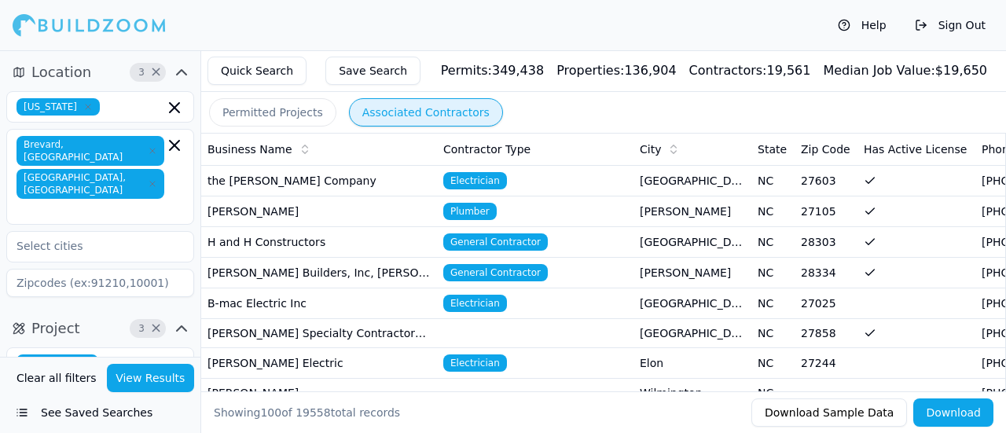
click at [292, 111] on button "Permitted Projects" at bounding box center [272, 112] width 127 height 28
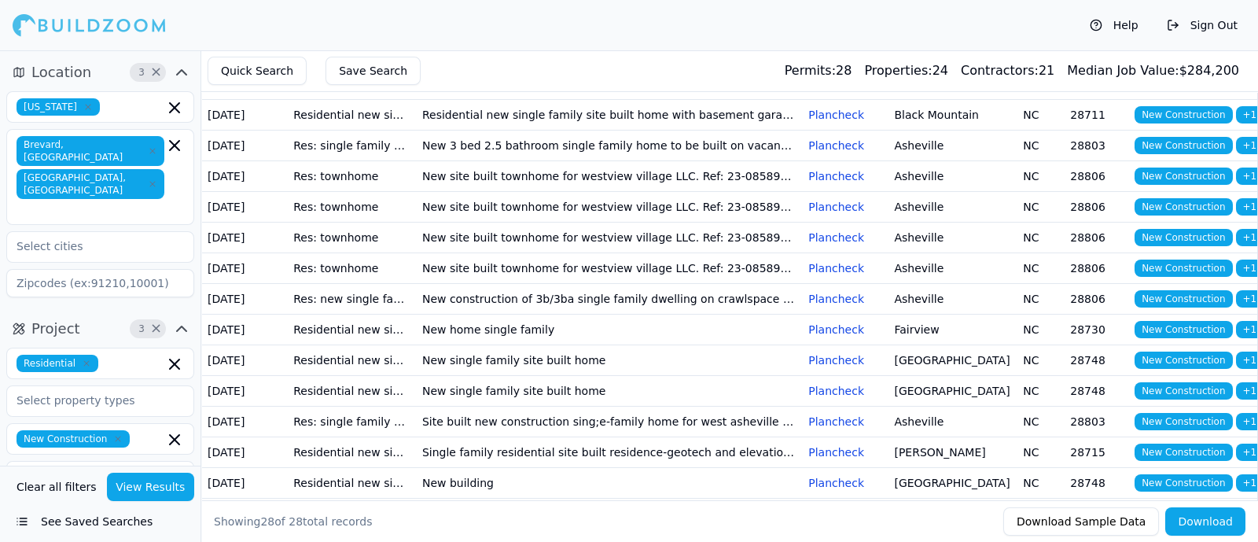
scroll to position [97, 0]
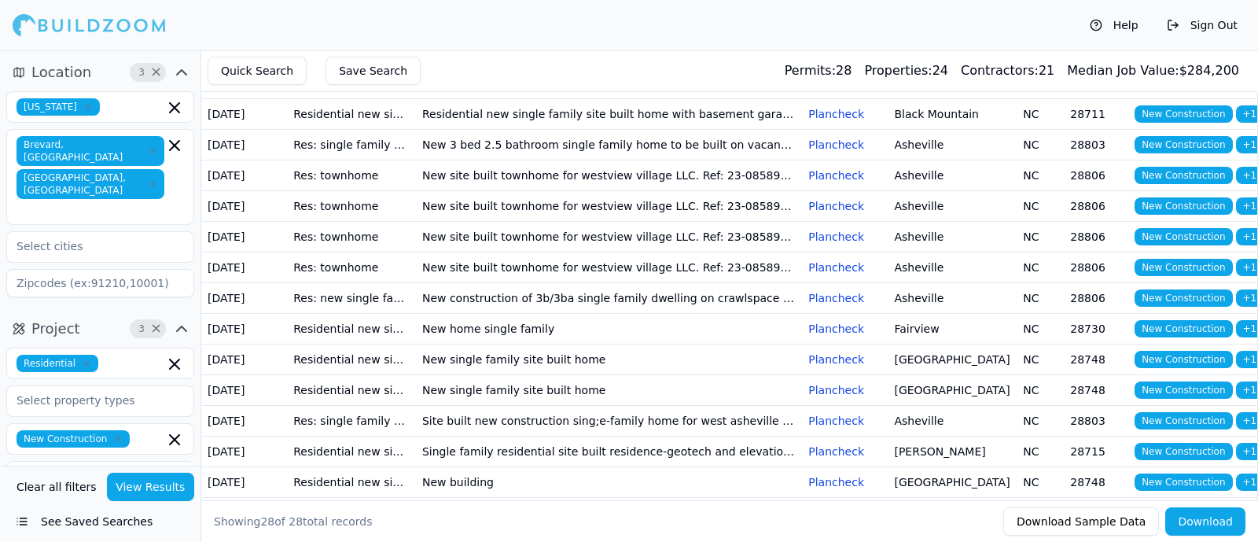
click at [761, 190] on td "New site built townhome for westview village LLC. Ref: 23-08589pz master site" at bounding box center [609, 175] width 386 height 31
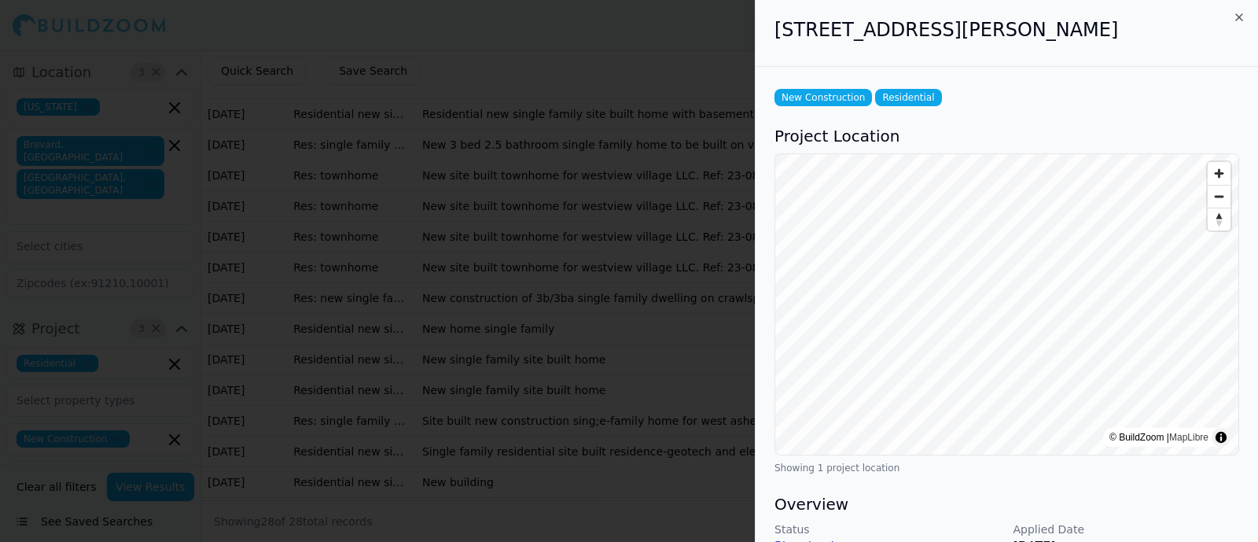
scroll to position [0, 0]
click at [1006, 15] on icon "button" at bounding box center [1239, 19] width 13 height 13
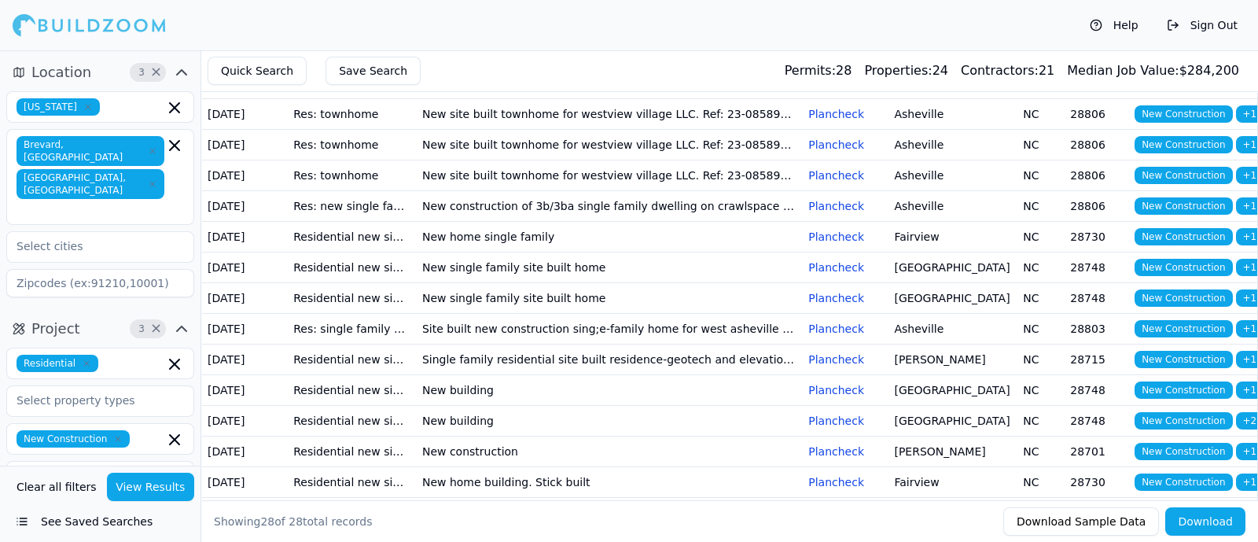
scroll to position [218, 0]
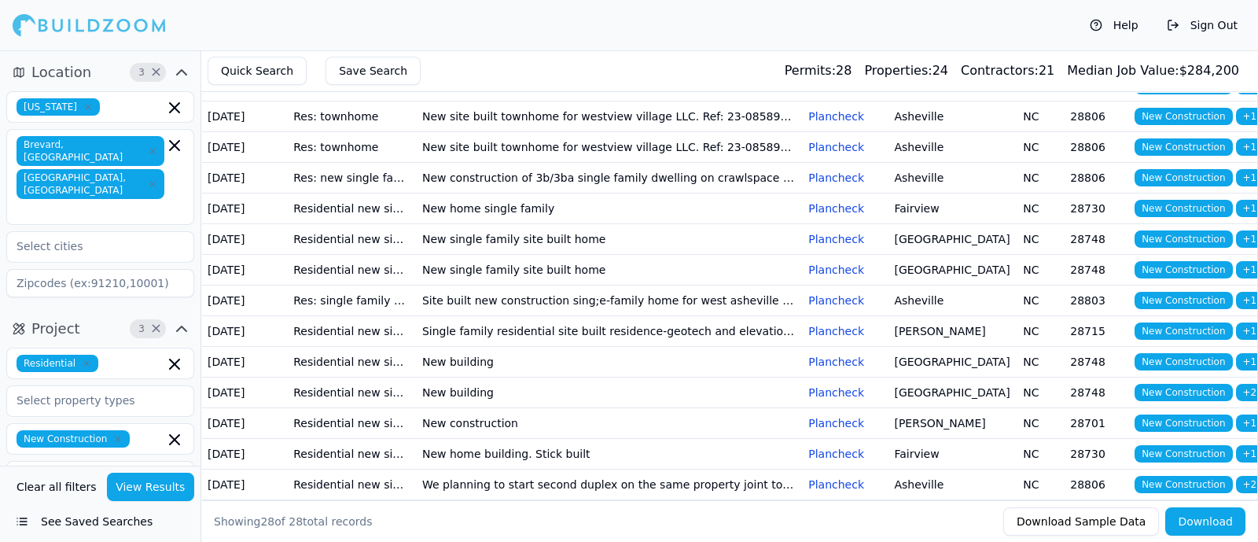
click at [534, 223] on td "New home single family" at bounding box center [609, 208] width 386 height 31
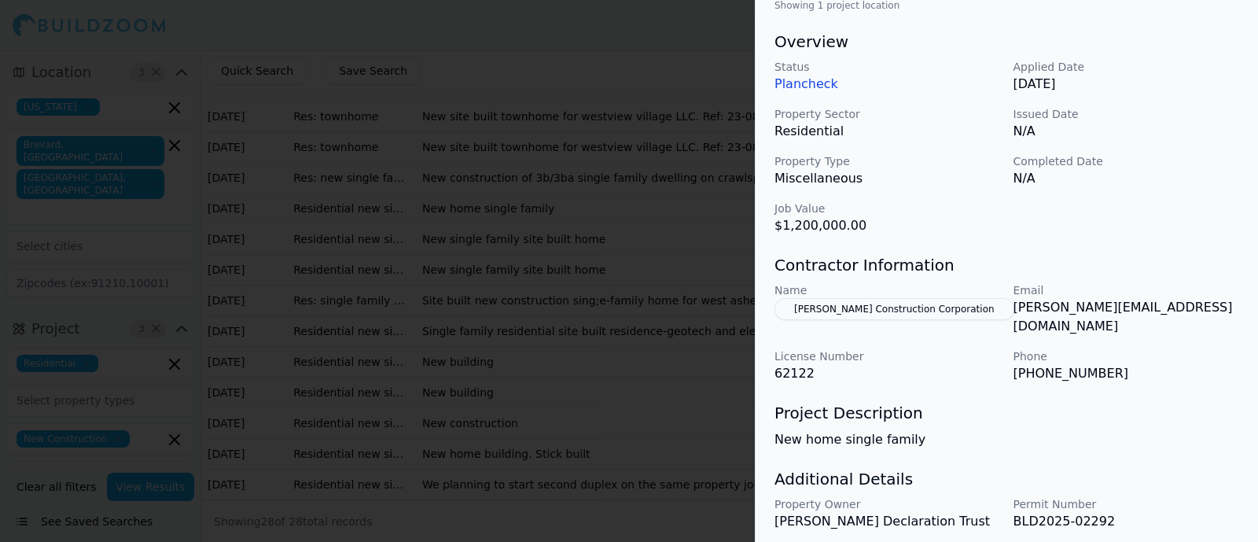
scroll to position [502, 0]
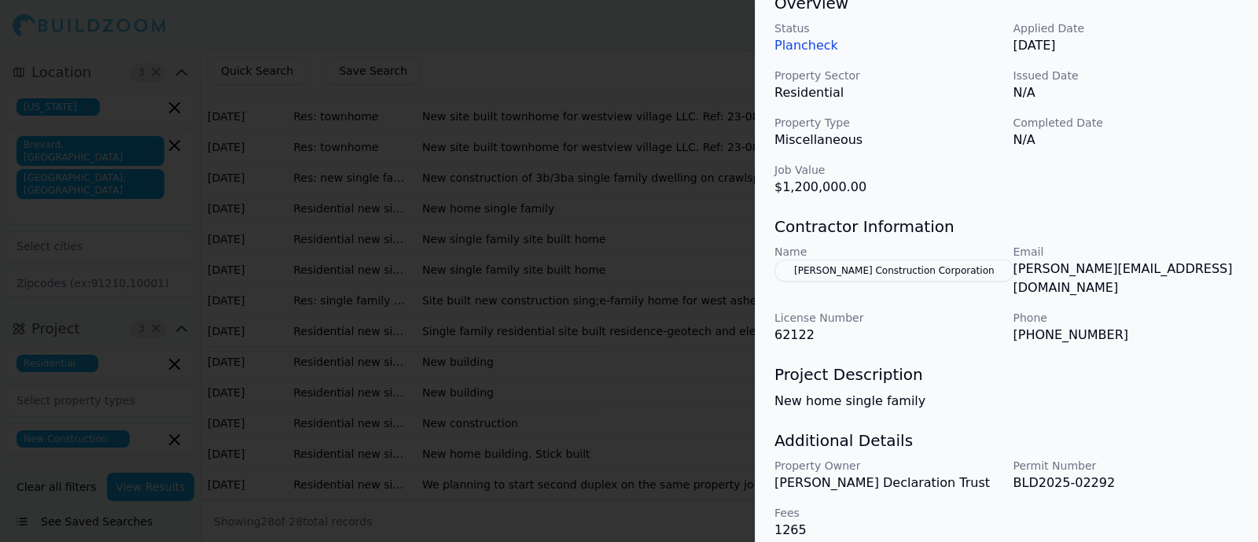
drag, startPoint x: 870, startPoint y: 266, endPoint x: 845, endPoint y: 337, distance: 75.8
click at [845, 337] on div "New Construction Residential Project Location © BuildZoom | MapLibre Showing 1 …" at bounding box center [1007, 62] width 502 height 992
drag, startPoint x: 814, startPoint y: 321, endPoint x: 760, endPoint y: 320, distance: 53.5
click at [760, 320] on div "New Construction Residential Project Location © BuildZoom | MapLibre Showing 1 …" at bounding box center [1007, 62] width 502 height 992
copy p "62122"
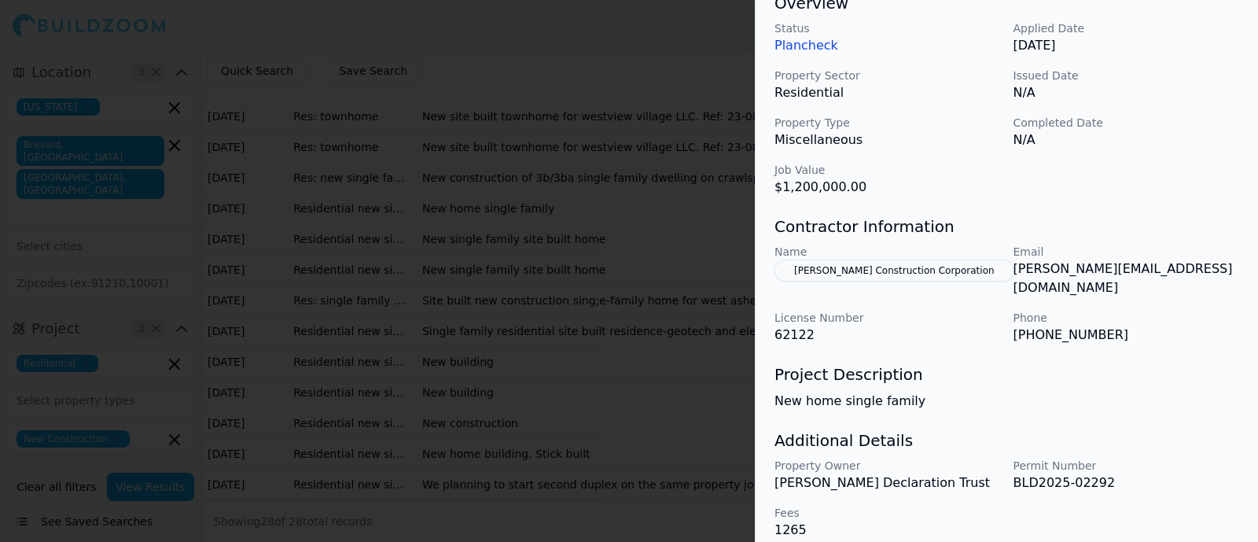
click at [791, 330] on div "New Construction Residential Project Location © BuildZoom | MapLibre Showing 1 …" at bounding box center [1007, 62] width 502 height 992
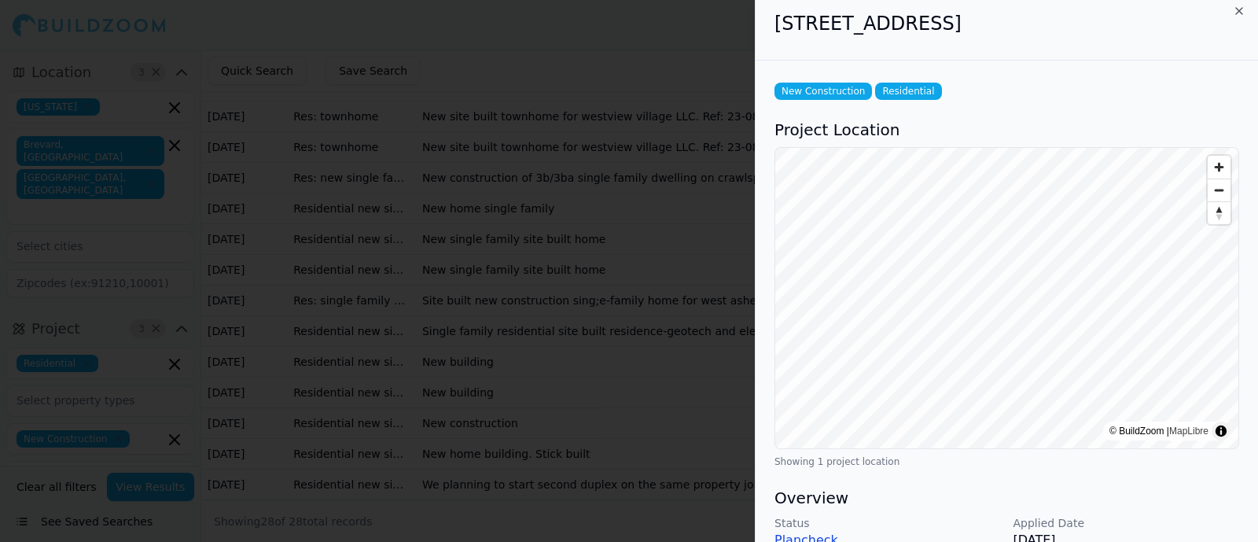
scroll to position [0, 0]
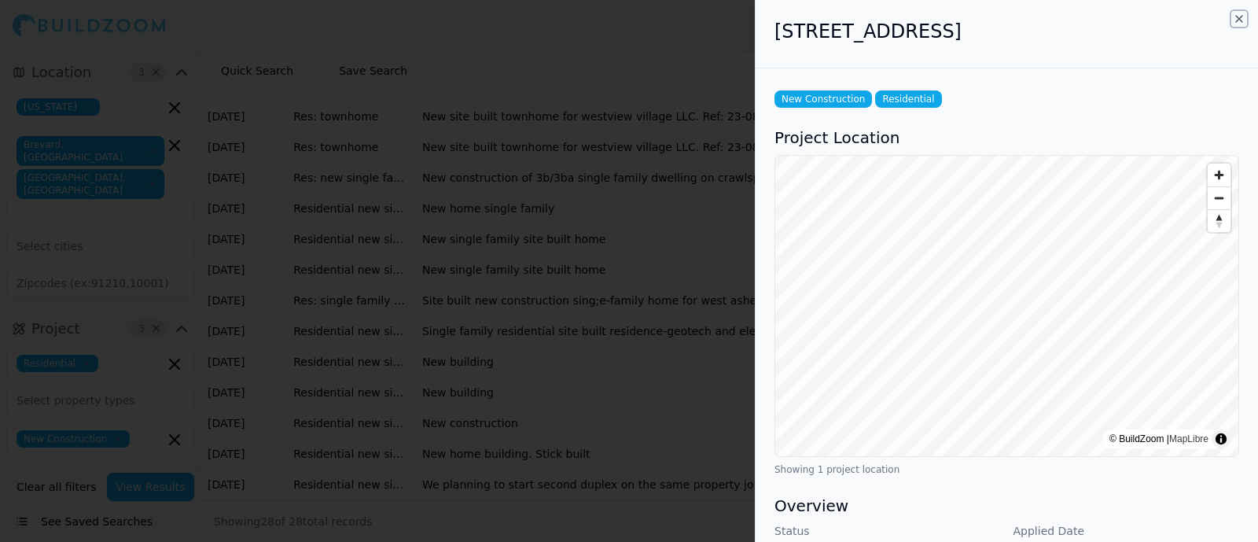
click at [1006, 20] on icon "button" at bounding box center [1239, 19] width 13 height 13
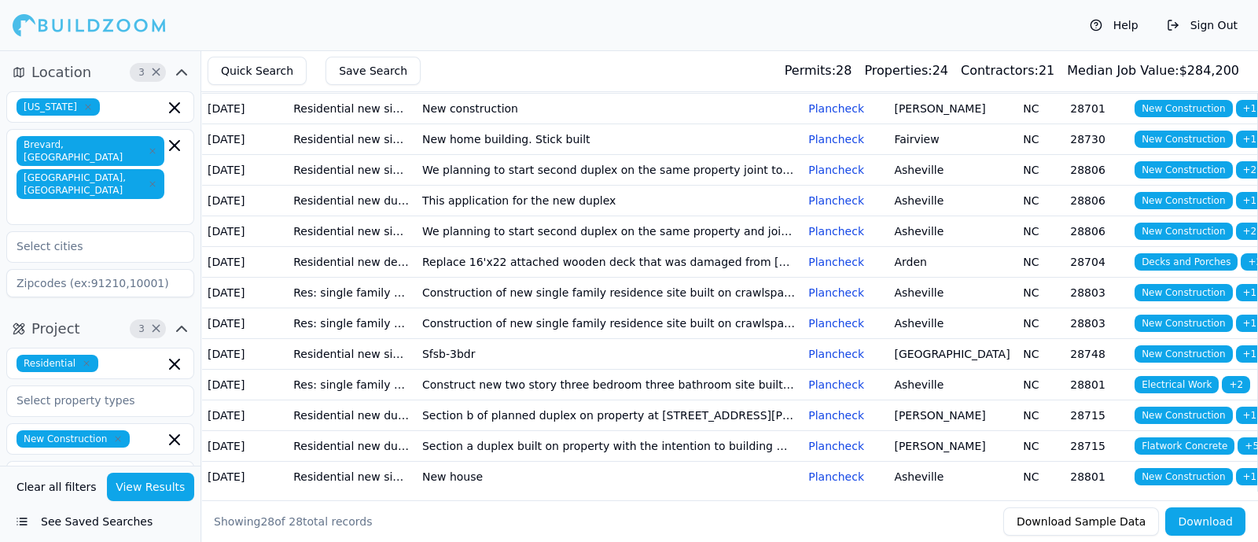
scroll to position [772, 0]
click at [623, 307] on td "Construction of new single family residence site built on crawlspace for [PERSO…" at bounding box center [609, 292] width 386 height 31
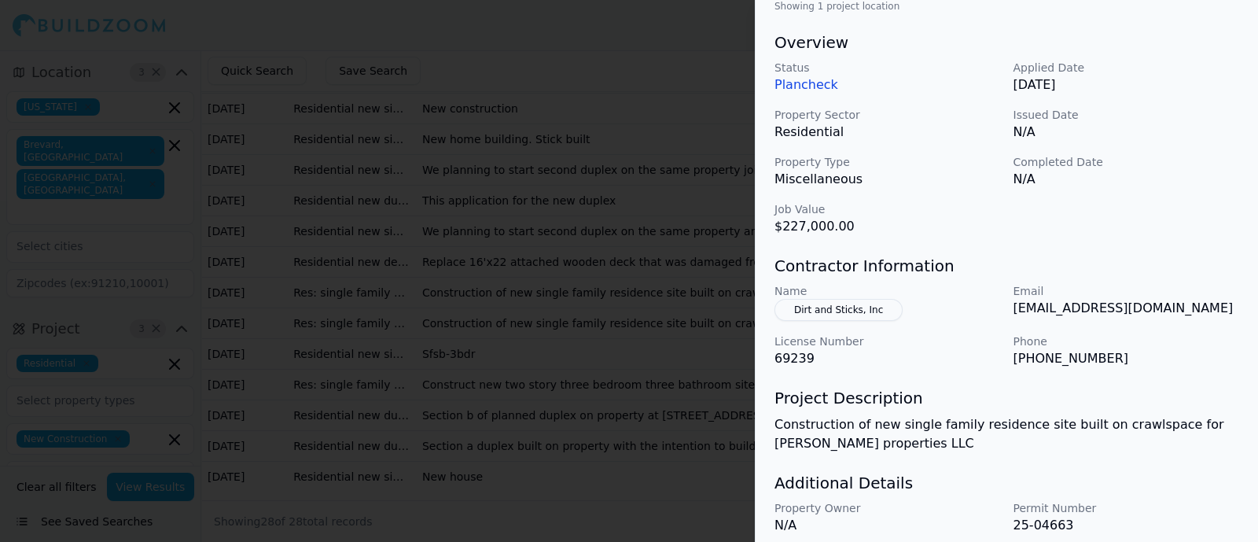
scroll to position [493, 0]
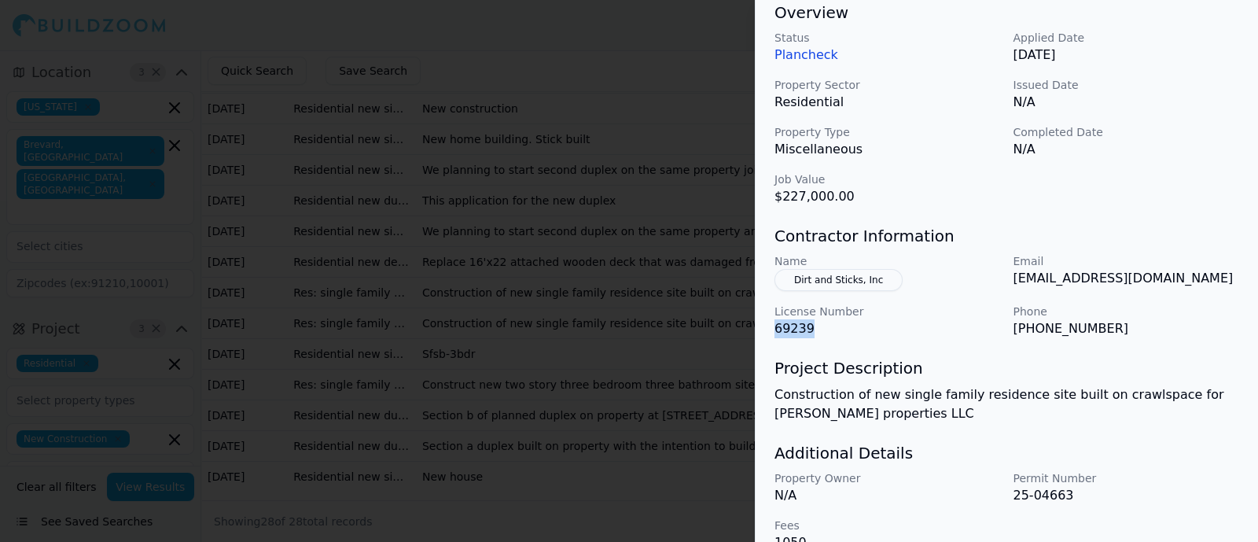
drag, startPoint x: 816, startPoint y: 332, endPoint x: 763, endPoint y: 332, distance: 53.5
click at [763, 332] on div "New Construction Residential Project Location © BuildZoom | MapLibre Showing 1 …" at bounding box center [1007, 72] width 502 height 995
copy p "69239"
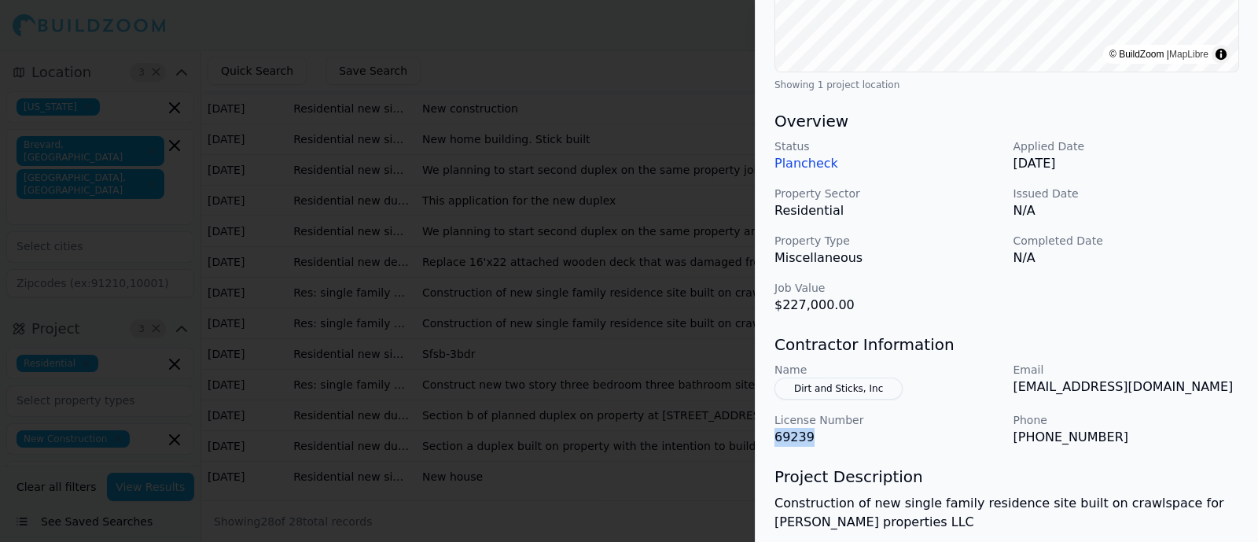
scroll to position [393, 0]
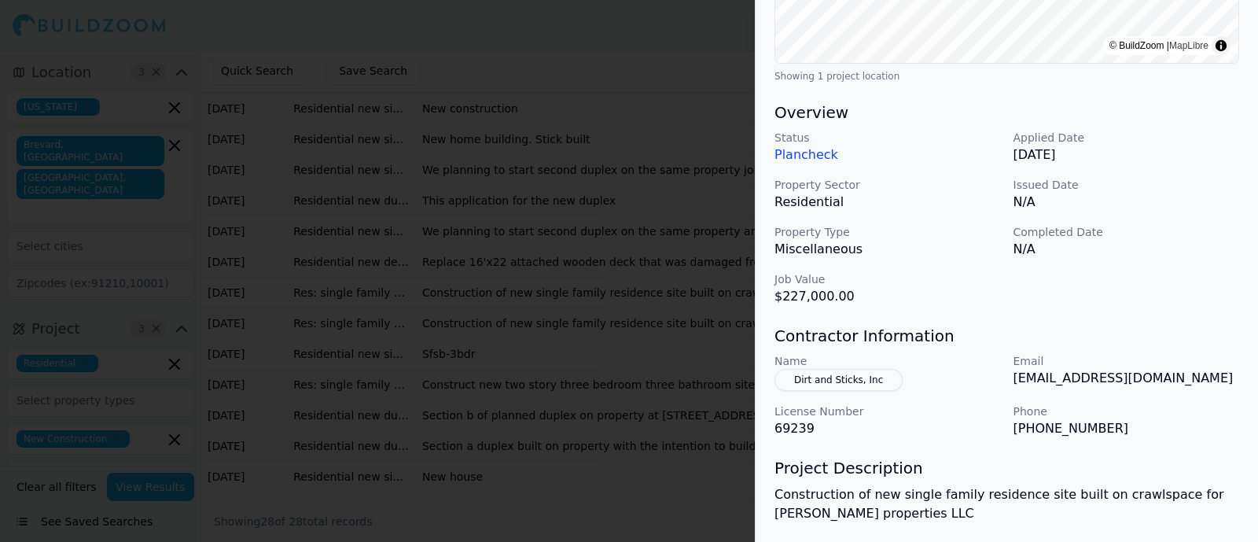
drag, startPoint x: 824, startPoint y: 374, endPoint x: 917, endPoint y: 406, distance: 98.0
click at [936, 406] on p "License Number" at bounding box center [887, 411] width 226 height 16
click at [855, 372] on button "Dirt and Sticks, Inc" at bounding box center [838, 380] width 128 height 22
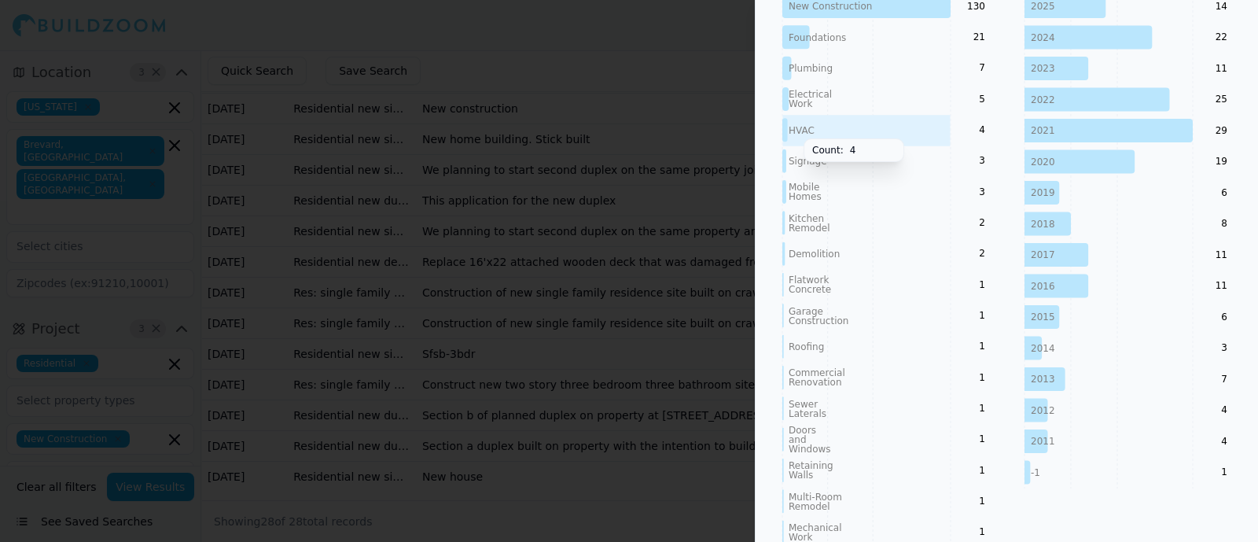
scroll to position [0, 0]
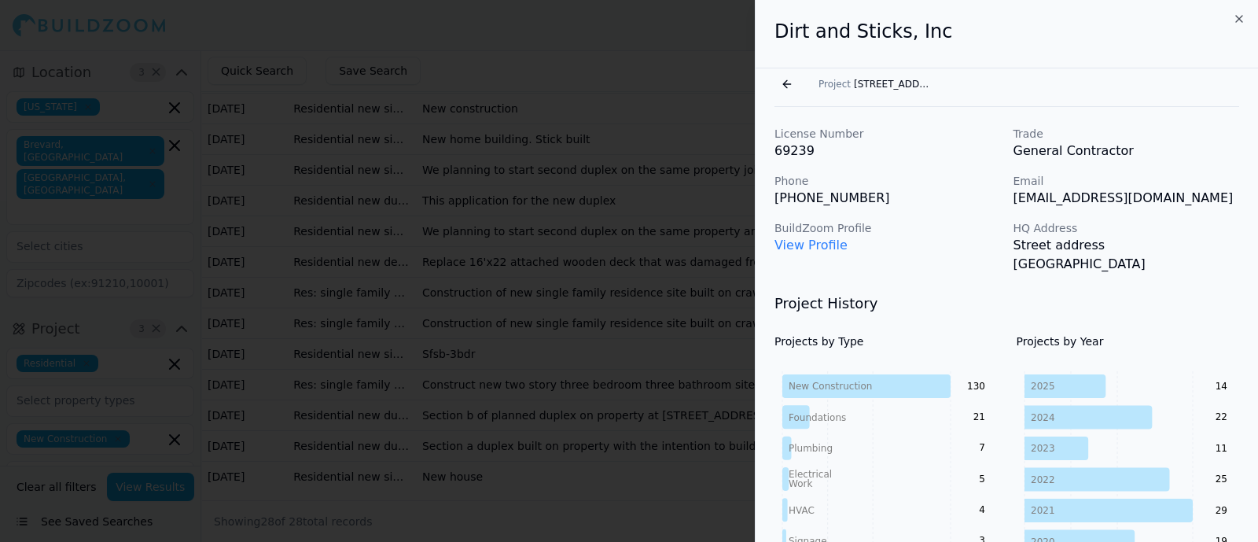
click at [786, 74] on button "Go back" at bounding box center [786, 84] width 25 height 25
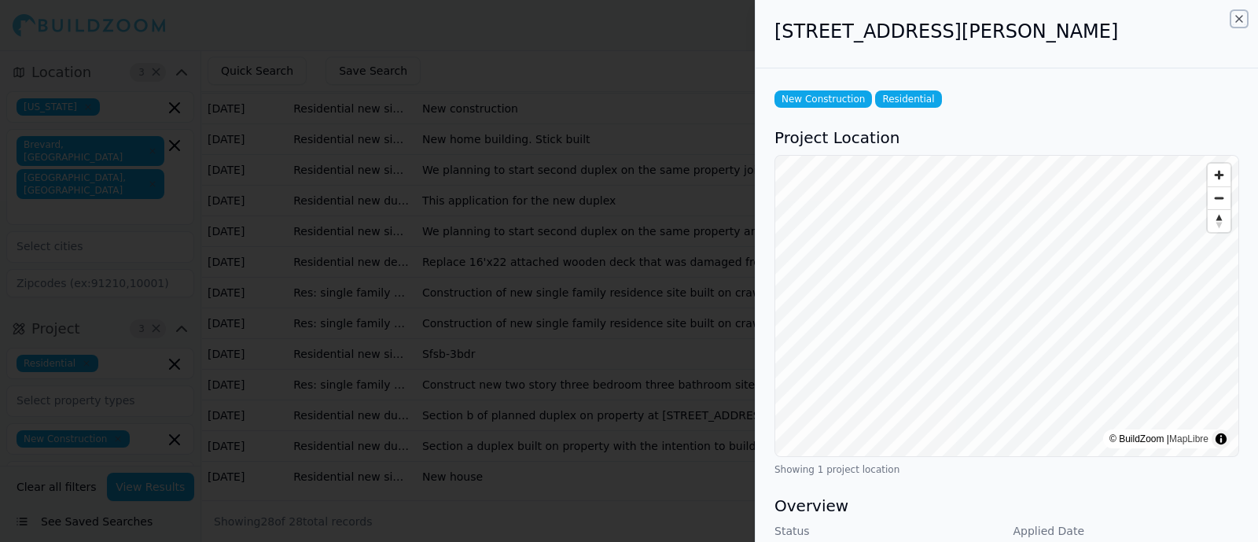
click at [1006, 19] on icon "button" at bounding box center [1239, 19] width 13 height 13
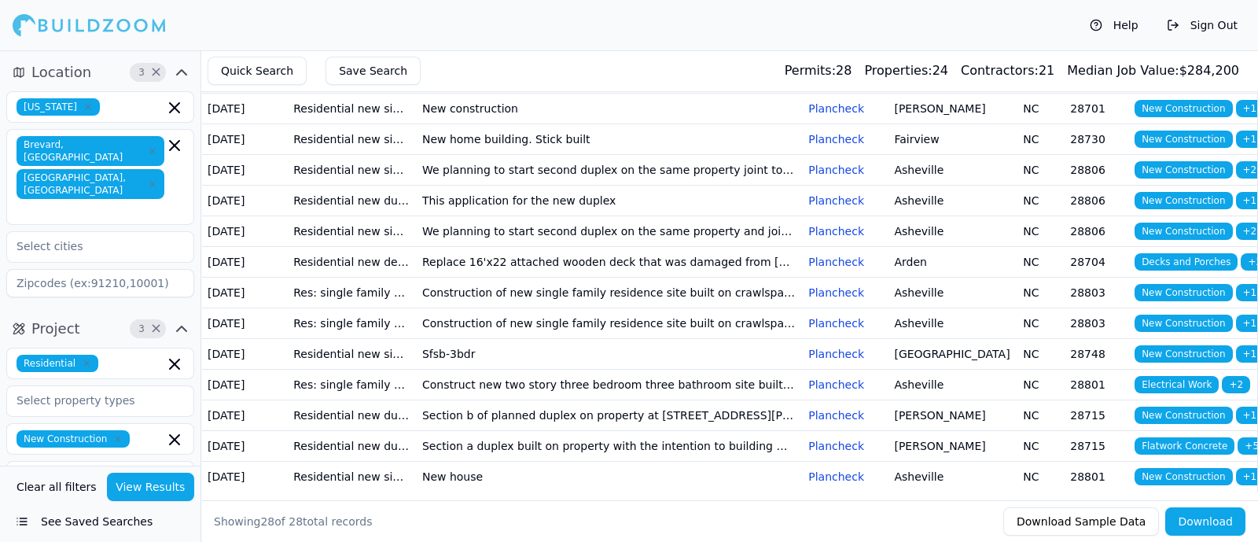
scroll to position [942, 0]
click at [505, 338] on td "Sfsb-3bdr" at bounding box center [609, 353] width 386 height 31
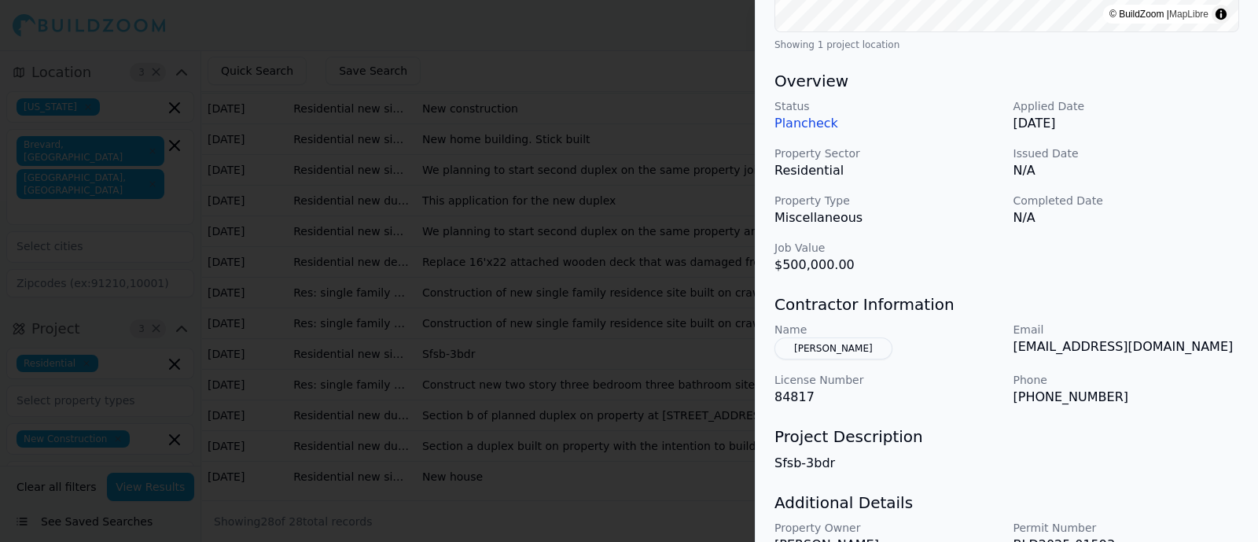
scroll to position [0, 0]
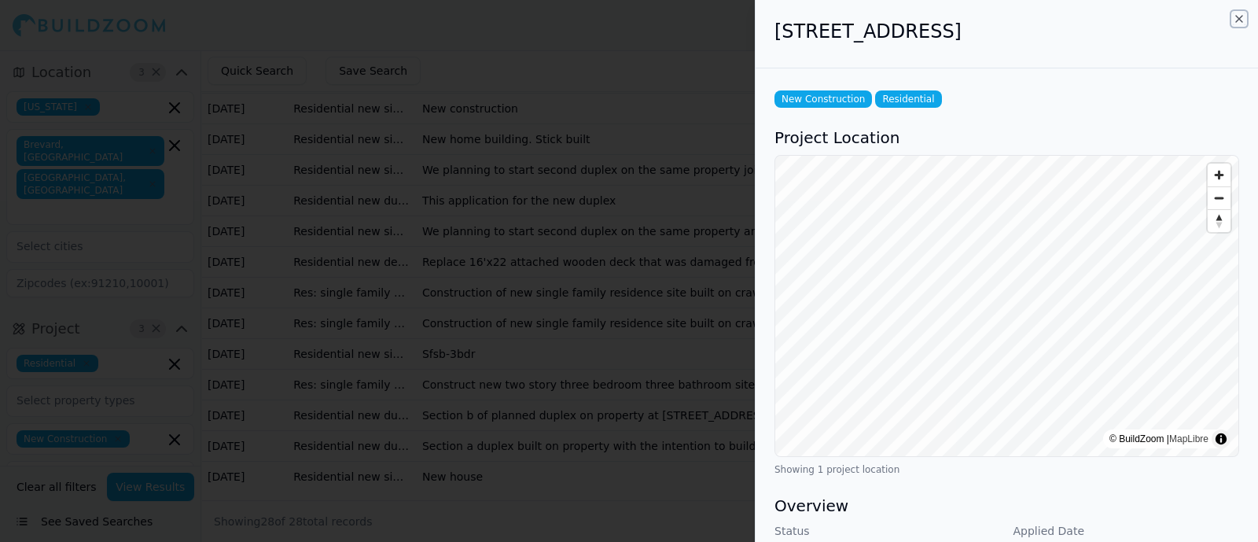
click at [1006, 13] on icon "button" at bounding box center [1239, 19] width 13 height 13
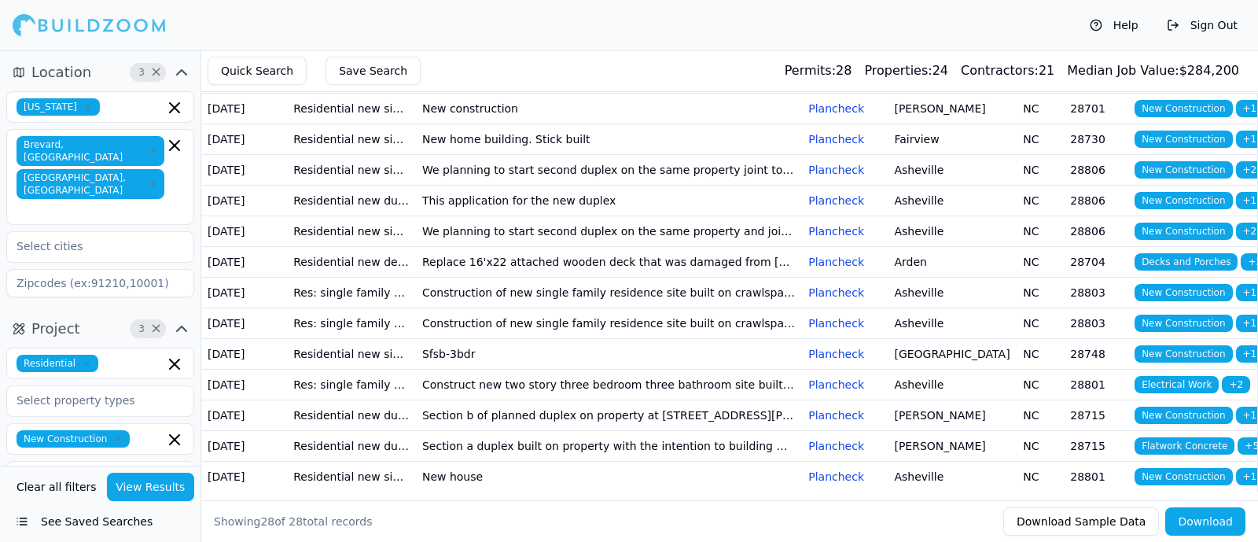
scroll to position [942, 0]
click at [492, 432] on td "New house" at bounding box center [609, 476] width 386 height 31
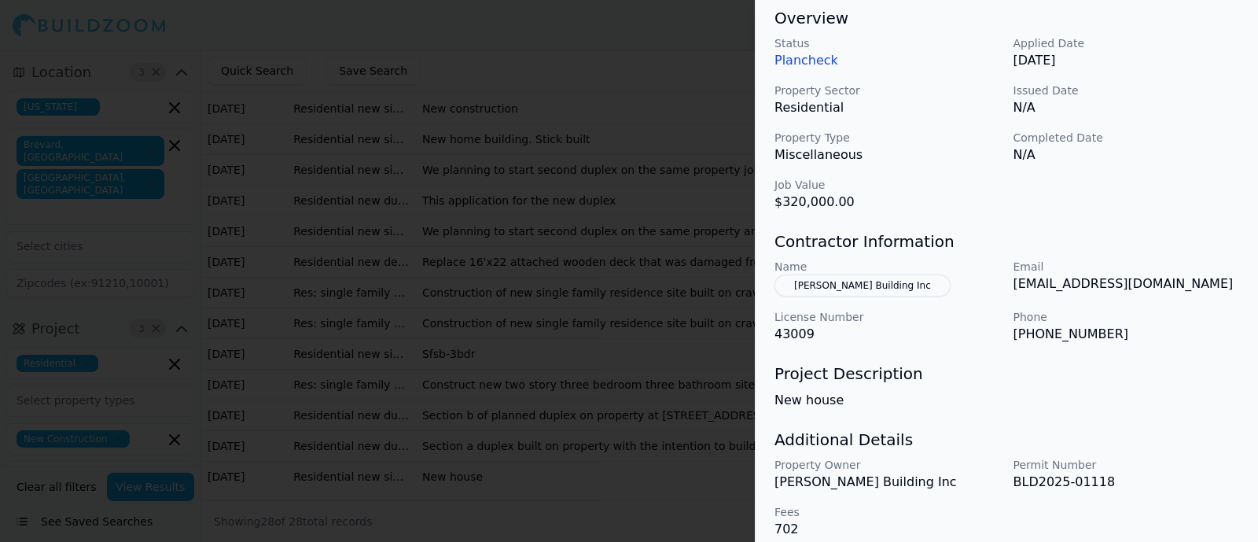
scroll to position [502, 0]
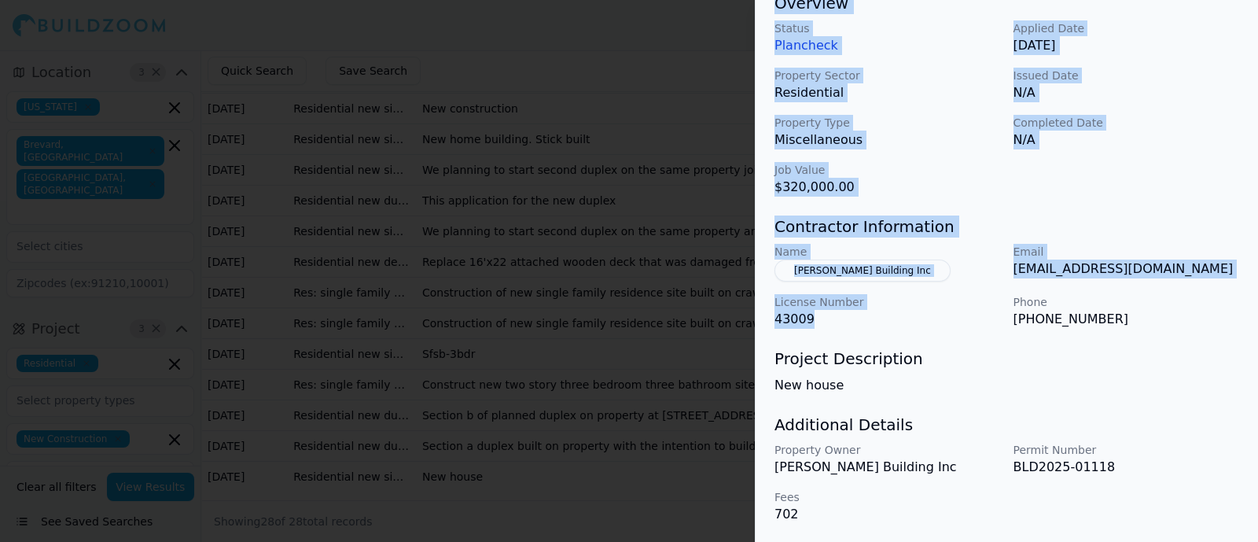
drag, startPoint x: 811, startPoint y: 320, endPoint x: 748, endPoint y: 325, distance: 63.1
click at [748, 325] on body "Help Sign Out Location 3 × [US_STATE][GEOGRAPHIC_DATA], [GEOGRAPHIC_DATA] [GEOG…" at bounding box center [629, 295] width 1258 height 491
click at [815, 316] on p "43009" at bounding box center [887, 319] width 226 height 19
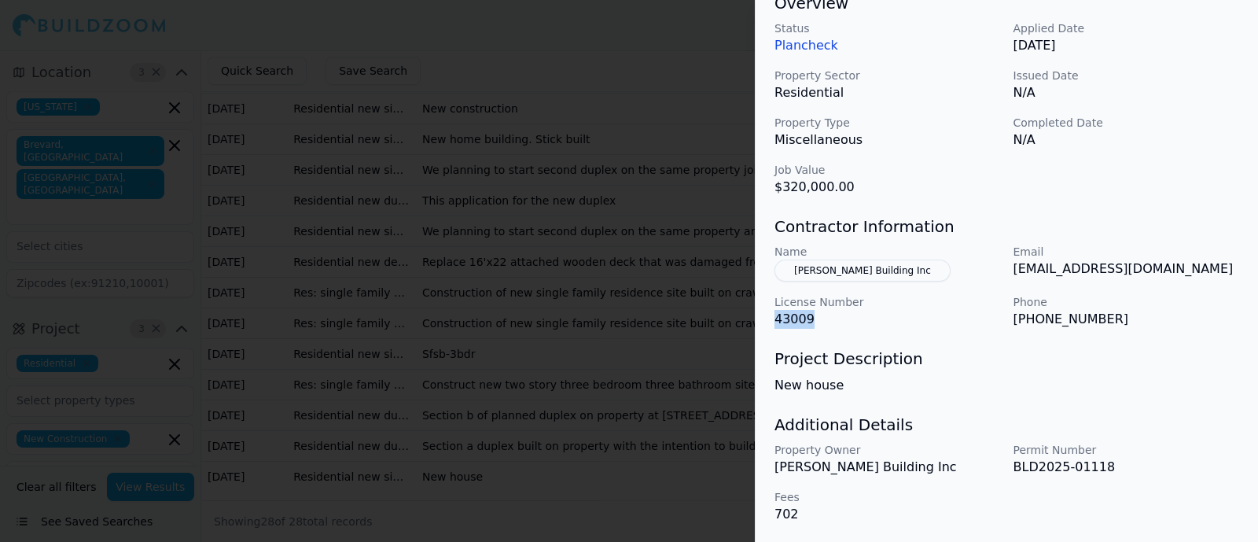
drag, startPoint x: 811, startPoint y: 320, endPoint x: 774, endPoint y: 327, distance: 37.6
click at [772, 327] on div "New Construction Residential Project Location © BuildZoom | MapLibre Showing 1 …" at bounding box center [1007, 54] width 502 height 976
copy p "43009"
click at [898, 360] on h3 "Project Description" at bounding box center [1006, 359] width 465 height 22
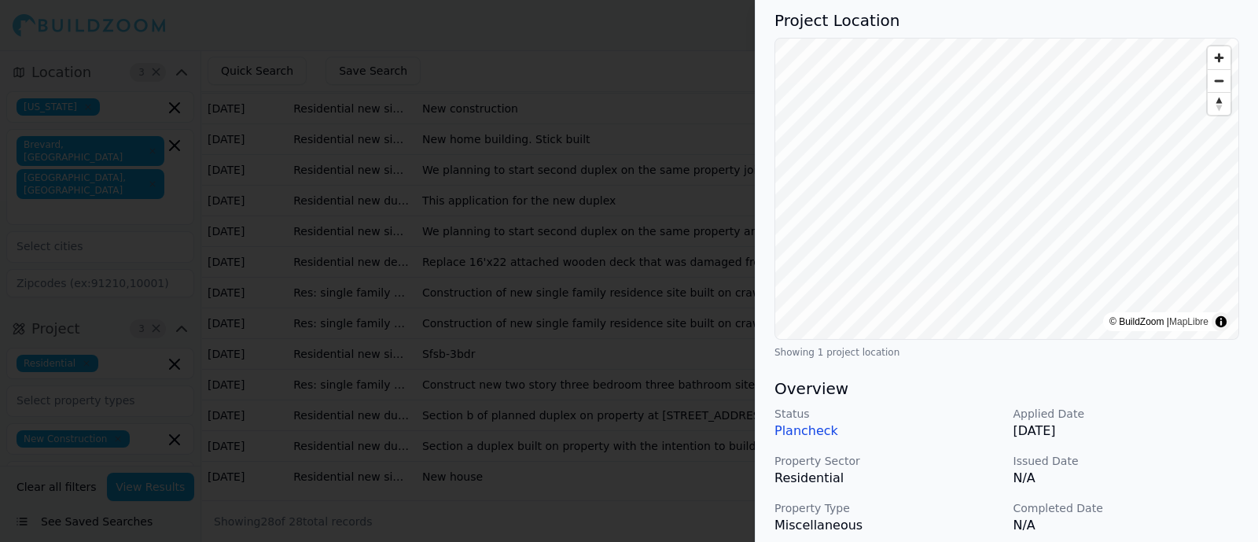
scroll to position [0, 0]
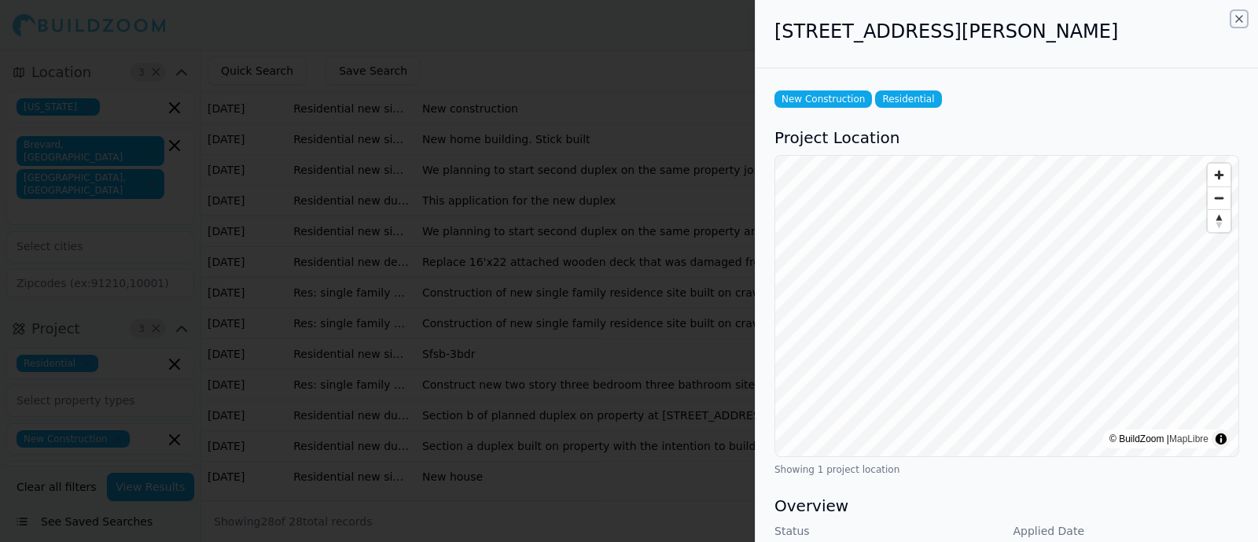
click at [1006, 17] on icon "button" at bounding box center [1239, 19] width 6 height 6
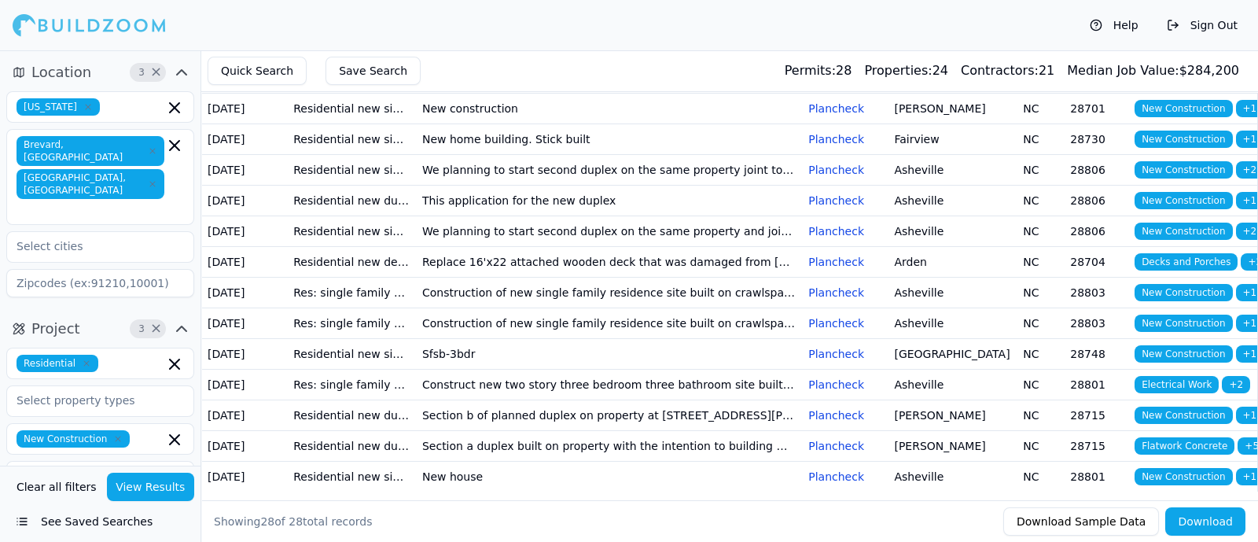
click at [582, 432] on td "New house" at bounding box center [609, 476] width 386 height 31
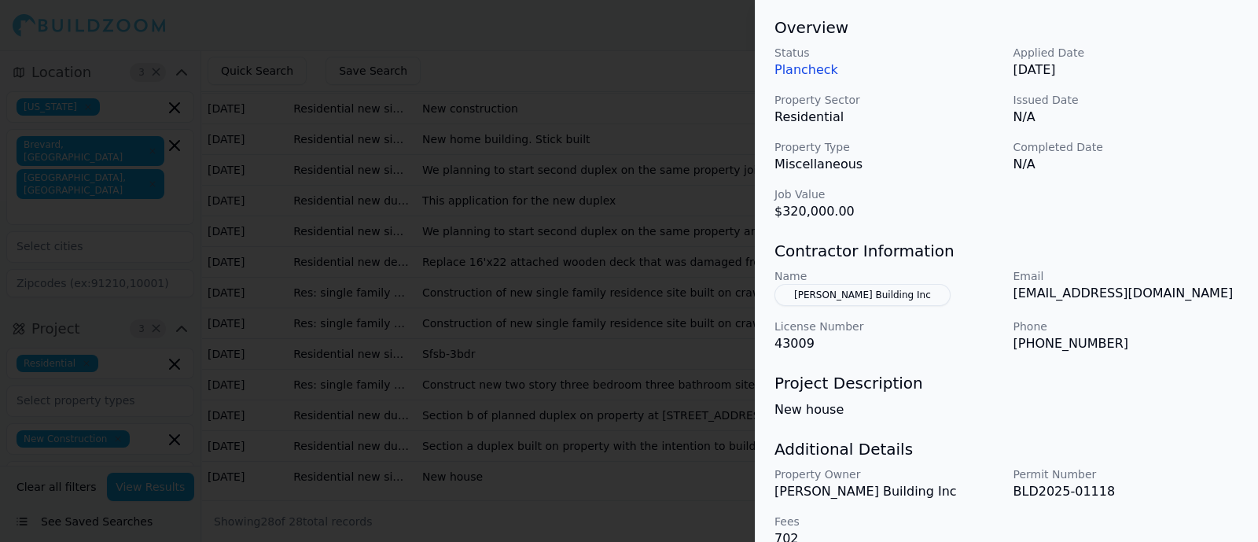
scroll to position [502, 0]
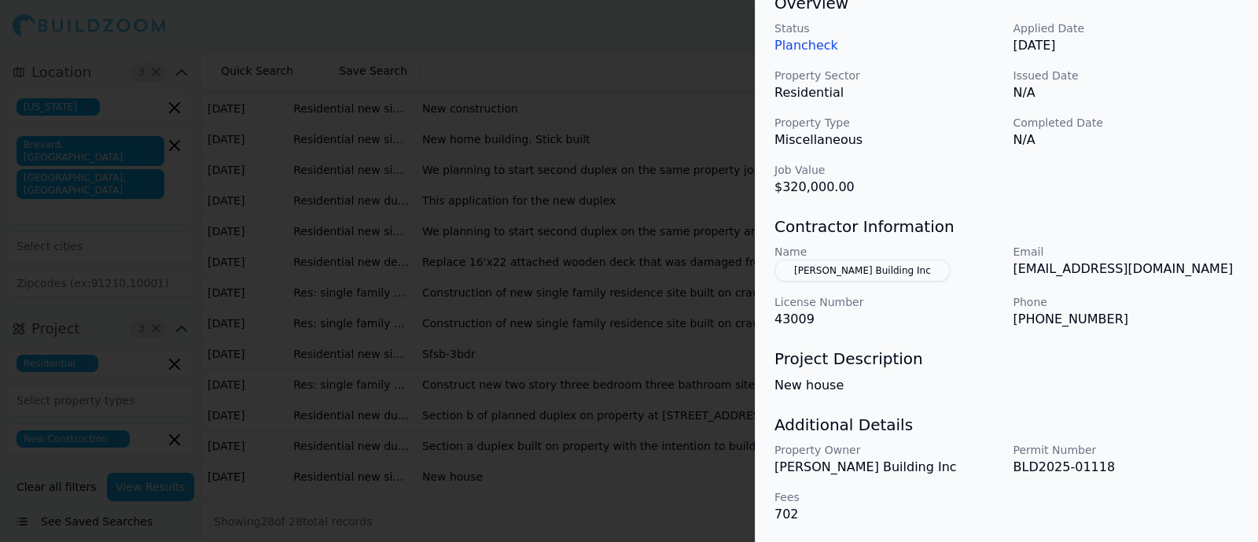
click at [859, 270] on button "[PERSON_NAME] Building Inc" at bounding box center [862, 270] width 176 height 22
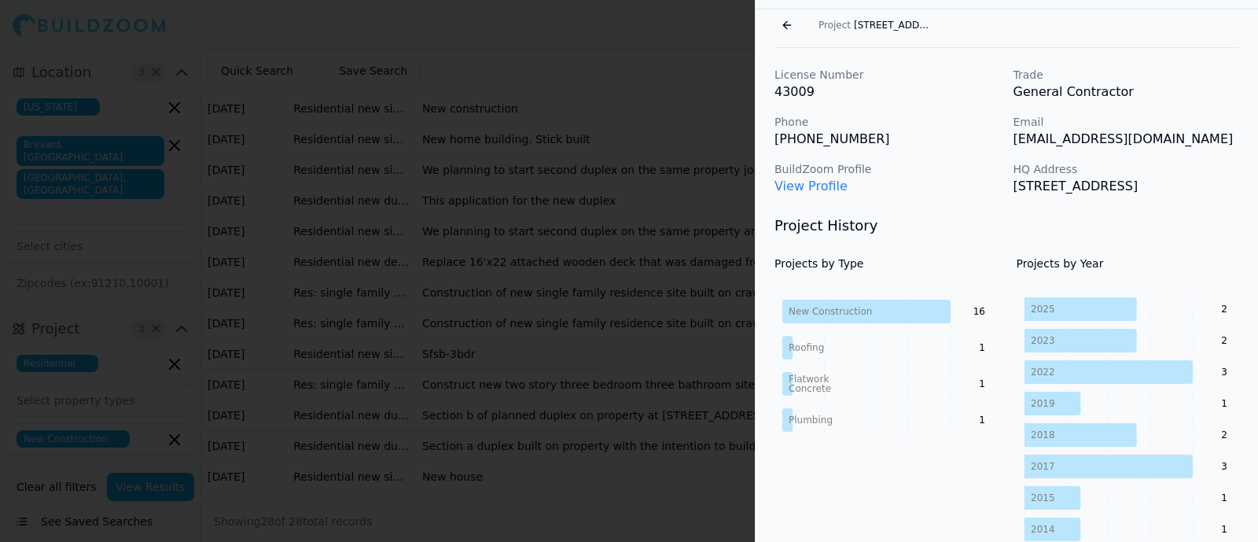
scroll to position [61, 0]
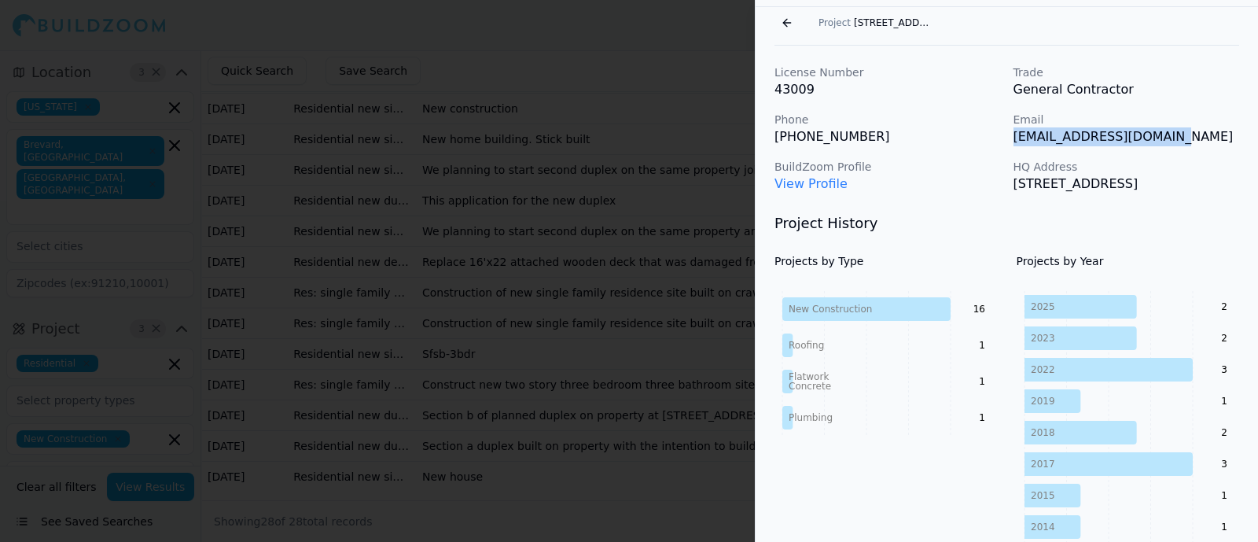
drag, startPoint x: 1167, startPoint y: 138, endPoint x: 1016, endPoint y: 143, distance: 151.1
click at [1006, 143] on p "[EMAIL_ADDRESS][DOMAIN_NAME]" at bounding box center [1126, 136] width 226 height 19
copy p "[EMAIL_ADDRESS][DOMAIN_NAME]"
click at [925, 133] on p "[PHONE_NUMBER]" at bounding box center [887, 136] width 226 height 19
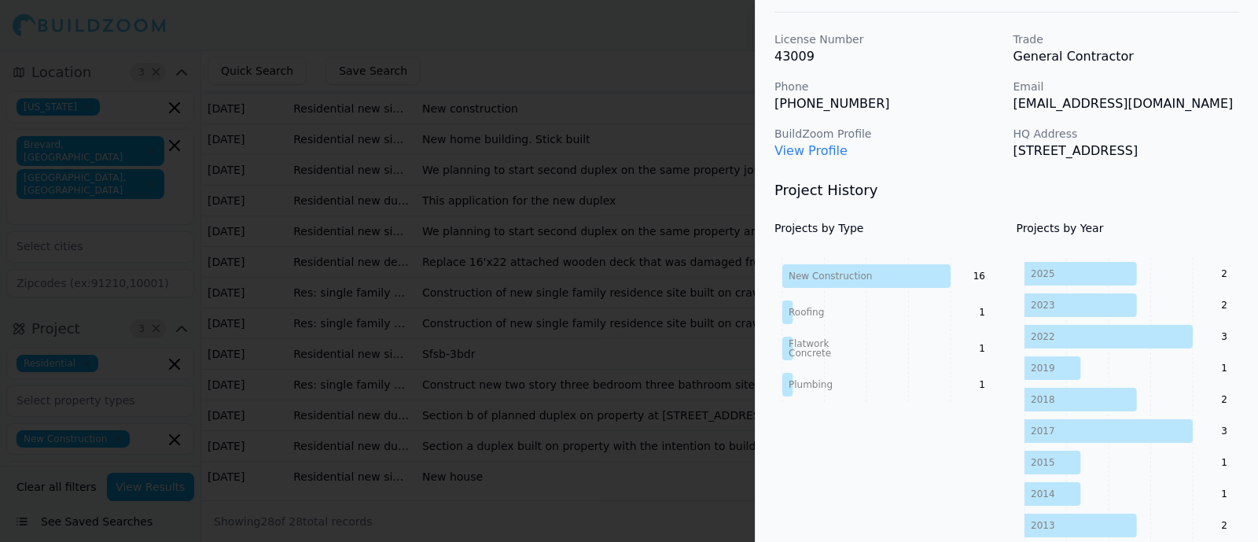
scroll to position [0, 0]
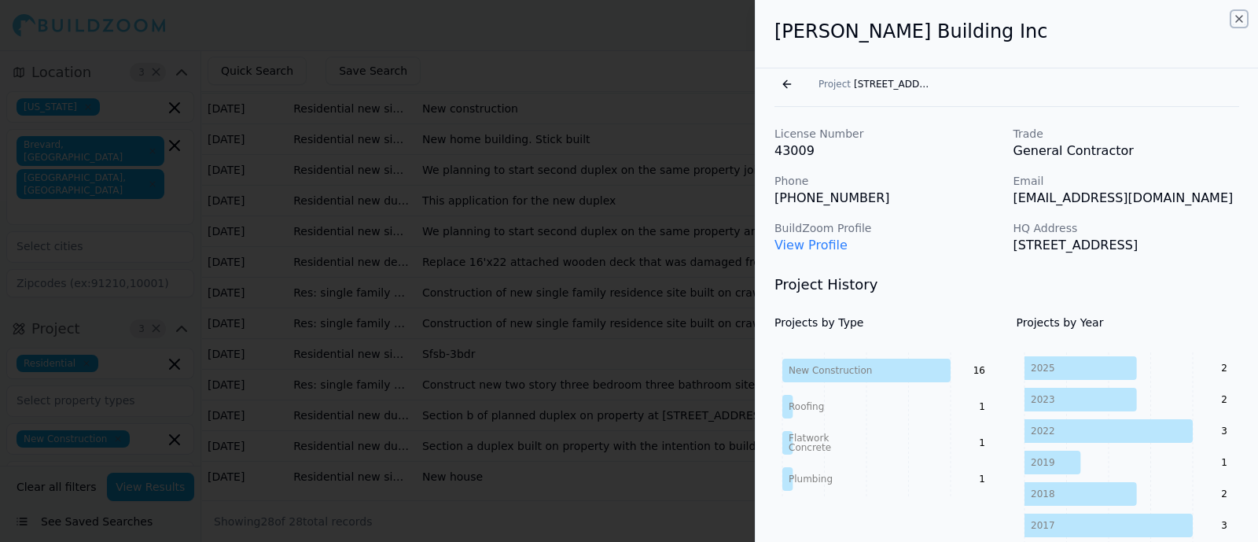
drag, startPoint x: 1239, startPoint y: 15, endPoint x: 1254, endPoint y: 18, distance: 15.3
click at [1006, 17] on div "[PERSON_NAME] Building Inc Go back Project [STREET_ADDRESS][PERSON_NAME] Licens…" at bounding box center [1006, 271] width 503 height 542
click at [1006, 20] on icon "button" at bounding box center [1239, 19] width 13 height 13
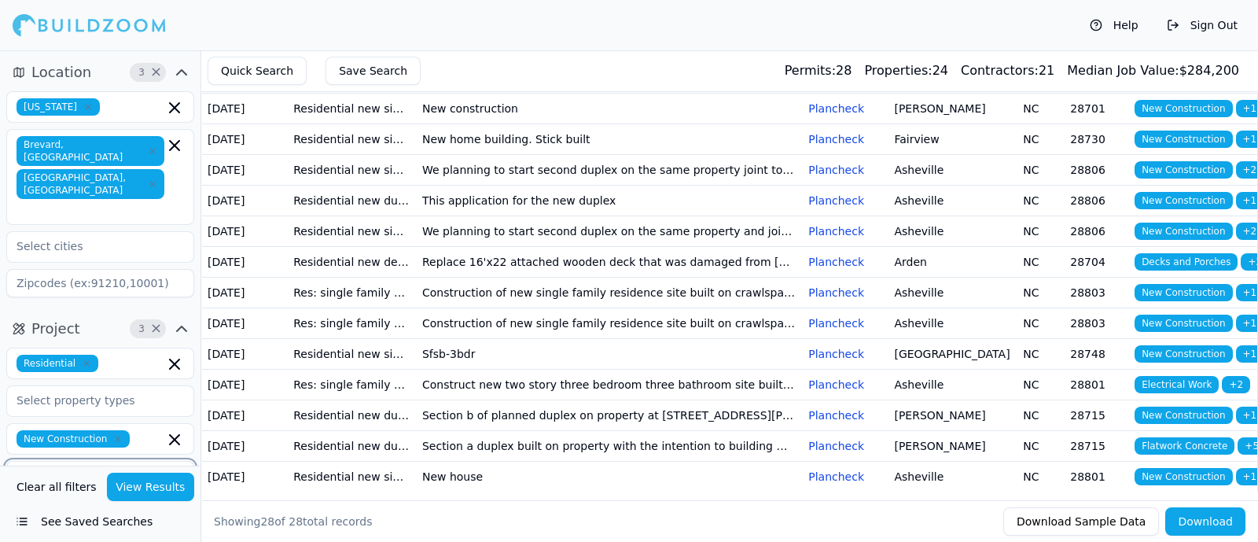
click at [131, 432] on input "text" at bounding box center [133, 476] width 64 height 17
click at [78, 432] on icon "button" at bounding box center [82, 476] width 9 height 9
click at [72, 432] on input "text" at bounding box center [90, 476] width 167 height 28
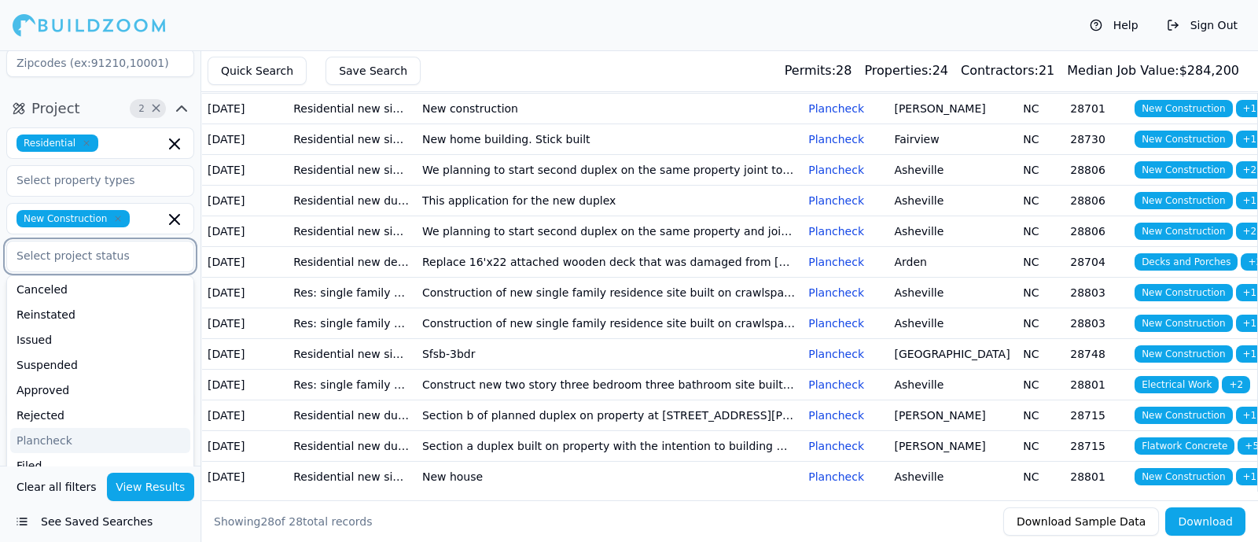
scroll to position [173, 0]
click at [48, 432] on div "Triage" at bounding box center [100, 445] width 180 height 25
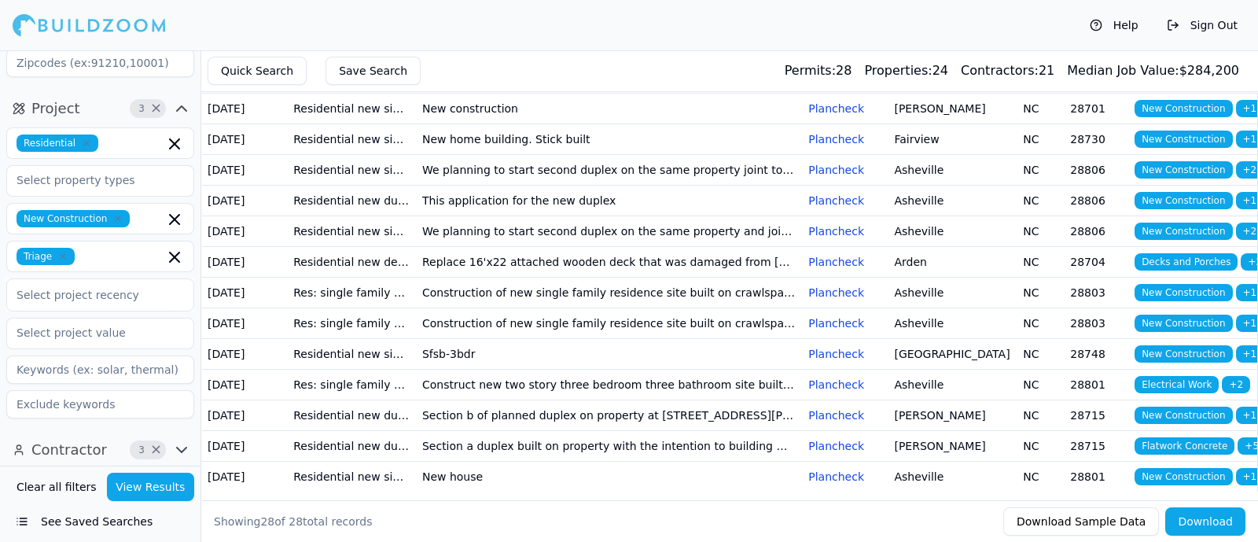
click at [144, 432] on button "View Results" at bounding box center [151, 487] width 88 height 28
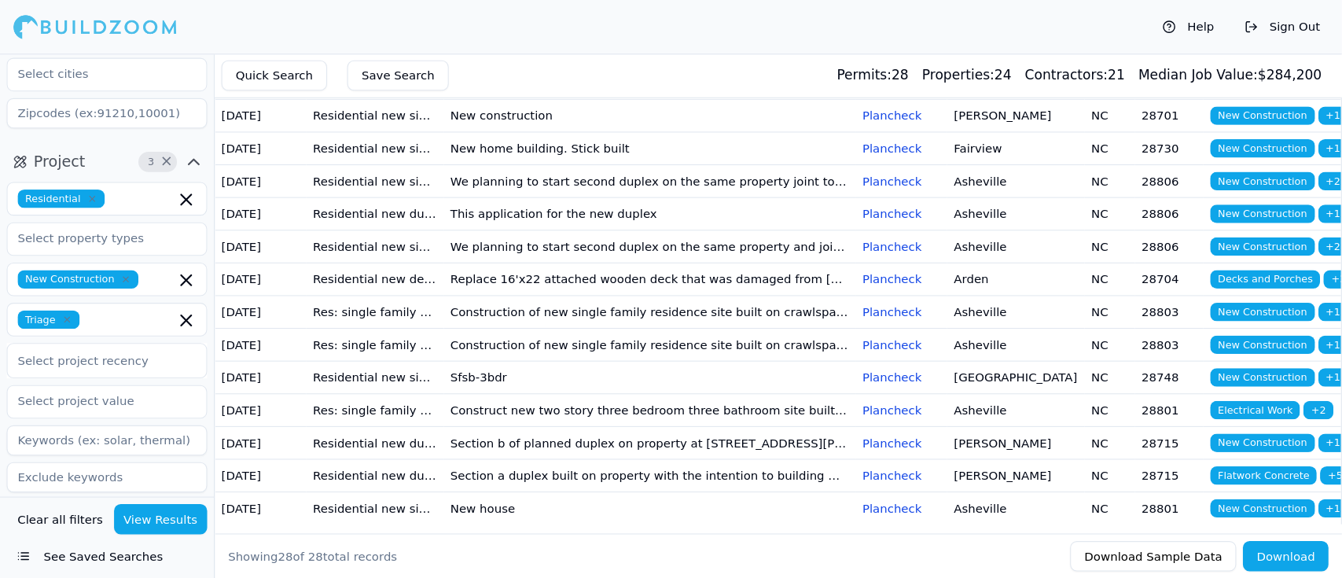
scroll to position [0, 0]
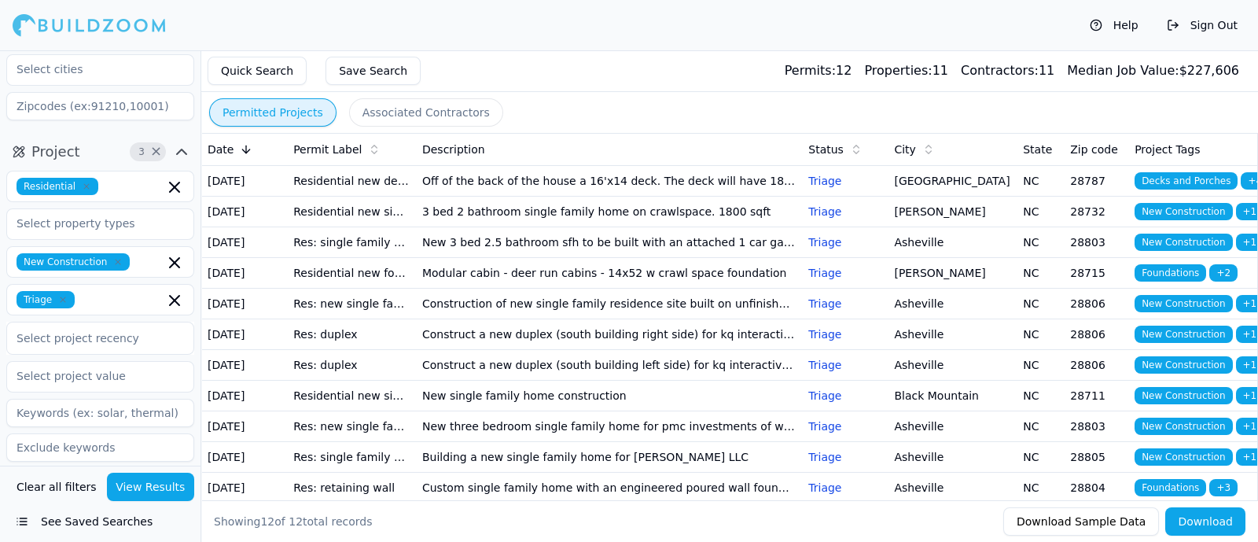
click at [421, 105] on button "Associated Contractors" at bounding box center [426, 112] width 154 height 28
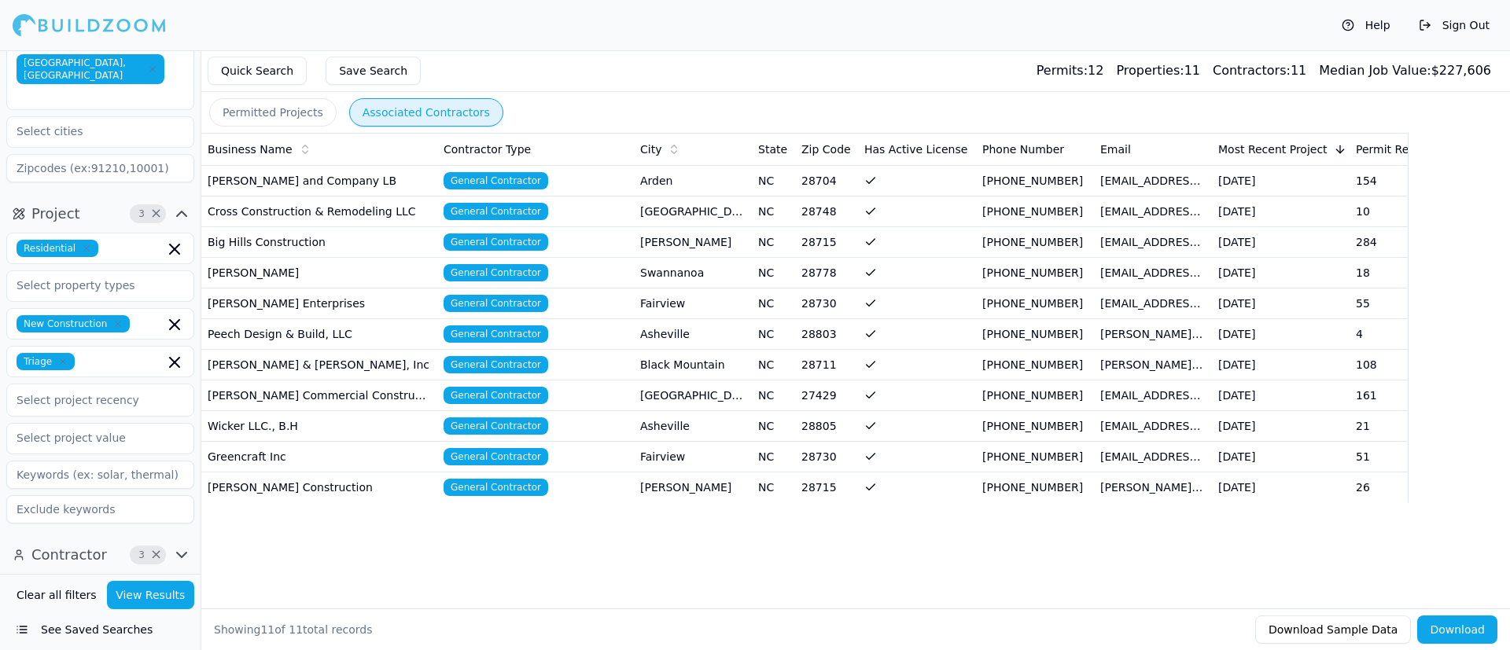
scroll to position [71, 0]
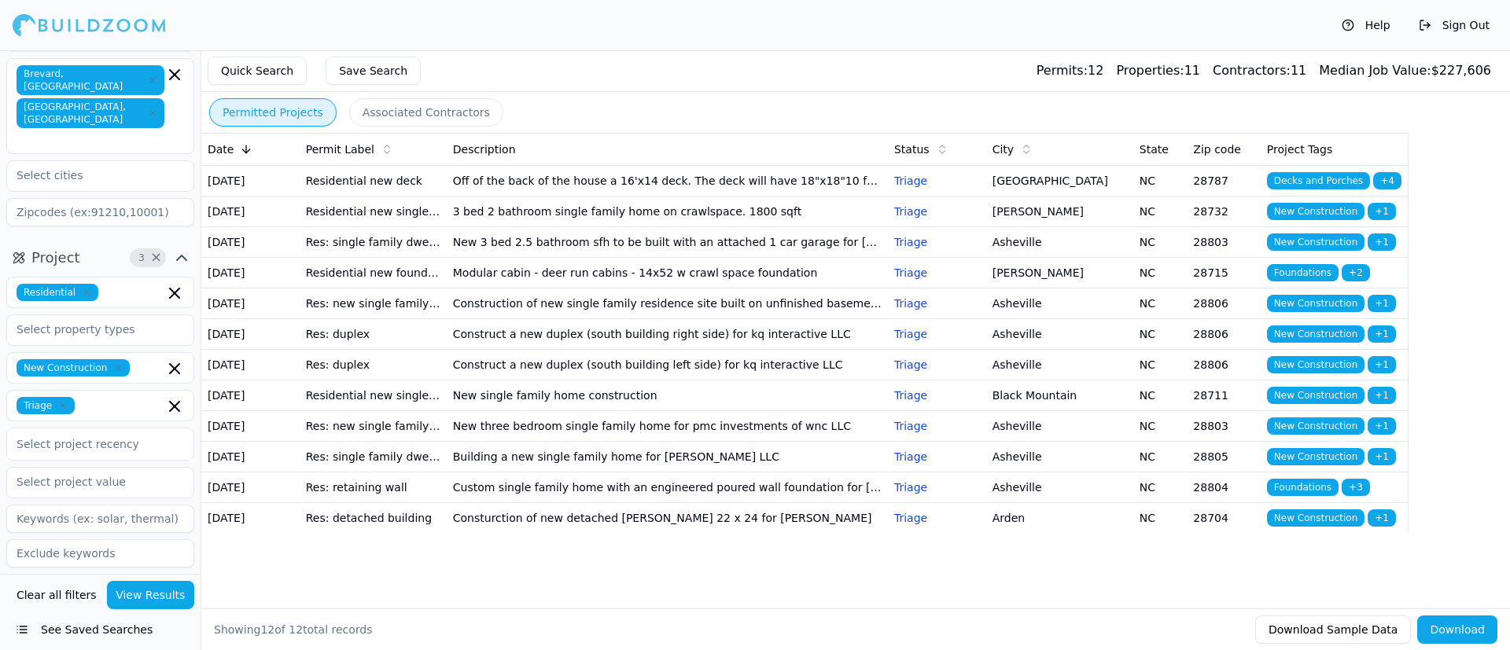
drag, startPoint x: 284, startPoint y: 110, endPoint x: 349, endPoint y: 146, distance: 74.6
click at [286, 110] on button "Permitted Projects" at bounding box center [272, 112] width 127 height 28
click at [557, 257] on td "New 3 bed 2.5 bathroom sfh to be built with an attached 1 car garage for [PERSO…" at bounding box center [667, 241] width 441 height 31
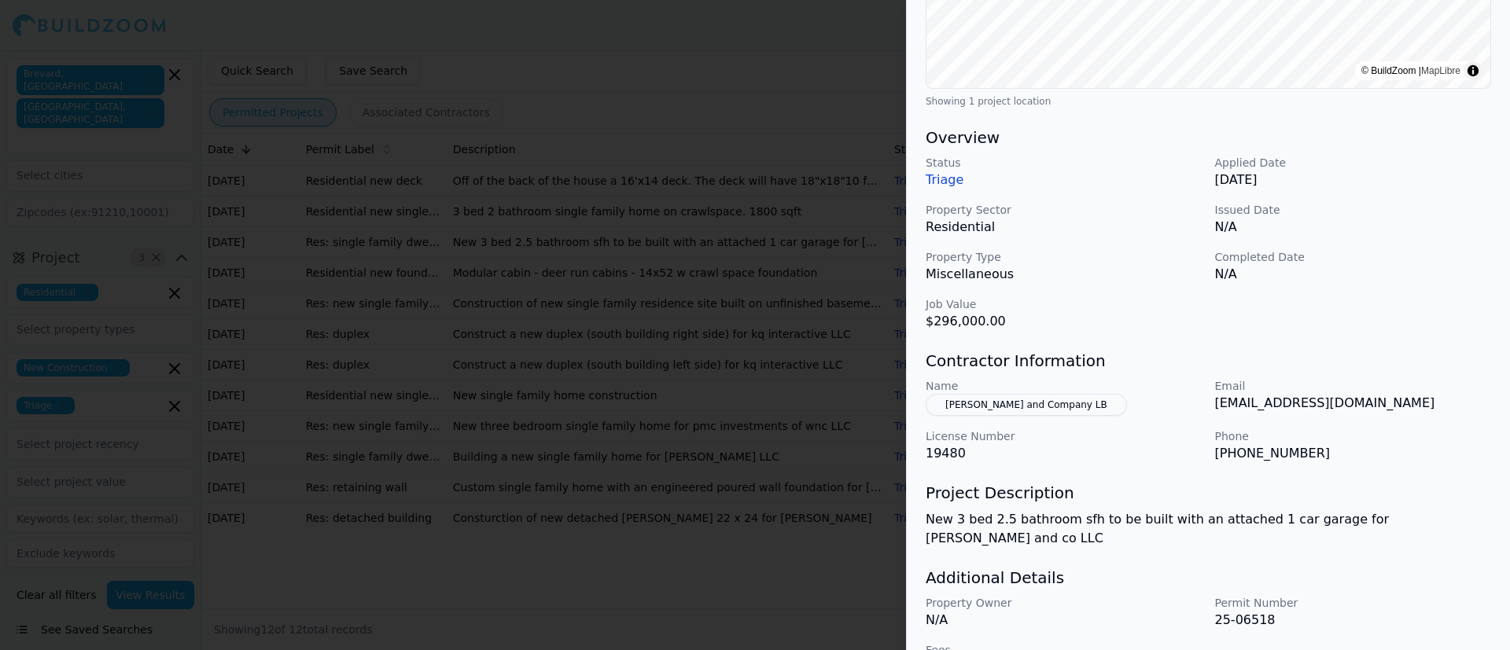
scroll to position [395, 0]
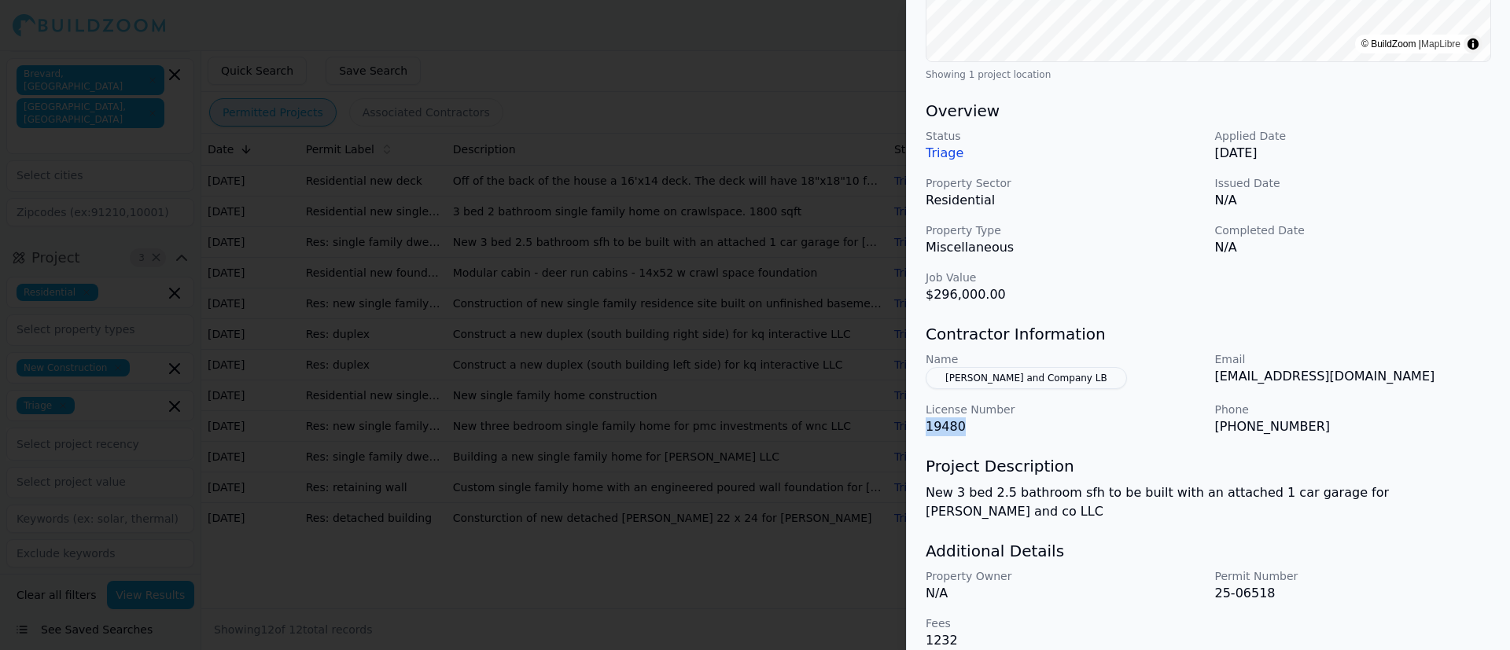
drag, startPoint x: 948, startPoint y: 428, endPoint x: 932, endPoint y: 439, distance: 18.8
click at [929, 432] on p "19480" at bounding box center [1063, 426] width 277 height 19
copy p "19480"
click at [991, 432] on h3 "Project Description" at bounding box center [1207, 466] width 565 height 22
click at [990, 374] on button "[PERSON_NAME] and Company LB" at bounding box center [1025, 378] width 201 height 22
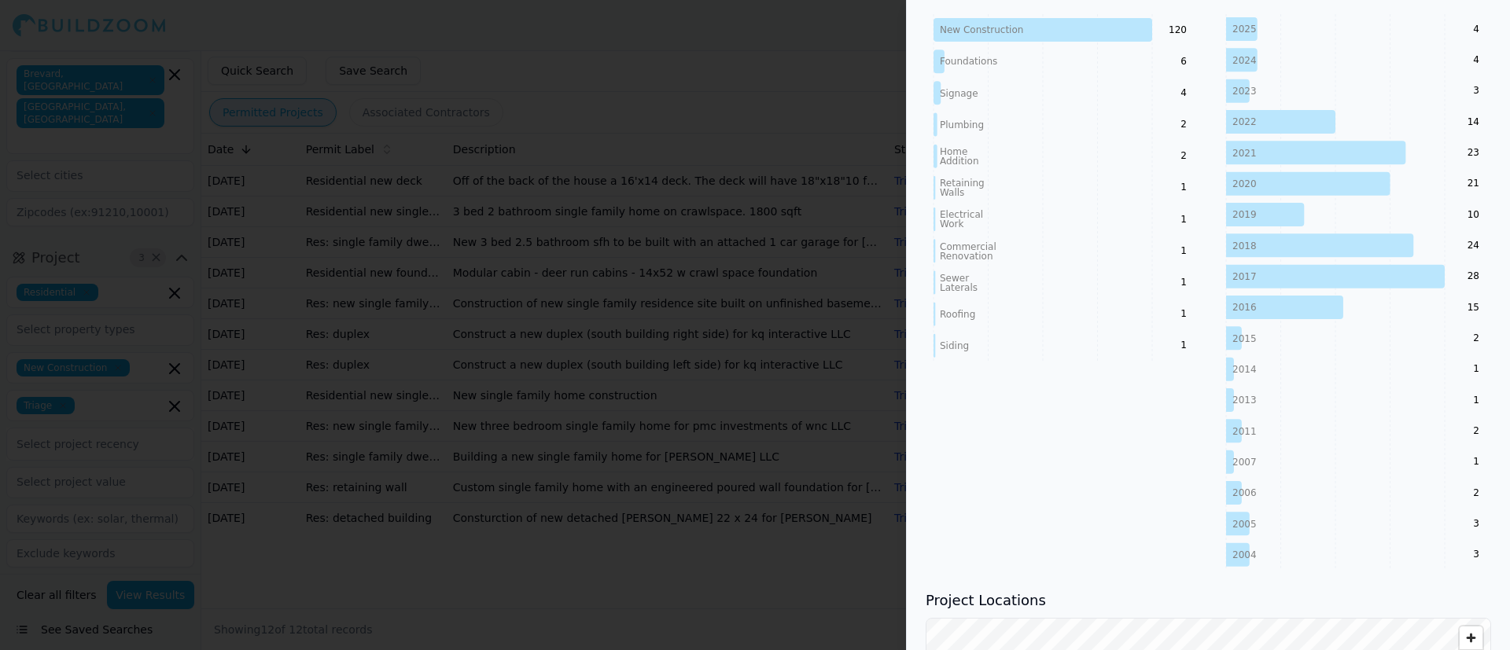
scroll to position [0, 0]
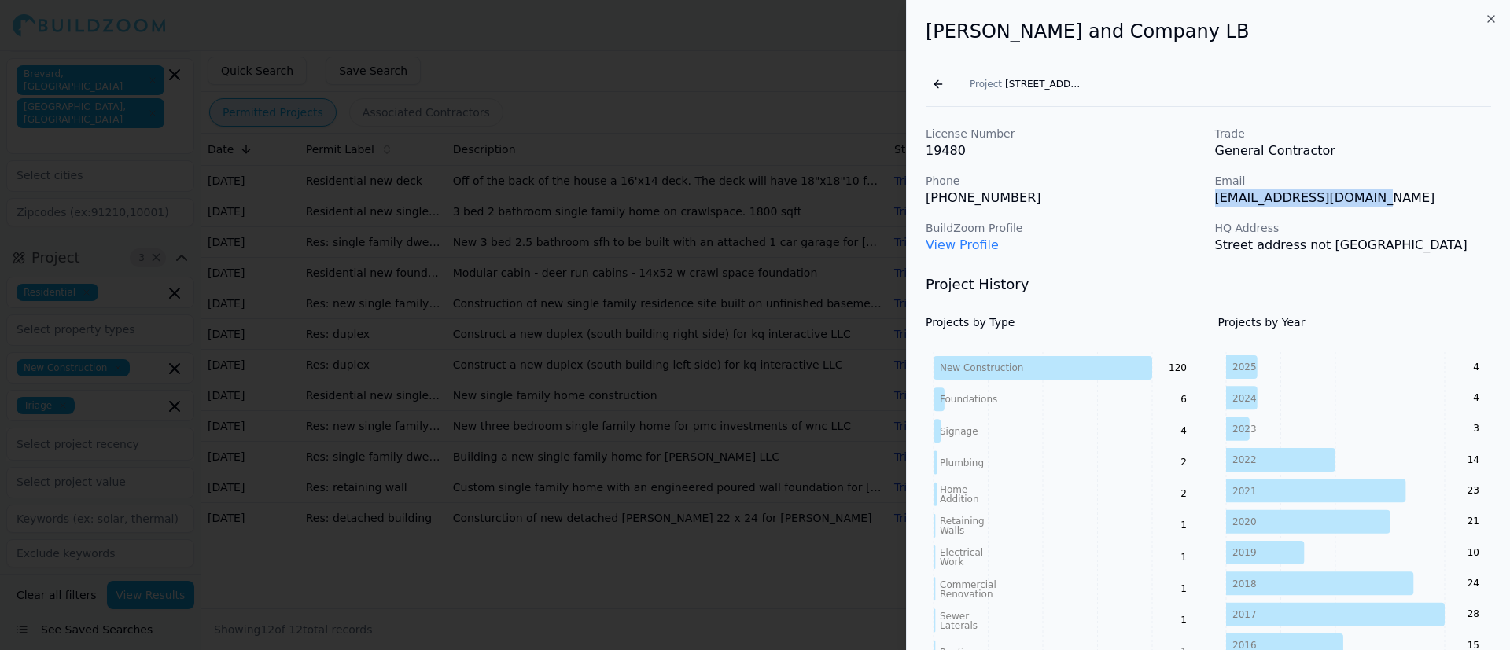
drag, startPoint x: 1363, startPoint y: 199, endPoint x: 1209, endPoint y: 209, distance: 154.4
click at [1006, 209] on div "License Number 19480 Trade General Contractor Phone [PHONE_NUMBER] Email [EMAIL…" at bounding box center [1207, 190] width 565 height 129
copy p "[EMAIL_ADDRESS][DOMAIN_NAME]"
drag, startPoint x: 1178, startPoint y: 225, endPoint x: 1178, endPoint y: 215, distance: 10.2
click at [1006, 216] on div "License Number 19480 Trade General Contractor Phone [PHONE_NUMBER] Email [EMAIL…" at bounding box center [1207, 190] width 565 height 129
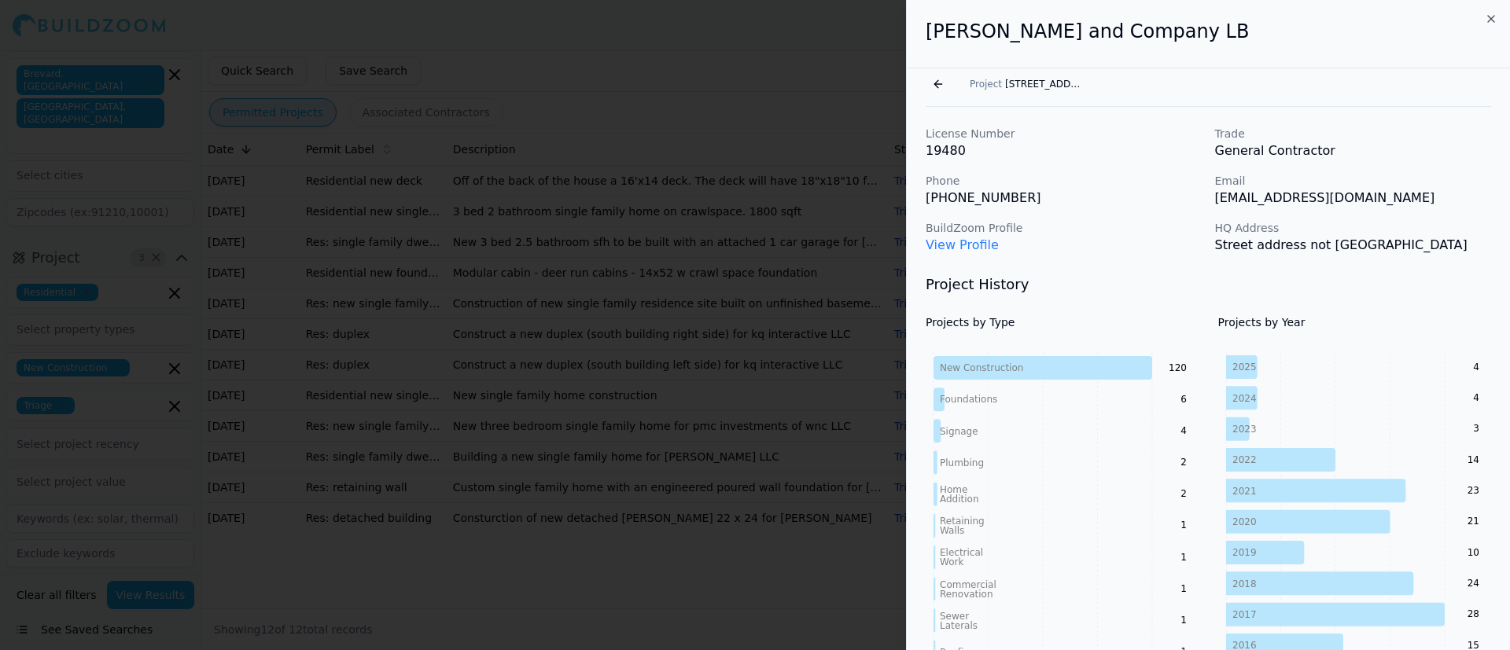
click at [940, 80] on button "Go back" at bounding box center [937, 84] width 25 height 25
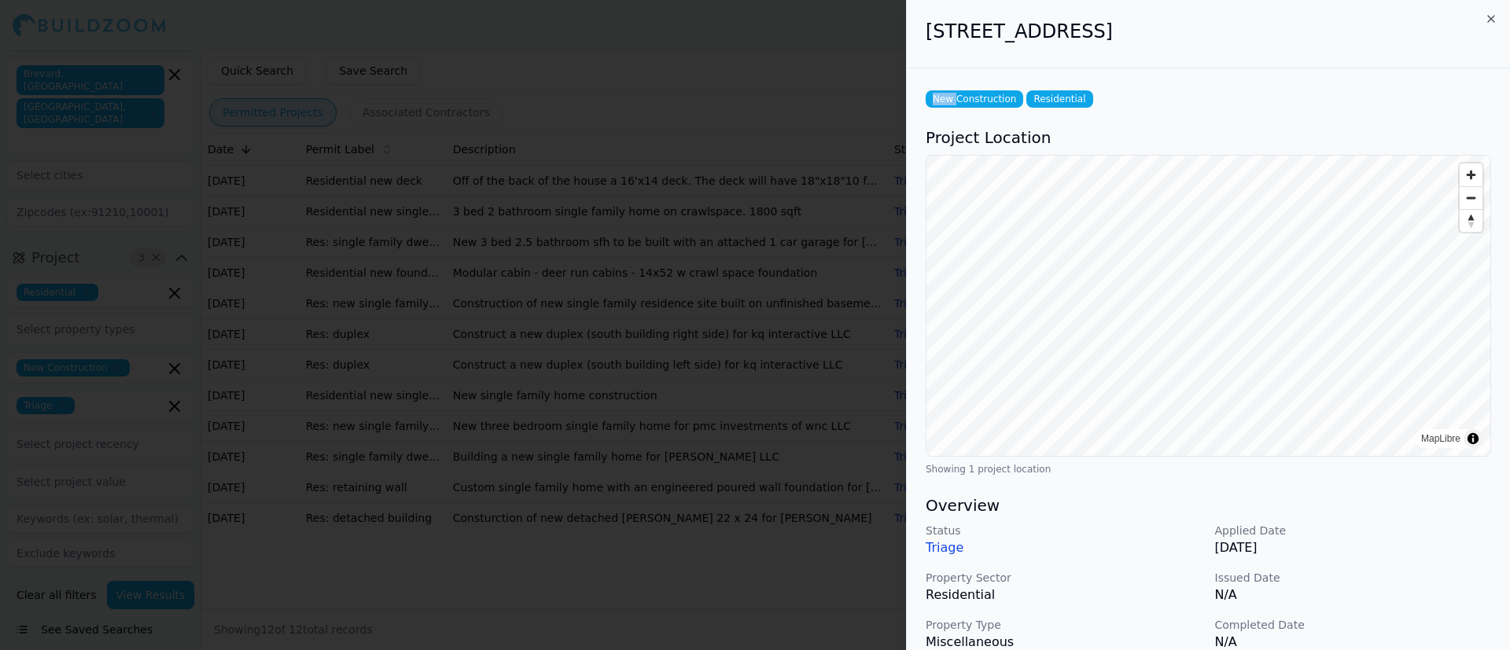
click at [940, 80] on div "New Construction Residential Project Location MapLibre Showing 1 project locati…" at bounding box center [1208, 565] width 603 height 995
click at [1006, 21] on icon "button" at bounding box center [1490, 19] width 13 height 13
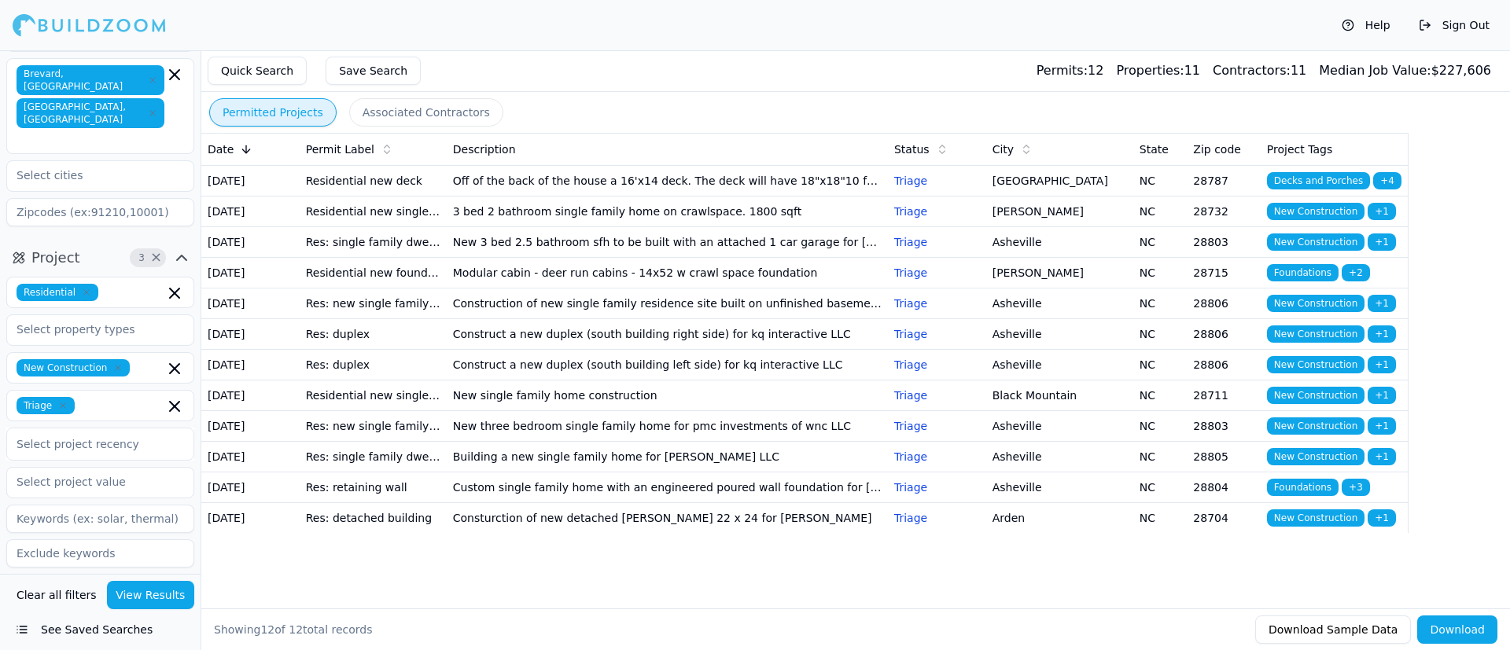
click at [113, 363] on icon "button" at bounding box center [117, 367] width 9 height 9
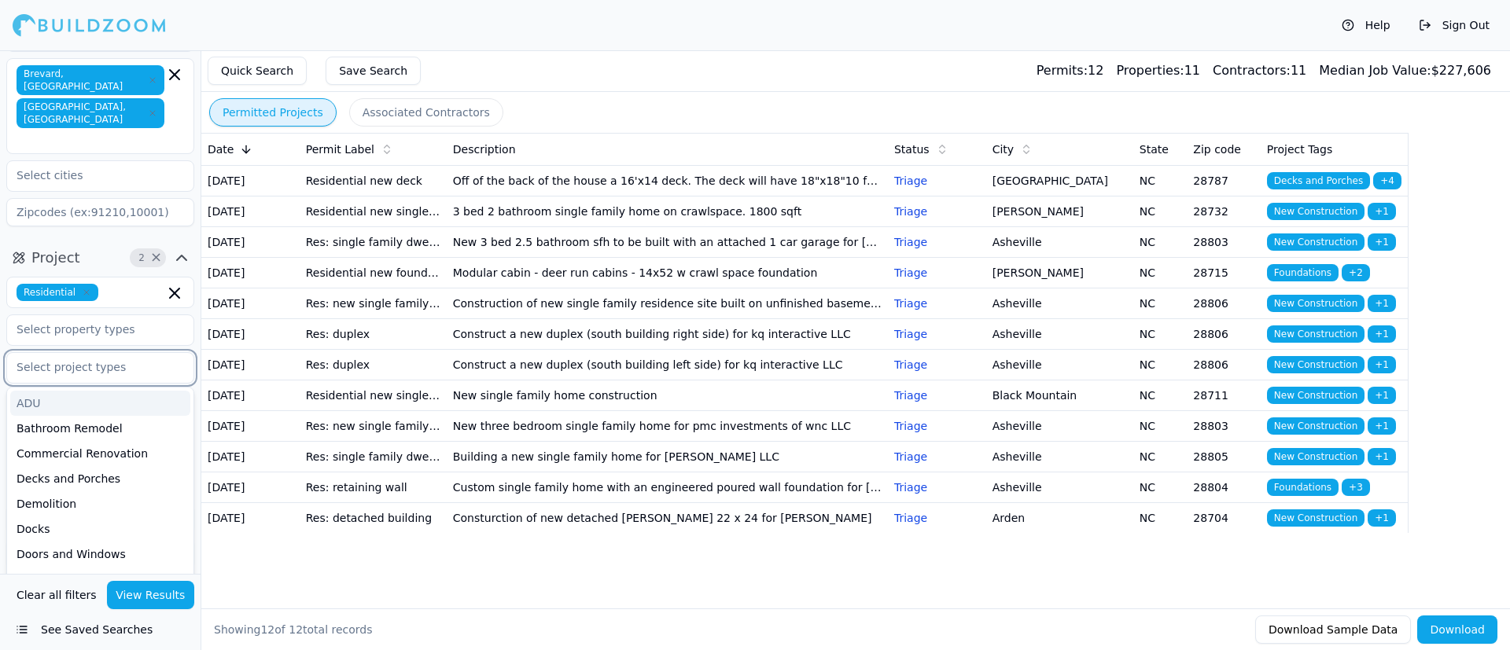
click at [112, 353] on input "text" at bounding box center [90, 367] width 167 height 28
click at [87, 416] on div "Bathroom Remodel" at bounding box center [100, 428] width 180 height 25
click at [143, 359] on input "text" at bounding box center [153, 367] width 21 height 17
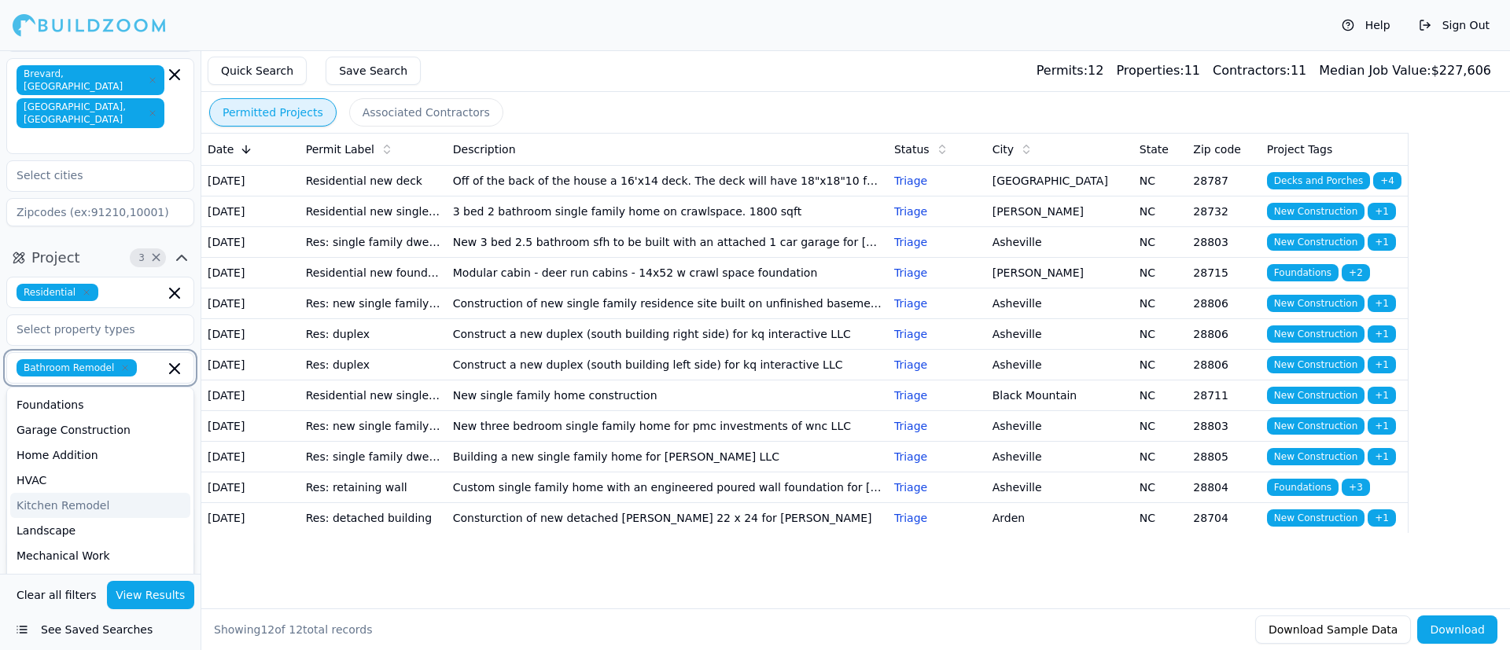
click at [70, 432] on div "Kitchen Remodel" at bounding box center [100, 505] width 180 height 25
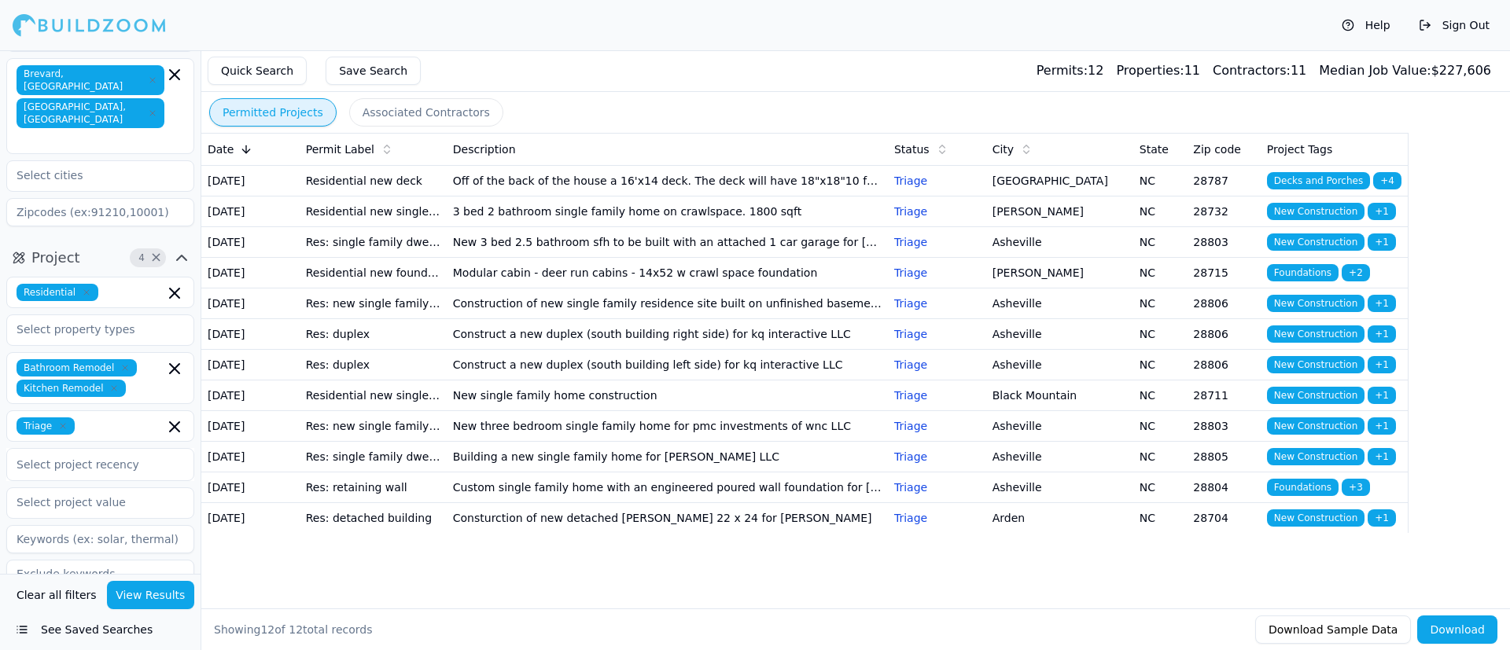
click at [108, 432] on div "Clear all filters View Results" at bounding box center [100, 595] width 188 height 28
click at [144, 432] on button "View Results" at bounding box center [151, 595] width 88 height 28
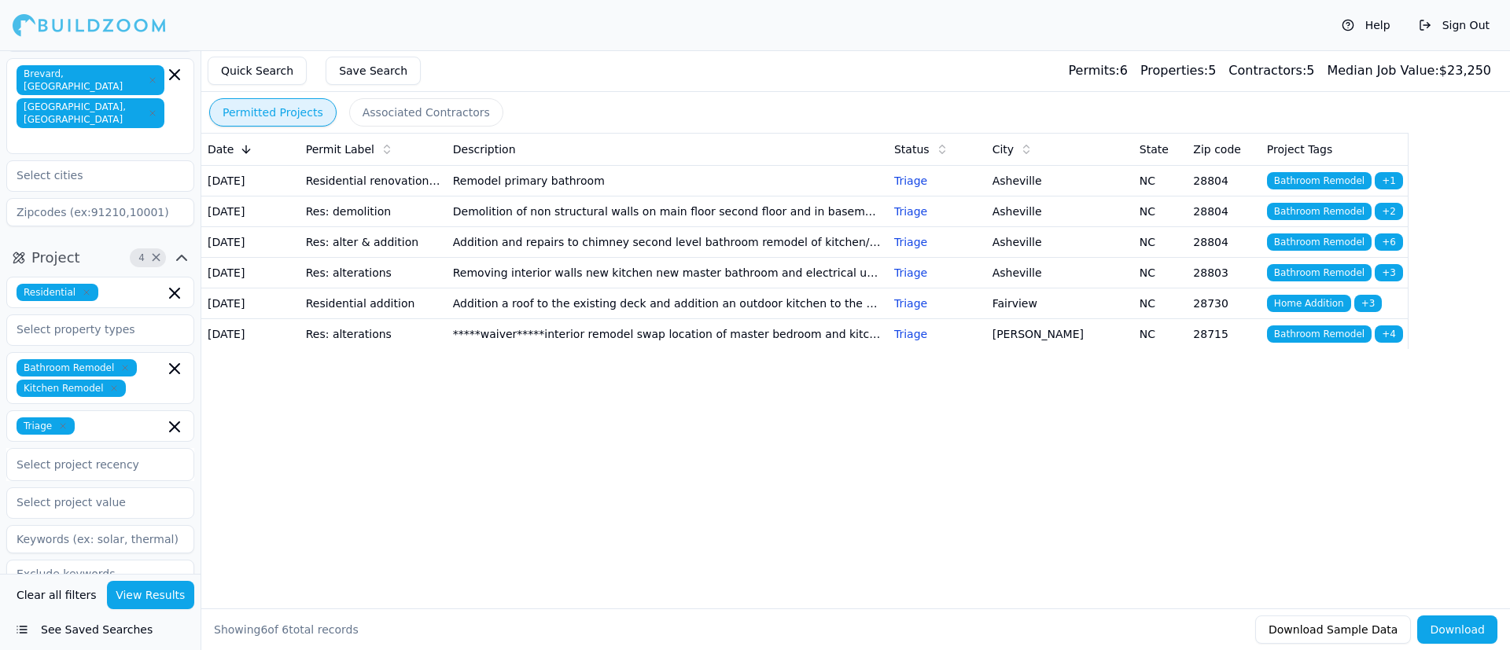
click at [653, 193] on td "Remodel primary bathroom" at bounding box center [667, 180] width 441 height 31
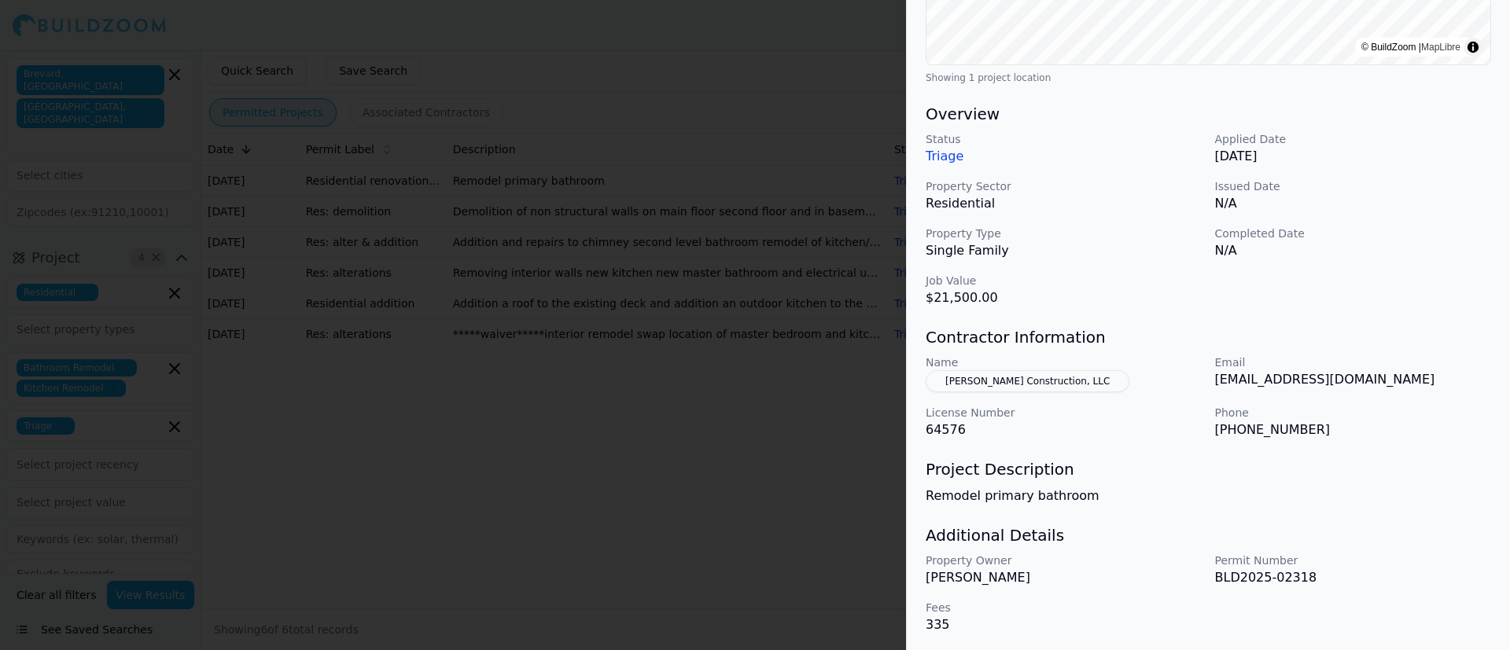
scroll to position [395, 0]
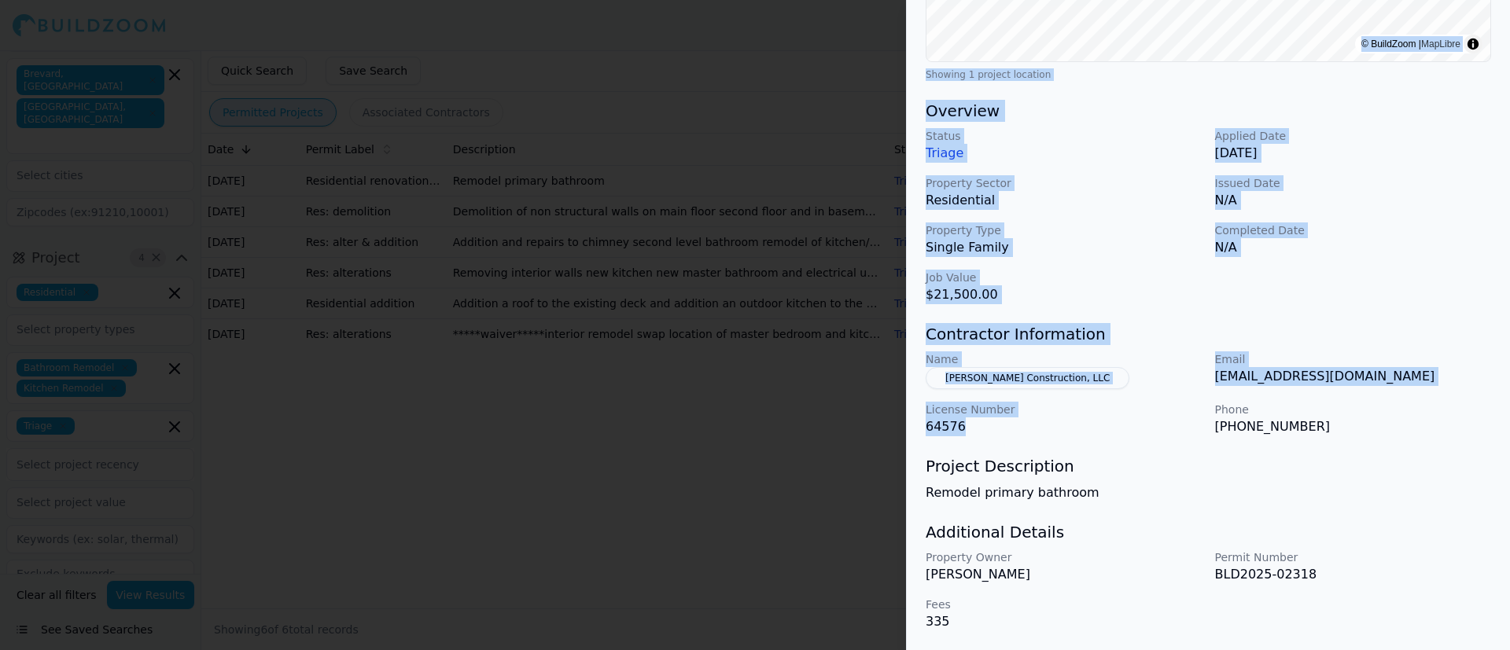
drag, startPoint x: 978, startPoint y: 428, endPoint x: 889, endPoint y: 424, distance: 88.9
click at [889, 424] on body "Help Sign Out Location 3 × [US_STATE] [GEOGRAPHIC_DATA], [GEOGRAPHIC_DATA] [GEO…" at bounding box center [755, 350] width 1510 height 600
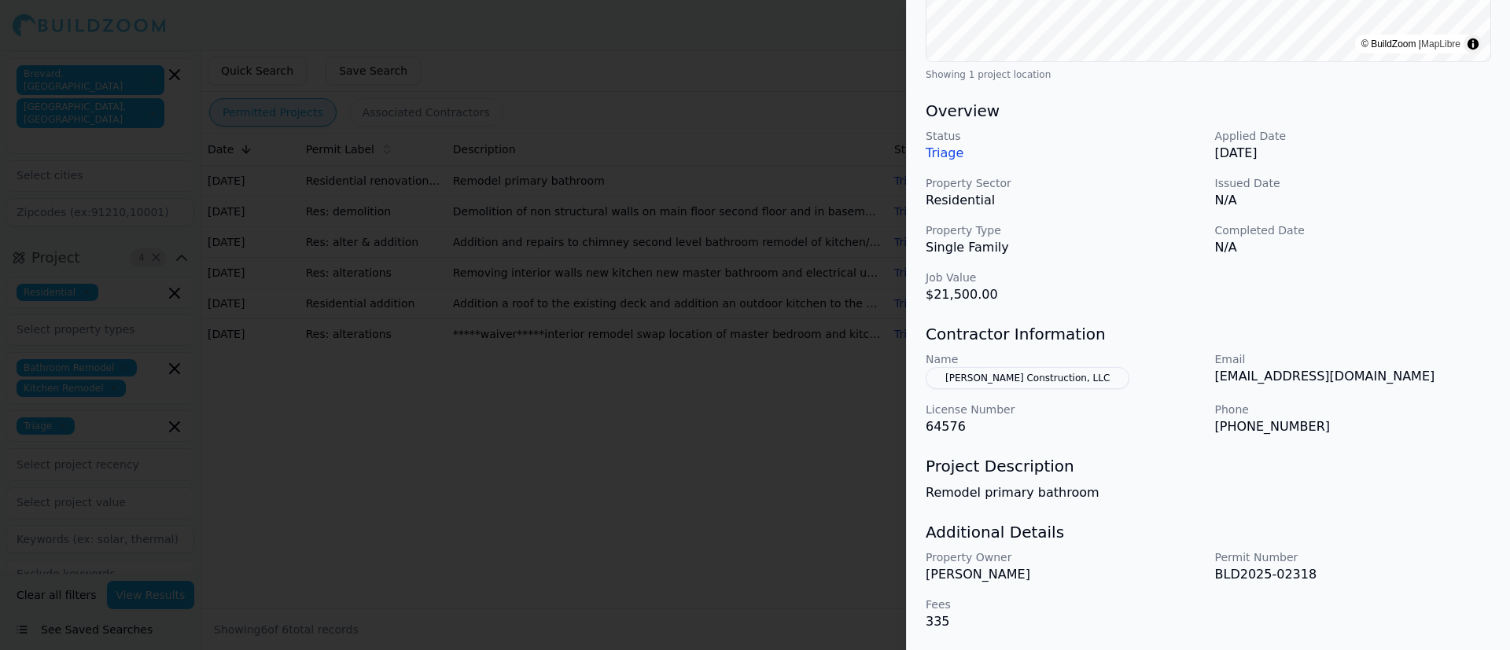
drag, startPoint x: 1158, startPoint y: 436, endPoint x: 1141, endPoint y: 436, distance: 17.3
click at [1006, 432] on div "Bathroom Remodel Residential Project Location © BuildZoom | MapLibre Showing 1 …" at bounding box center [1208, 162] width 603 height 976
drag, startPoint x: 980, startPoint y: 422, endPoint x: 925, endPoint y: 430, distance: 55.6
click at [925, 430] on p "64576" at bounding box center [1063, 426] width 277 height 19
copy p "64576"
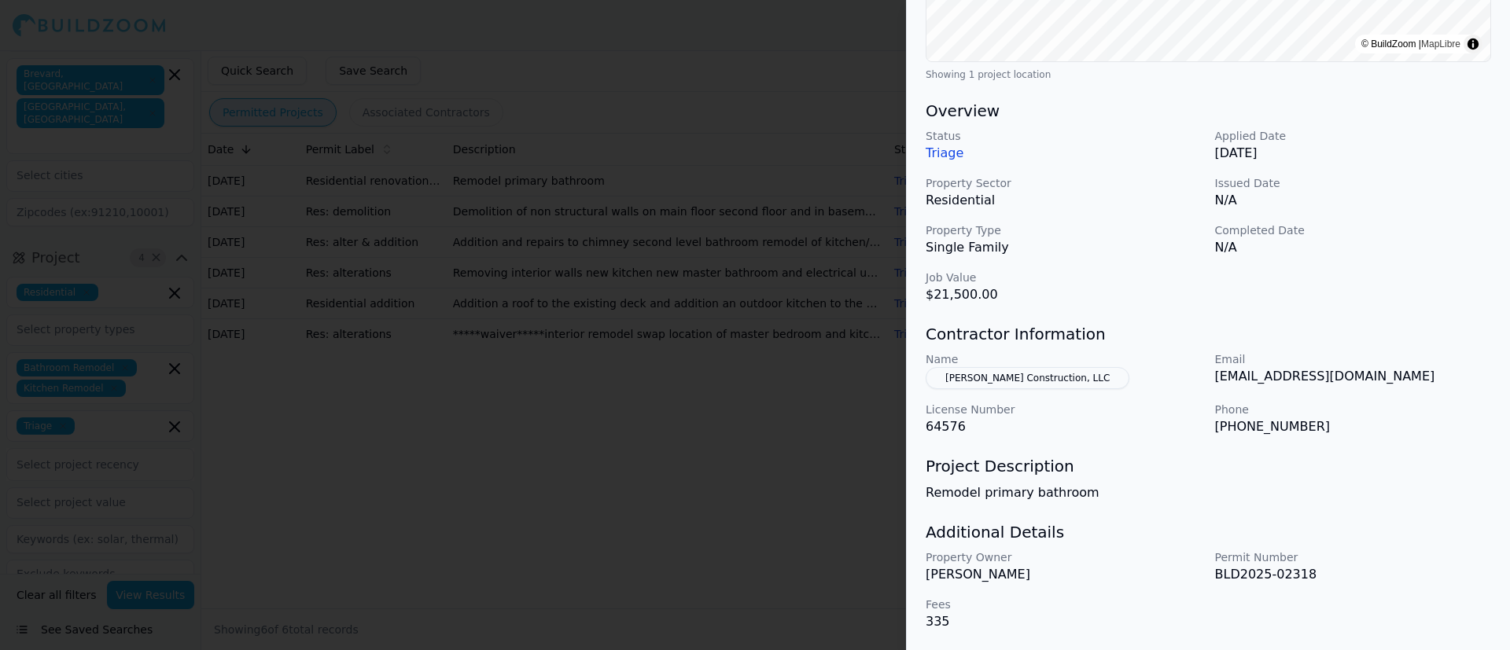
click at [1006, 432] on h3 "Project Description" at bounding box center [1207, 466] width 565 height 22
click at [999, 372] on button "[PERSON_NAME] Construction, LLC" at bounding box center [1027, 378] width 204 height 22
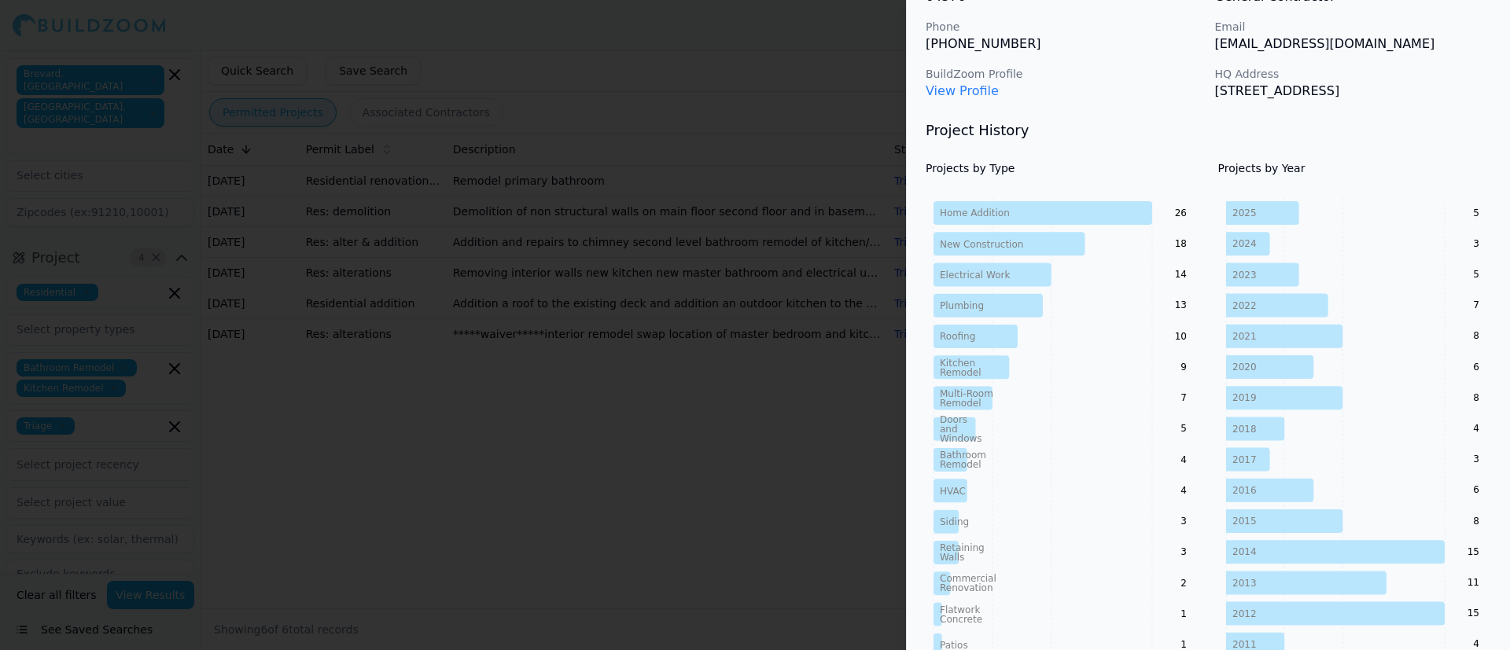
scroll to position [150, 0]
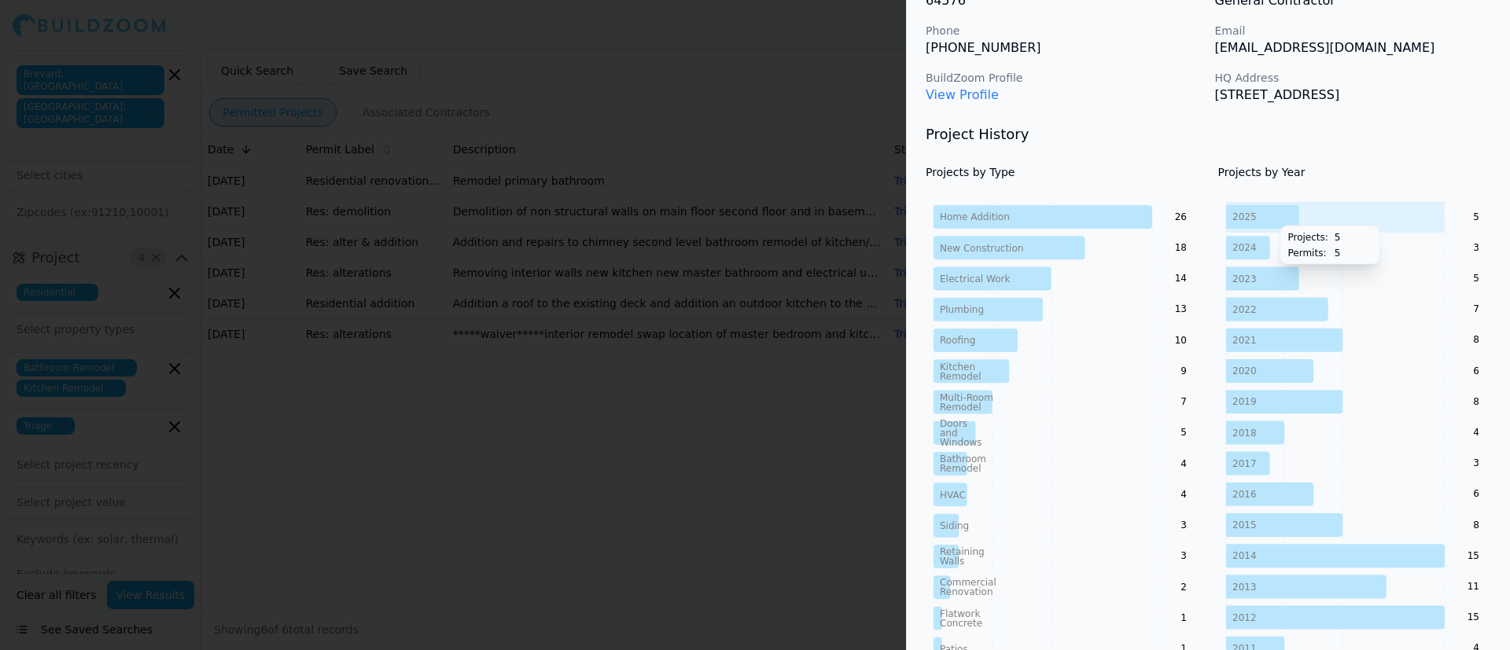
click at [1006, 213] on icon at bounding box center [1262, 217] width 73 height 24
click at [1006, 220] on icon at bounding box center [1262, 217] width 73 height 24
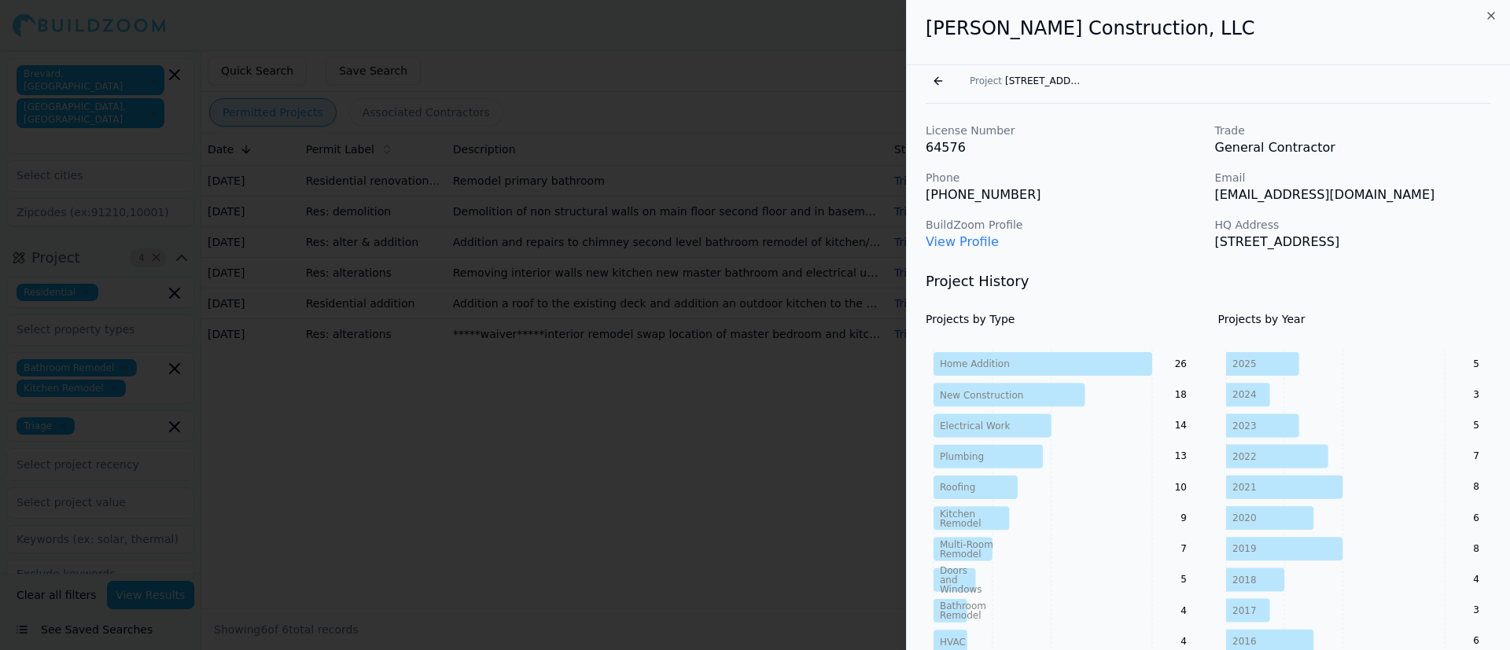
scroll to position [0, 0]
click at [932, 83] on button "Go back" at bounding box center [937, 84] width 25 height 25
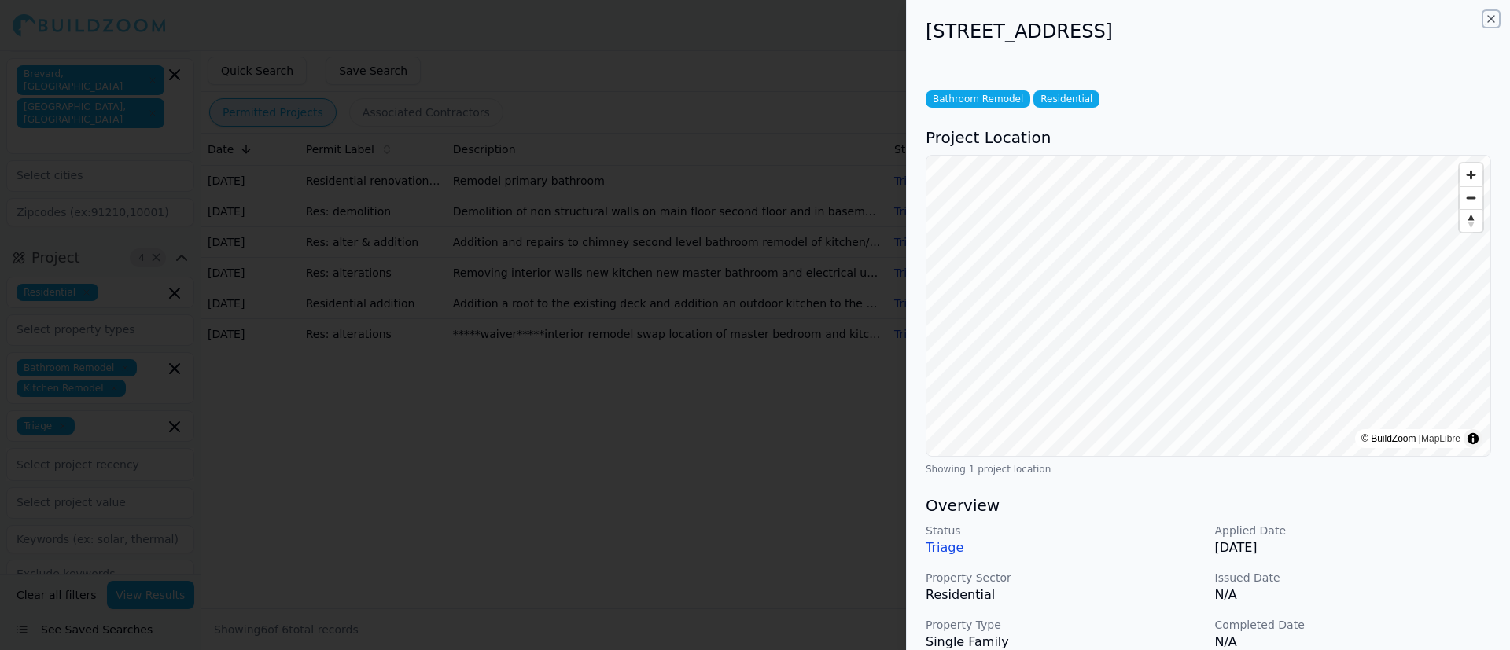
click at [1006, 19] on icon "button" at bounding box center [1490, 19] width 13 height 13
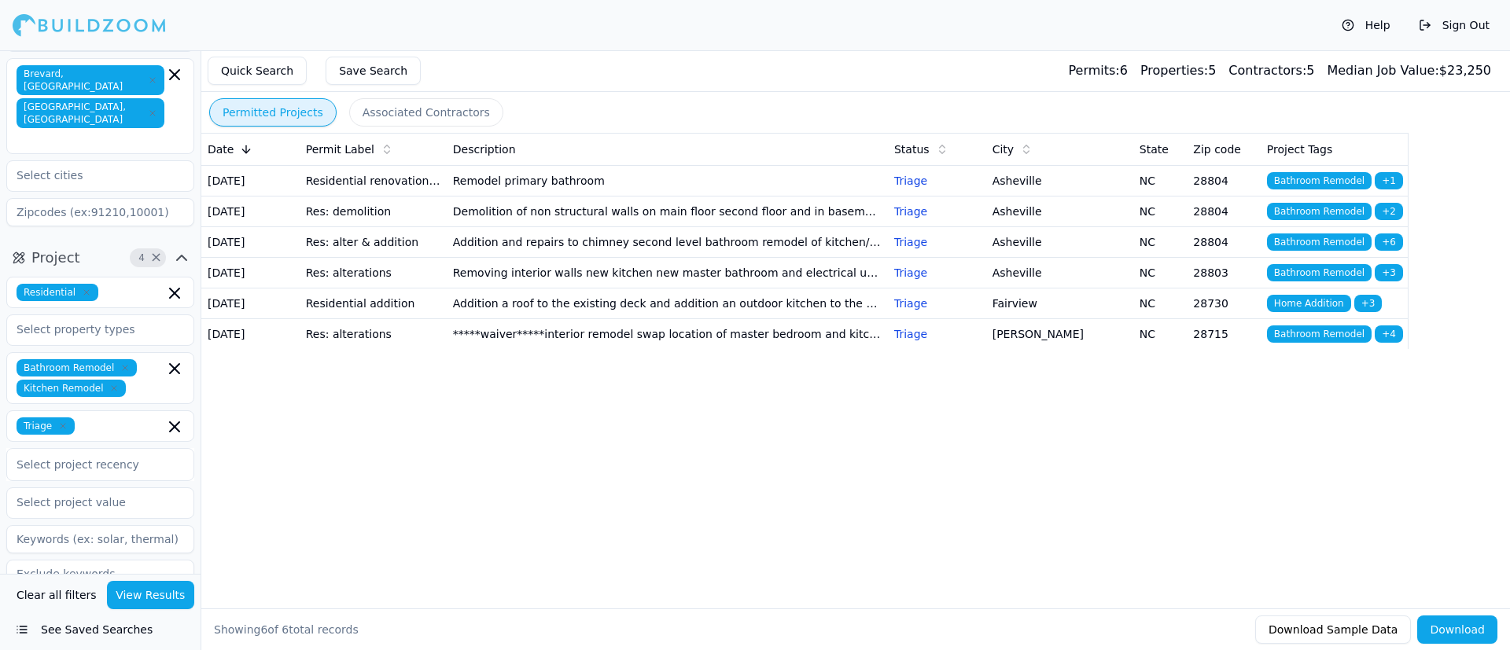
click at [58, 417] on span "Triage" at bounding box center [46, 425] width 58 height 17
click at [59, 421] on icon "button" at bounding box center [62, 425] width 9 height 9
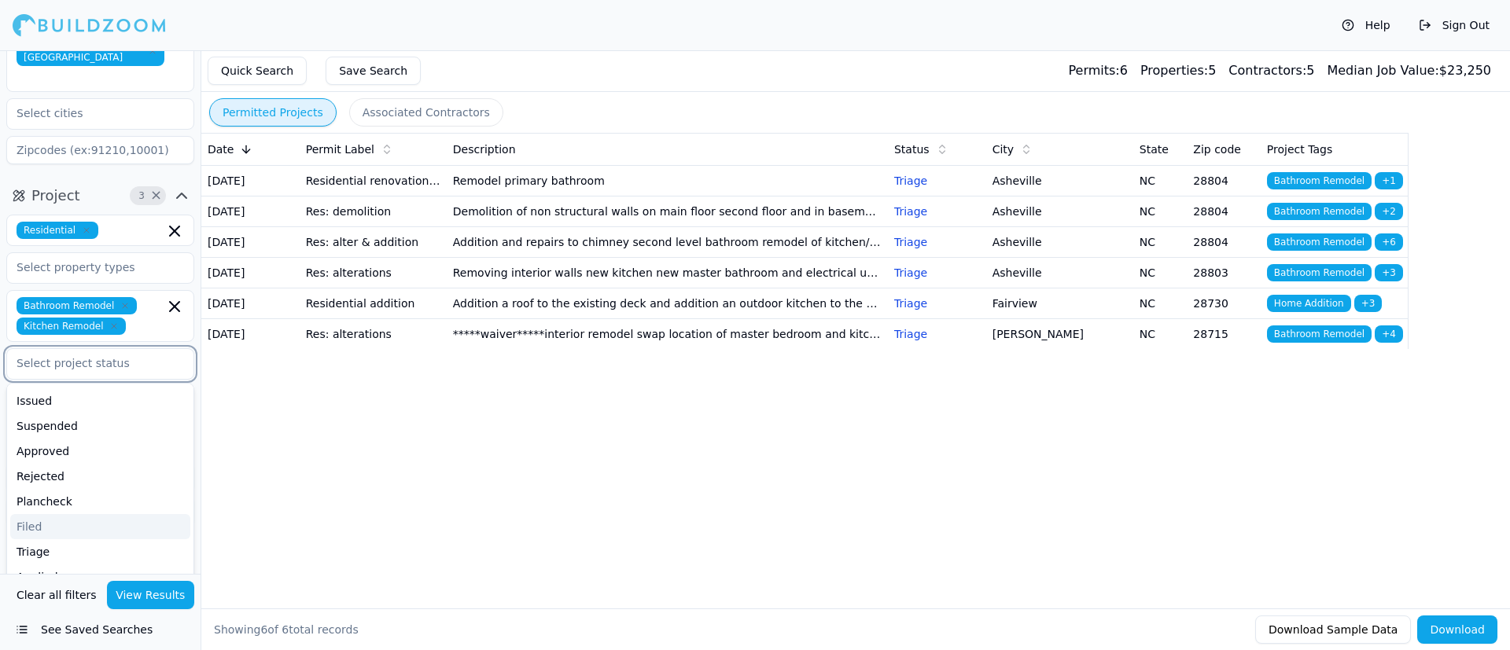
scroll to position [134, 0]
click at [34, 432] on div "Applied" at bounding box center [100, 576] width 180 height 25
click at [149, 432] on button "View Results" at bounding box center [151, 595] width 88 height 28
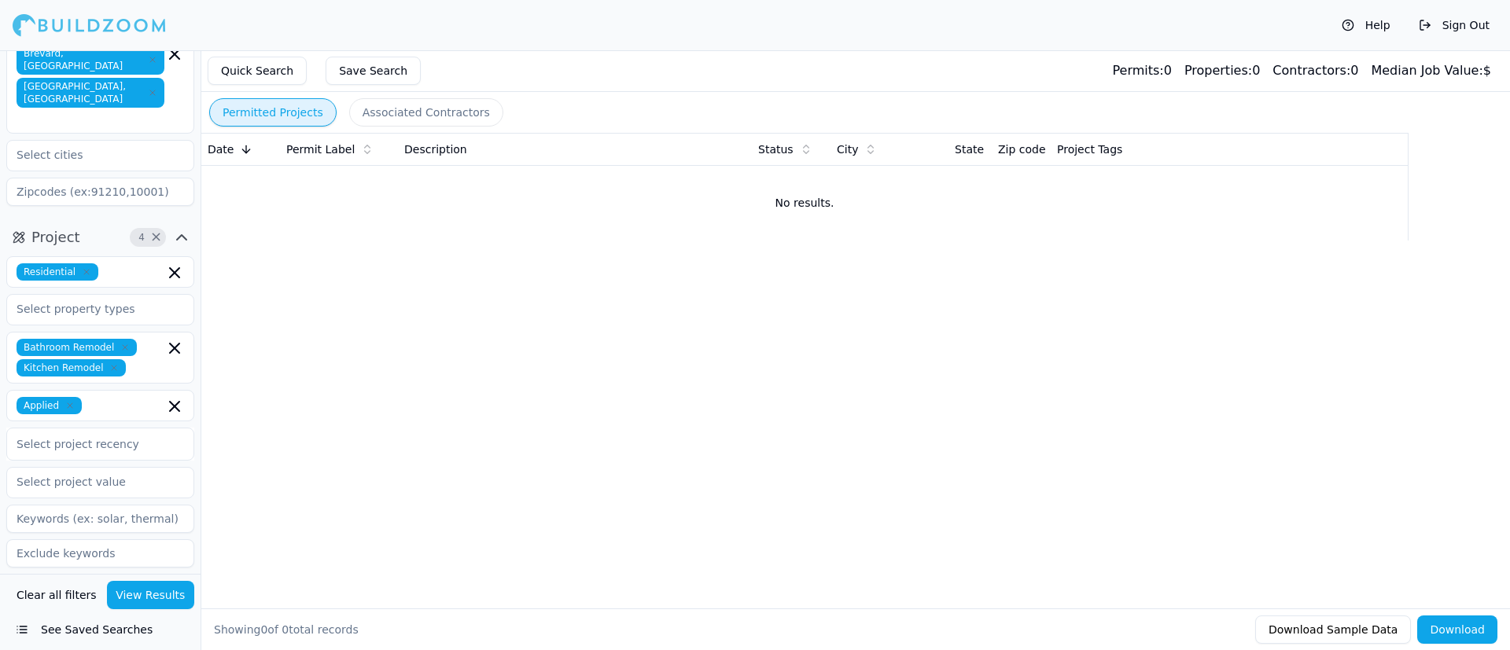
scroll to position [83, 0]
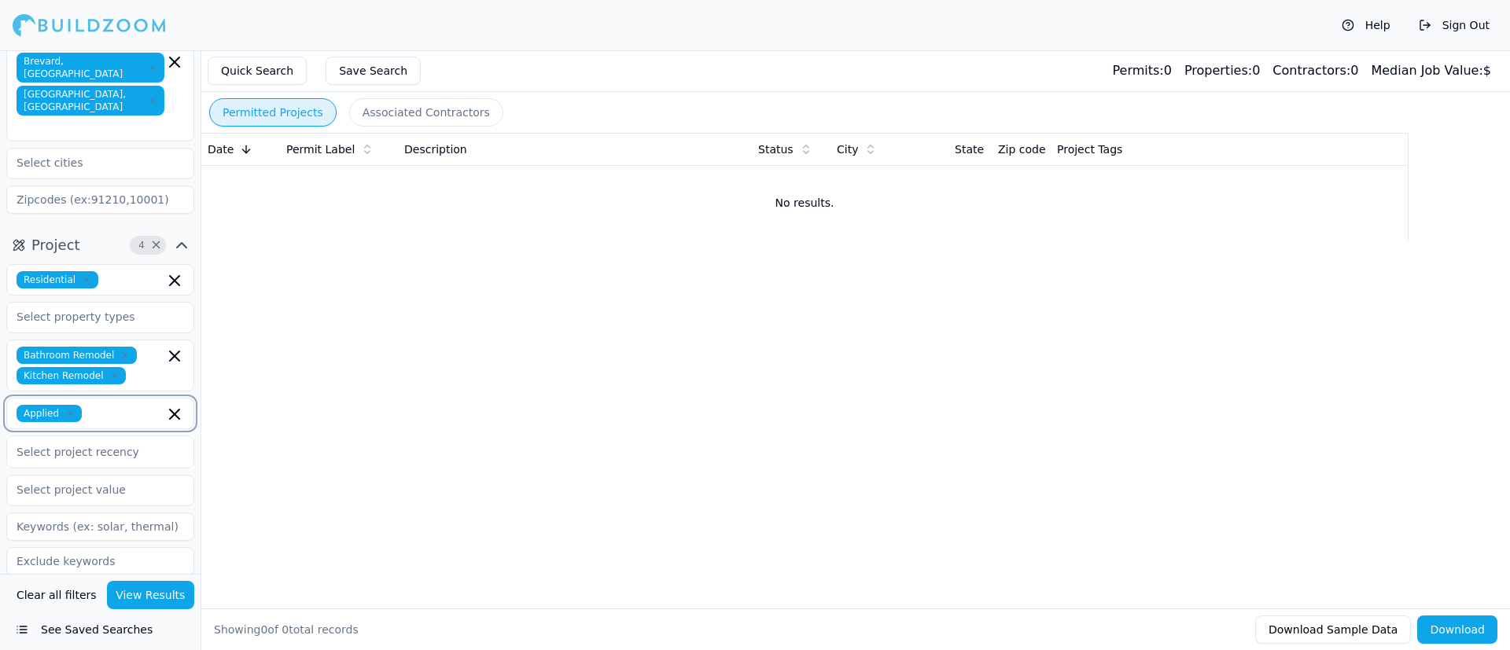
click at [104, 405] on input "text" at bounding box center [126, 413] width 76 height 17
click at [70, 409] on icon "button" at bounding box center [69, 413] width 9 height 9
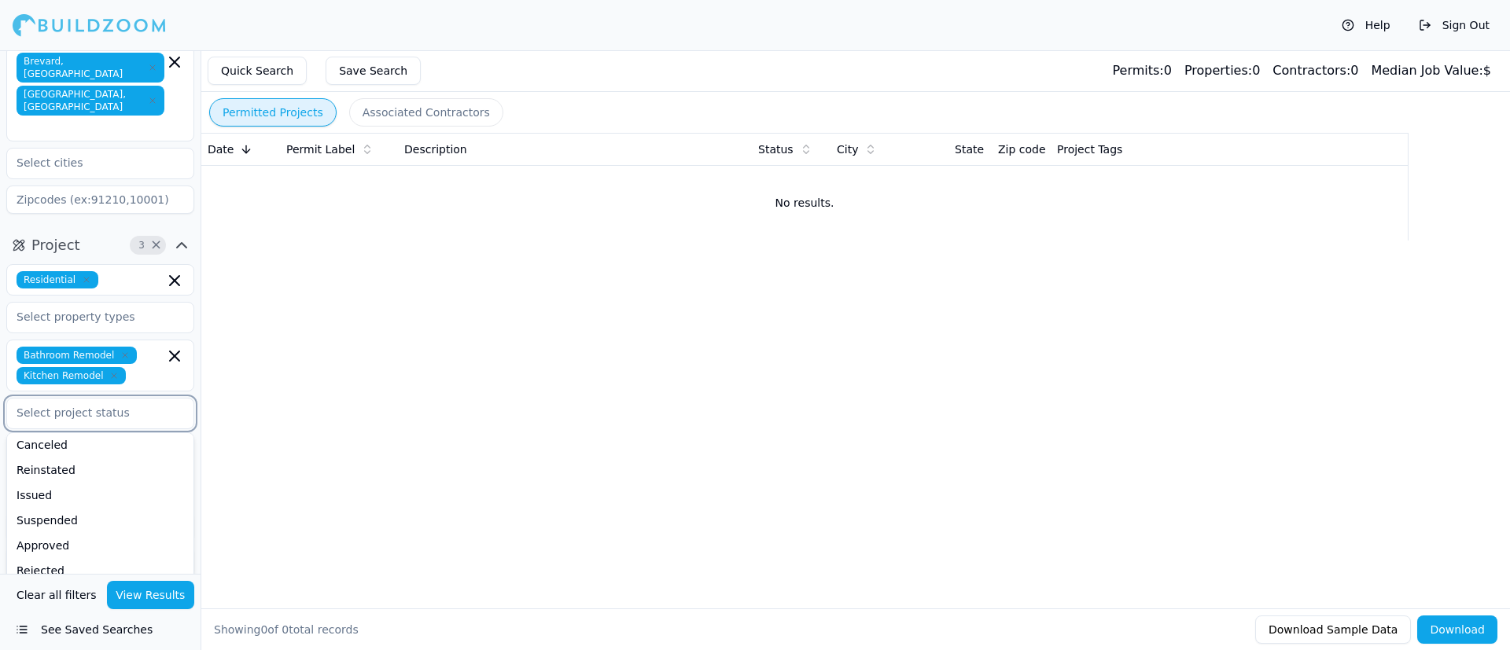
scroll to position [175, 0]
click at [47, 432] on div "Filed" at bounding box center [100, 576] width 180 height 25
click at [148, 432] on button "View Results" at bounding box center [151, 595] width 88 height 28
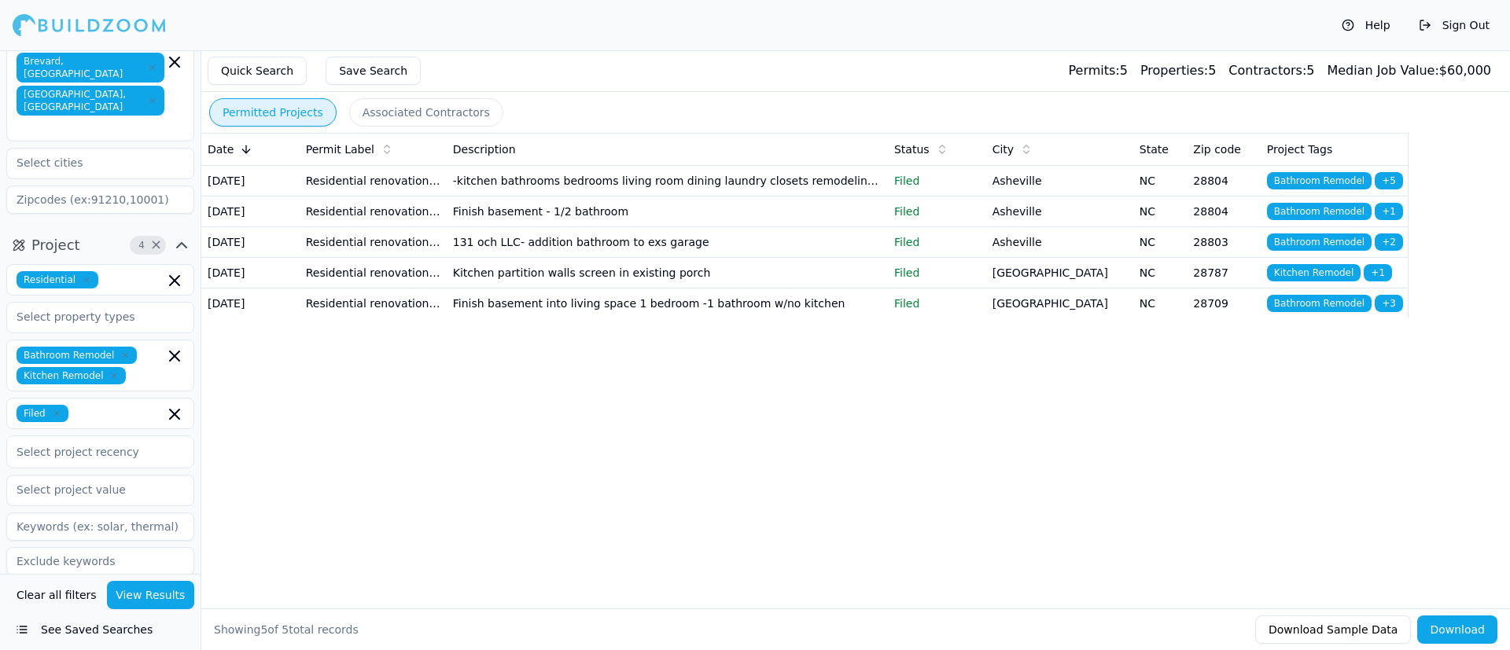
click at [732, 194] on td "-kitchen bathrooms bedrooms living room dining laundry closets remodeling elect…" at bounding box center [667, 180] width 441 height 31
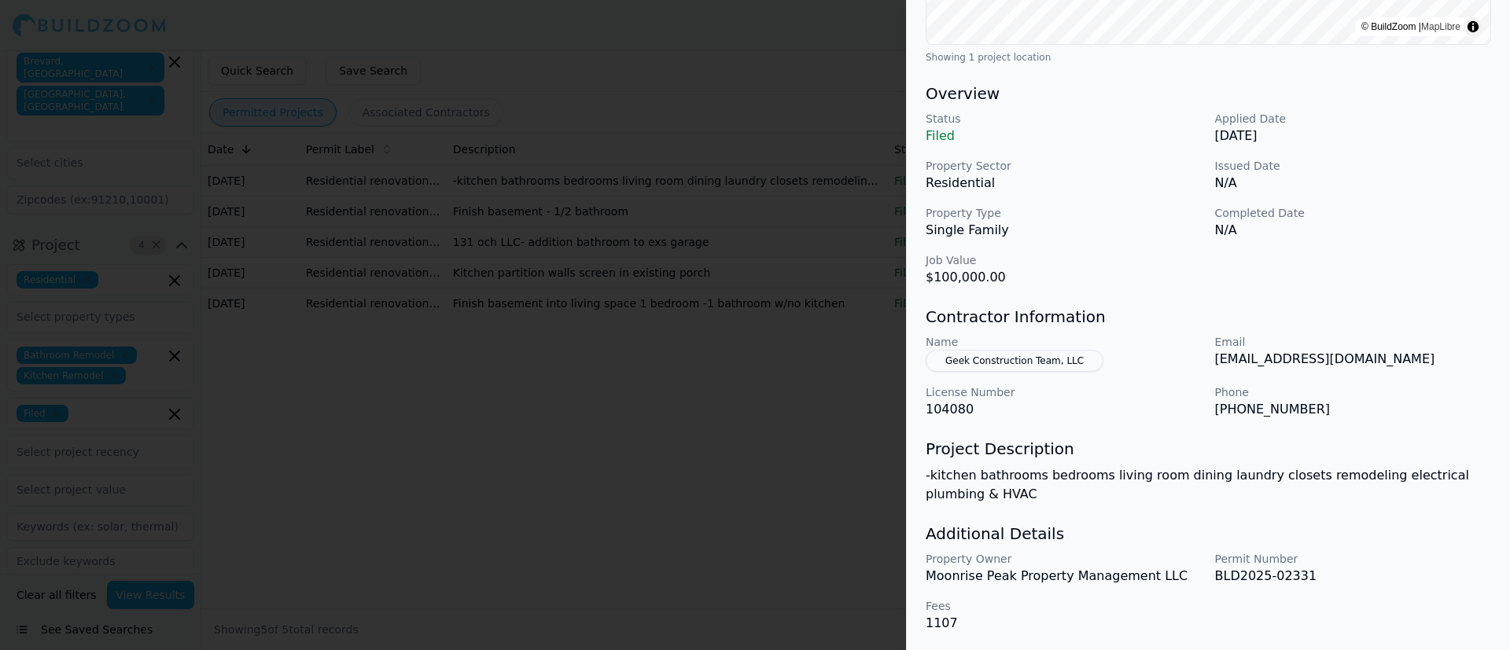
scroll to position [414, 0]
drag, startPoint x: 1024, startPoint y: 358, endPoint x: 1032, endPoint y: 367, distance: 12.3
click at [1006, 360] on button "Geek Construction Team, LLC" at bounding box center [1014, 359] width 178 height 22
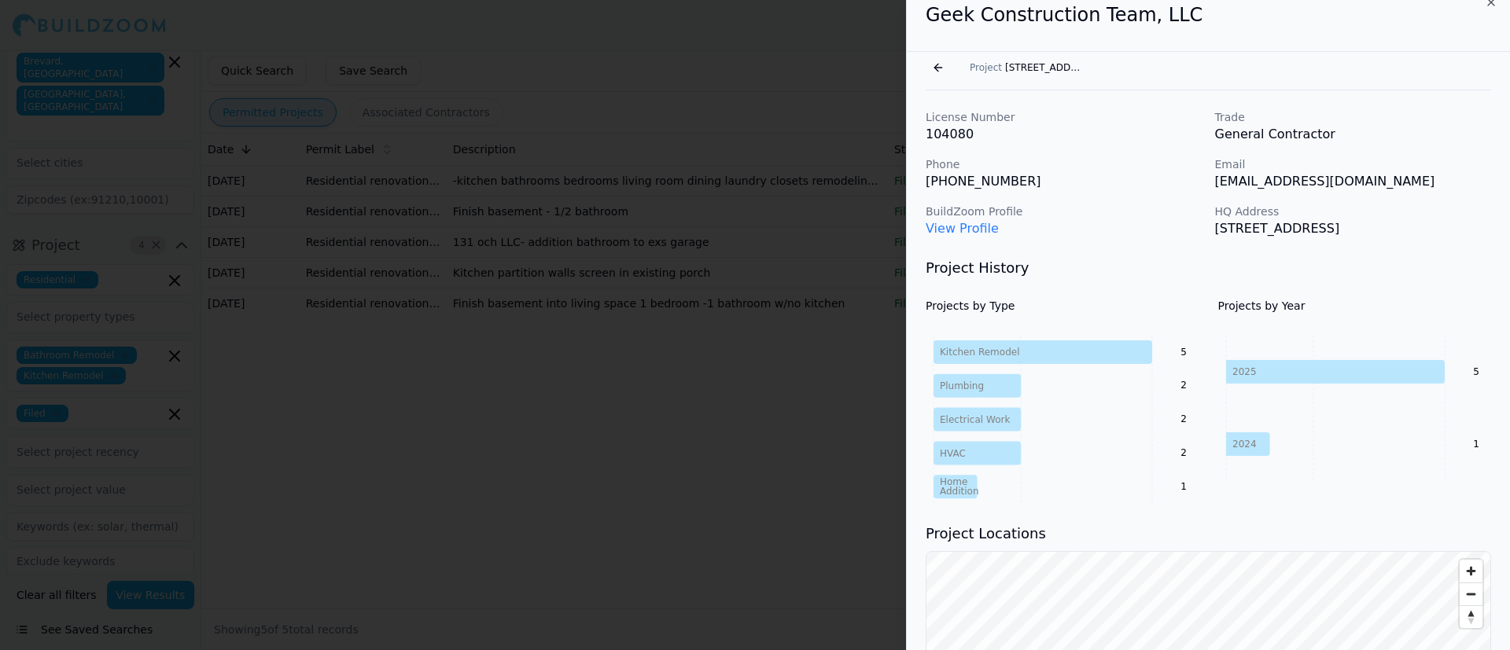
scroll to position [0, 0]
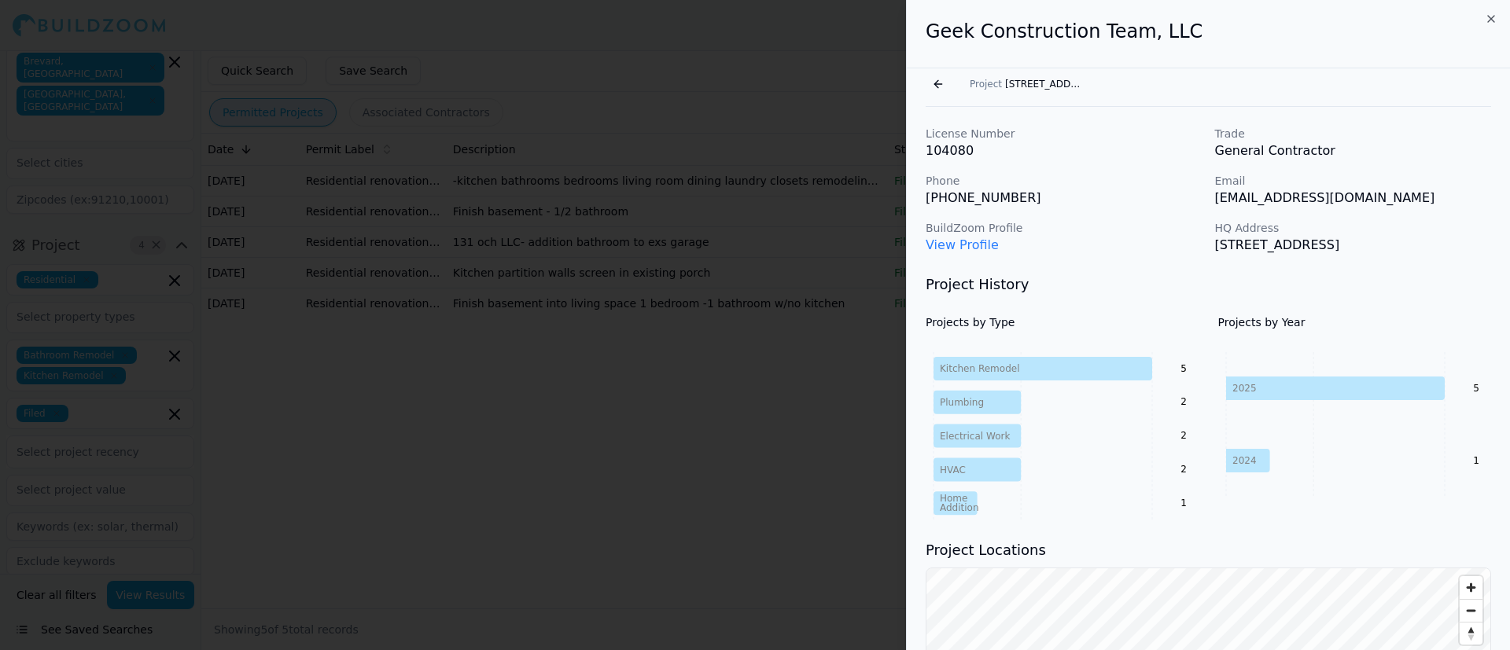
click at [937, 81] on button "Go back" at bounding box center [937, 84] width 25 height 25
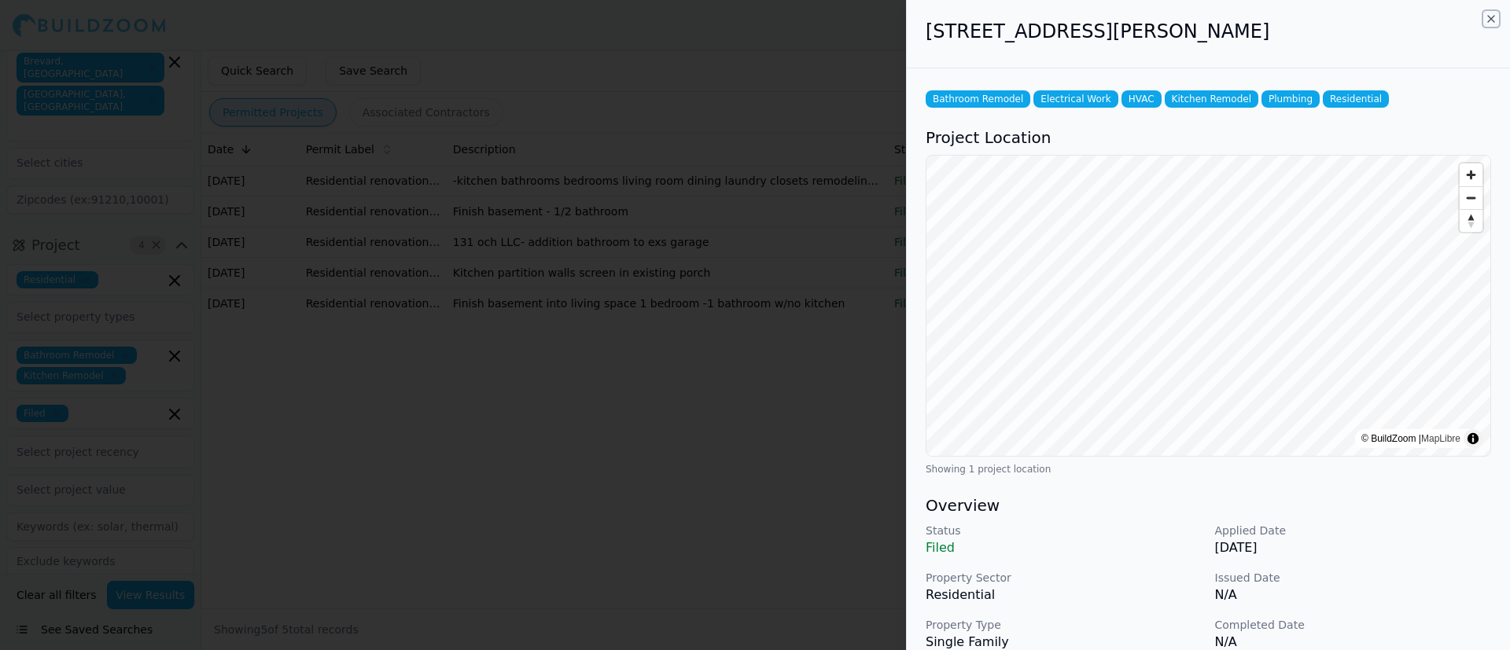
click at [1006, 20] on icon "button" at bounding box center [1491, 19] width 6 height 6
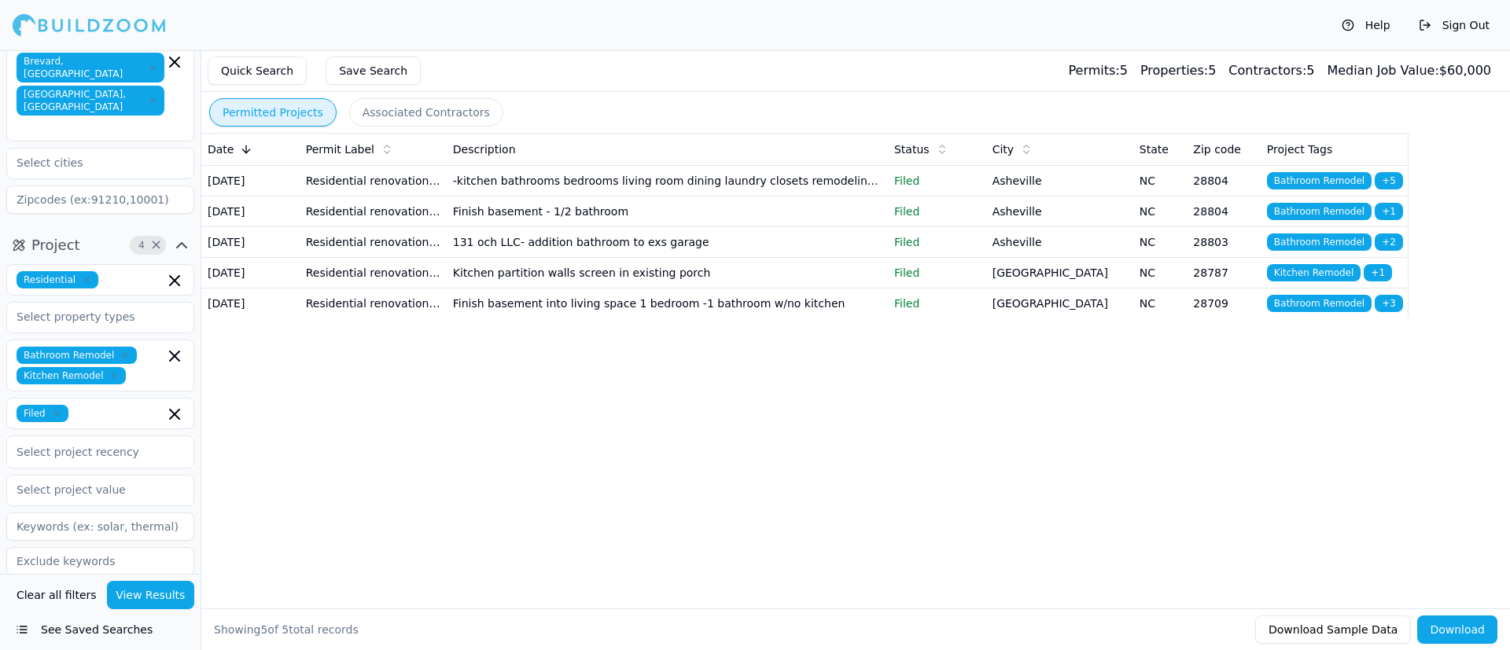
click at [675, 226] on td "Finish basement - 1/2 bathroom" at bounding box center [667, 211] width 441 height 31
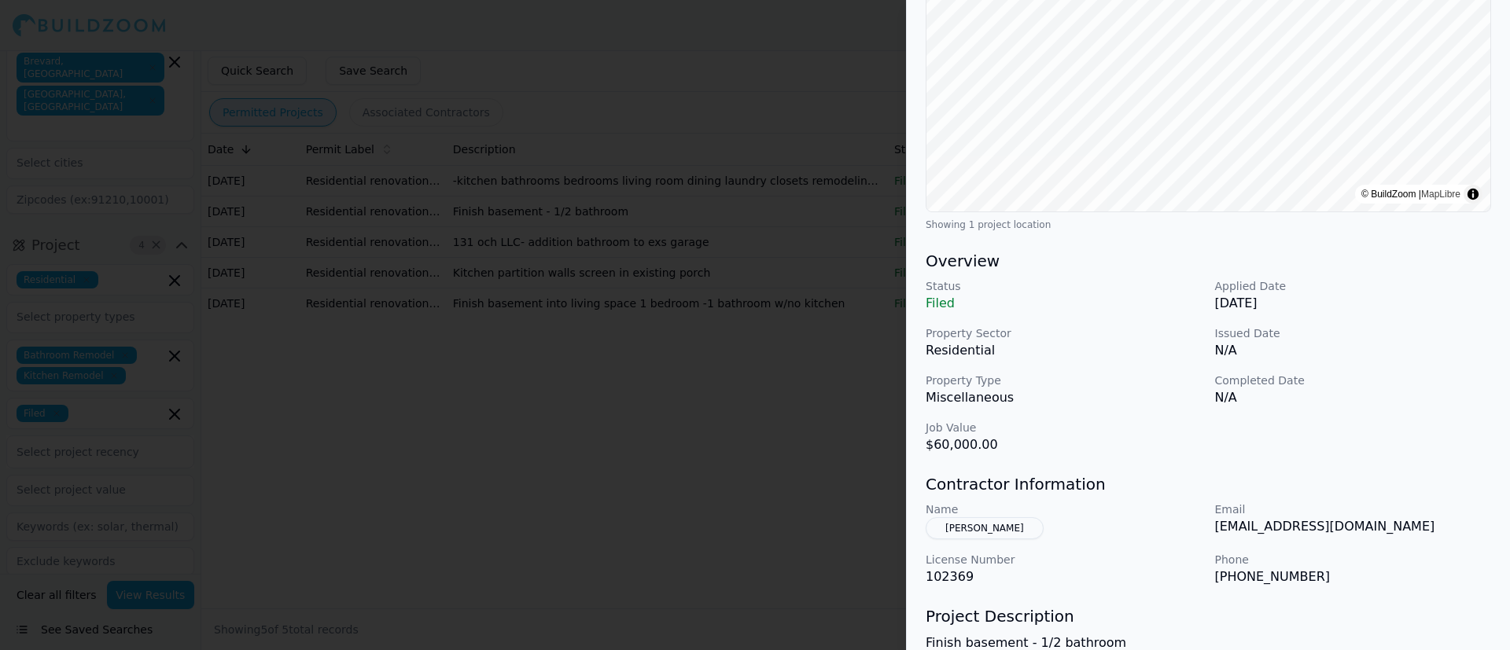
scroll to position [282, 0]
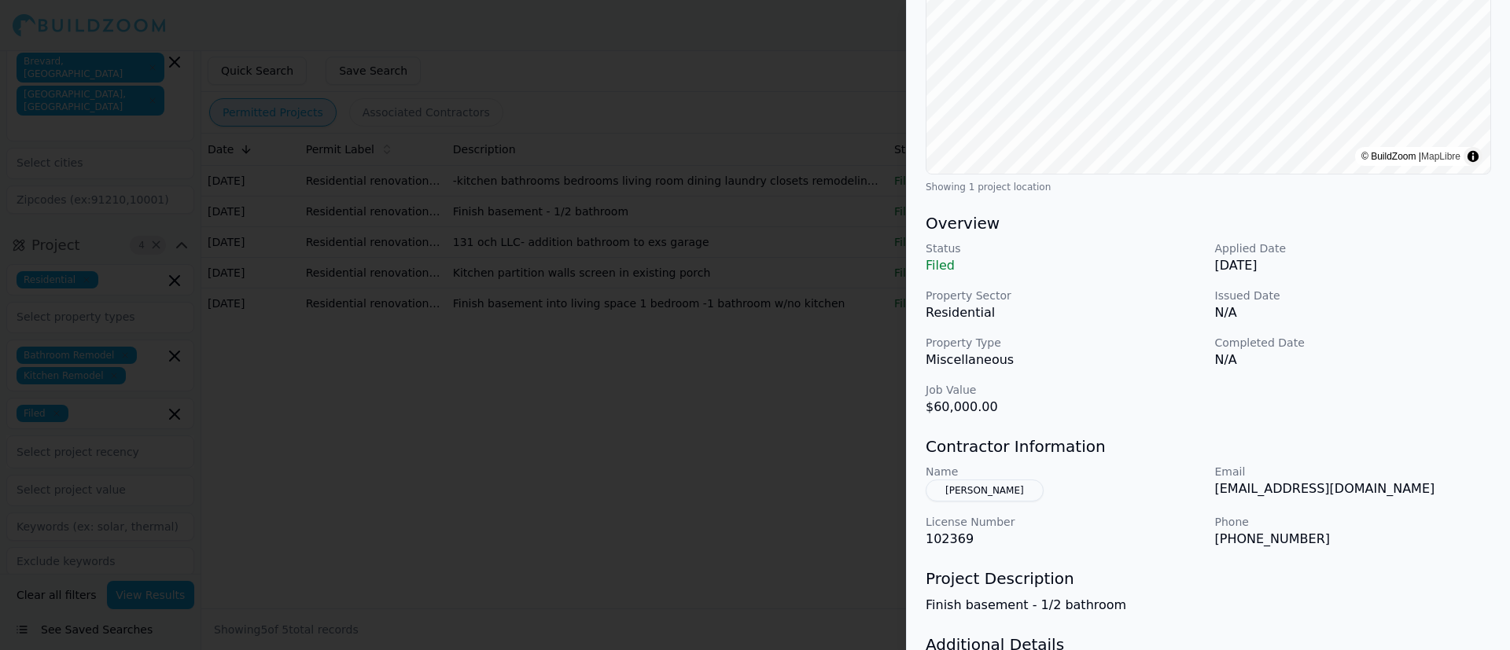
click at [973, 432] on button "[PERSON_NAME]" at bounding box center [984, 491] width 118 height 22
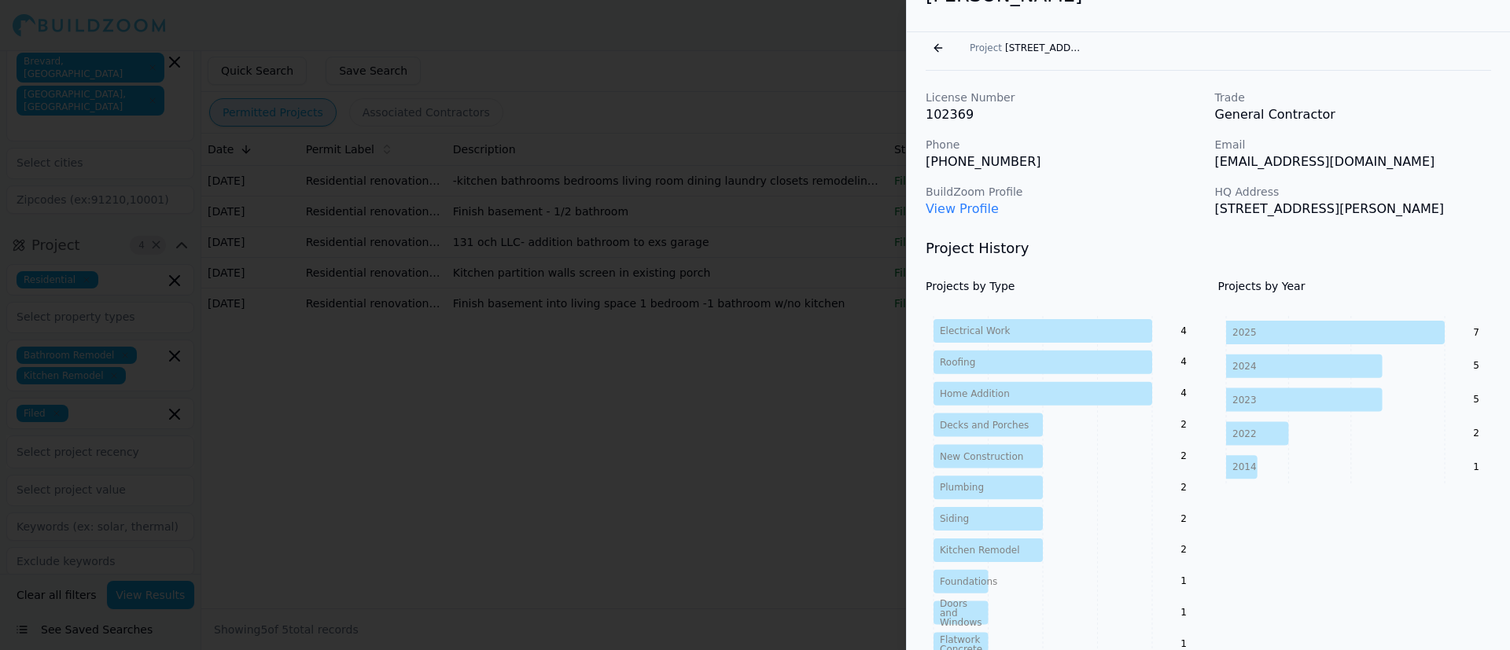
scroll to position [0, 0]
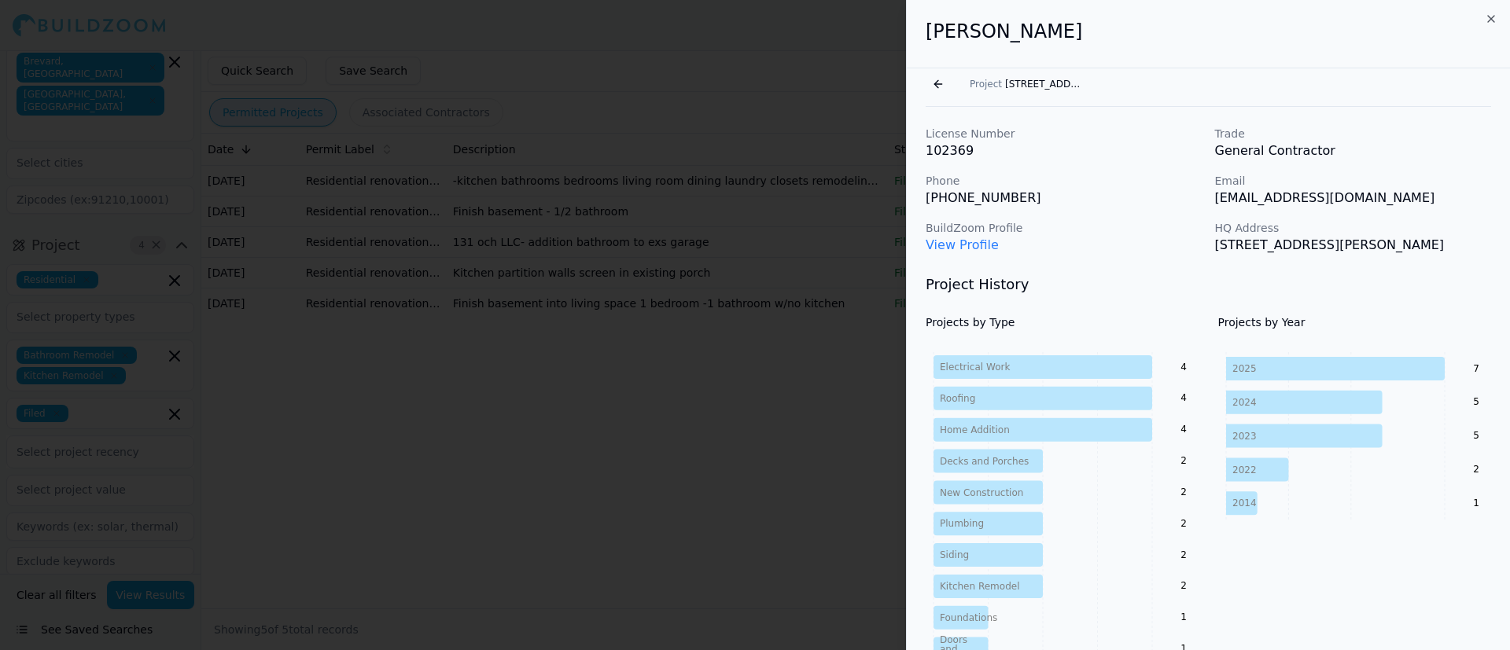
drag, startPoint x: 933, startPoint y: 81, endPoint x: 947, endPoint y: 109, distance: 31.3
click at [938, 83] on button "Go back" at bounding box center [937, 84] width 25 height 25
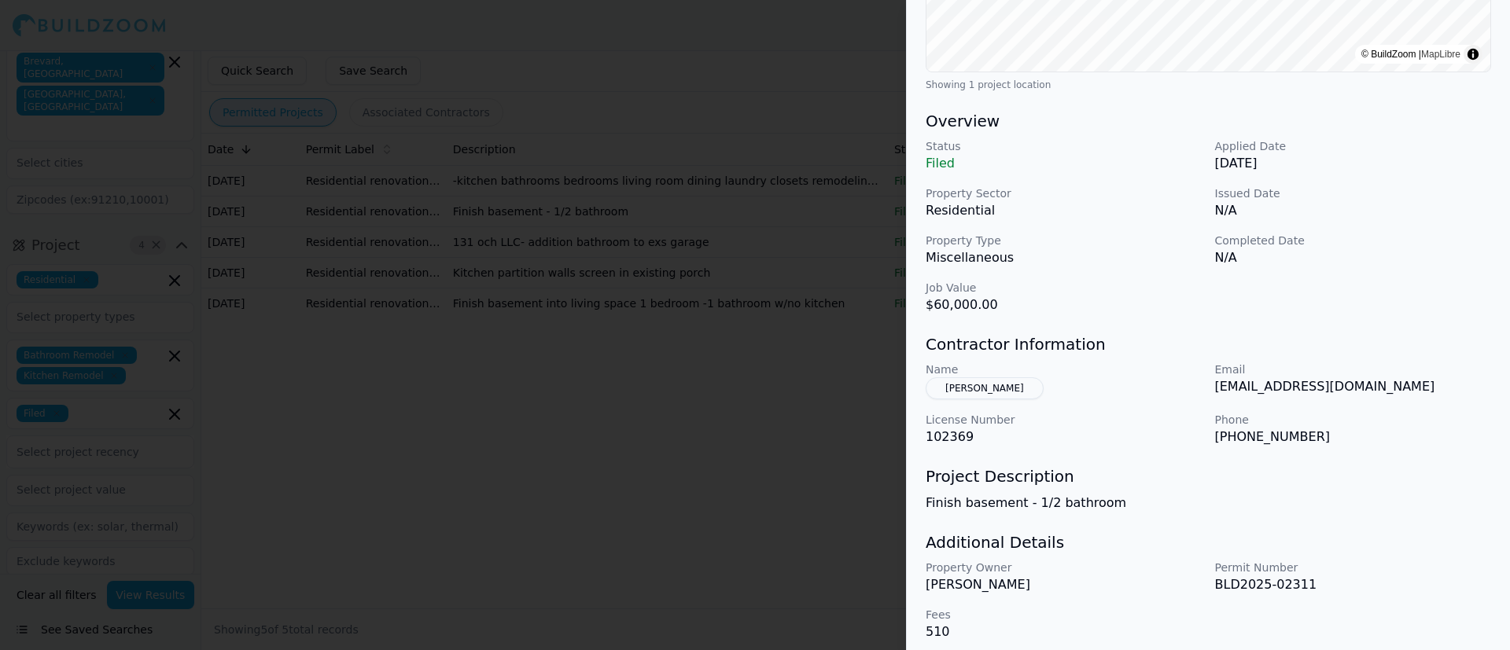
scroll to position [385, 0]
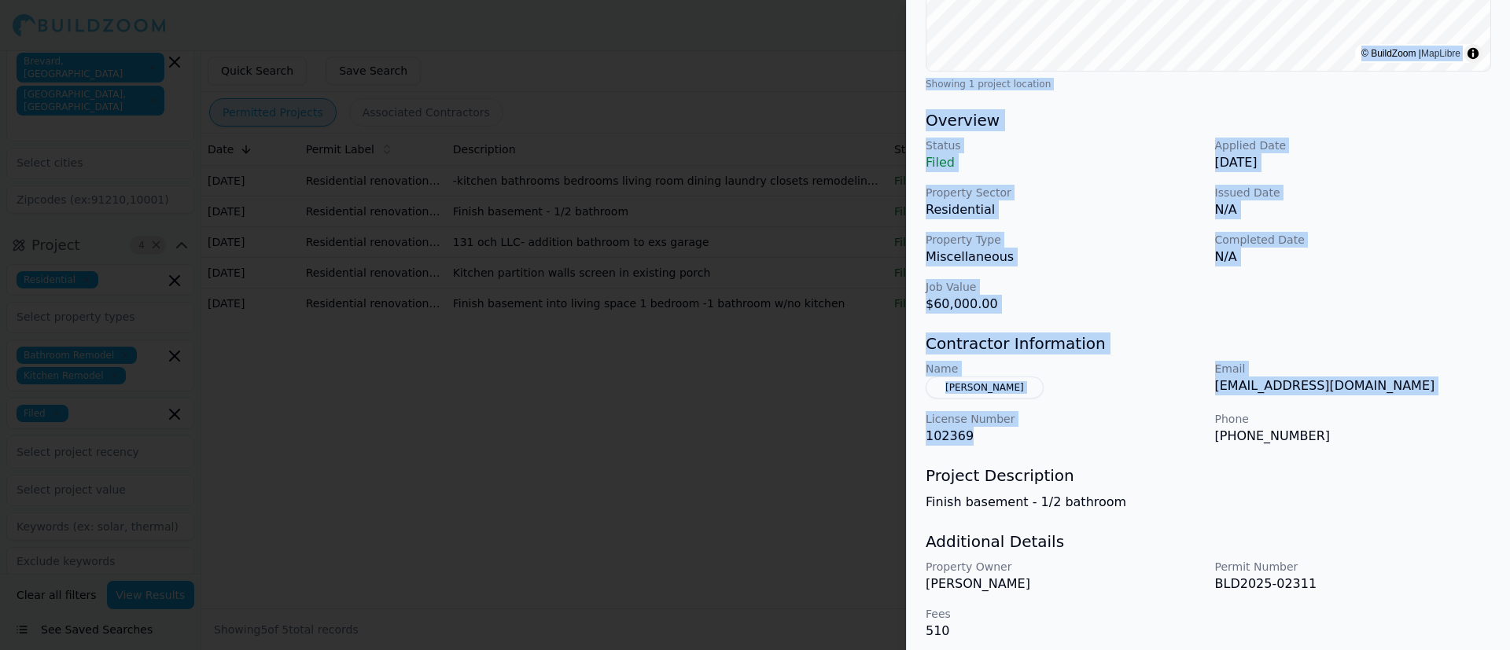
drag, startPoint x: 965, startPoint y: 438, endPoint x: 903, endPoint y: 445, distance: 62.5
click at [903, 432] on body "Help Sign Out Location 3 × [US_STATE] [GEOGRAPHIC_DATA], [GEOGRAPHIC_DATA] [GEO…" at bounding box center [755, 350] width 1510 height 600
click at [983, 432] on p "102369" at bounding box center [1063, 436] width 277 height 19
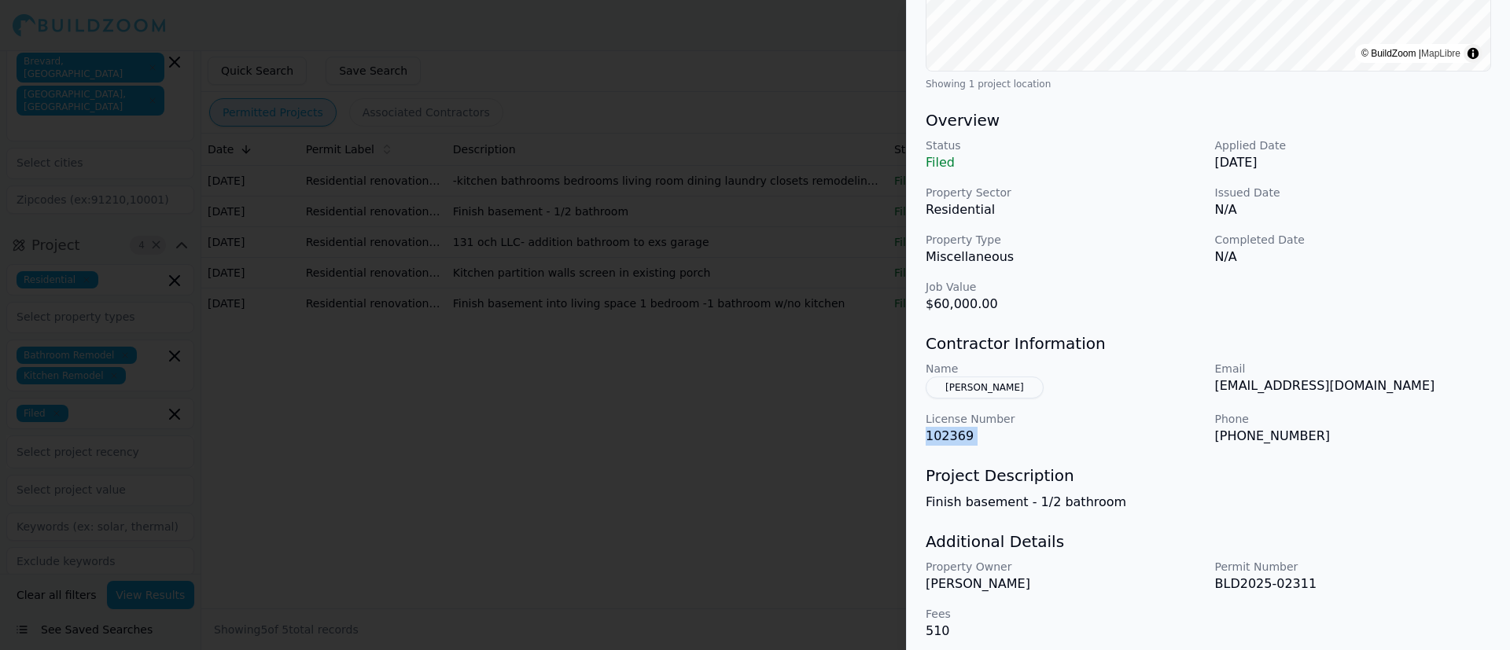
drag, startPoint x: 983, startPoint y: 442, endPoint x: 947, endPoint y: 441, distance: 36.2
click at [947, 432] on p "102369" at bounding box center [1063, 436] width 277 height 19
click at [1006, 432] on div "Bathroom Remodel Residential Project Location © BuildZoom | MapLibre Showing 1 …" at bounding box center [1208, 171] width 603 height 976
click at [970, 388] on button "[PERSON_NAME]" at bounding box center [984, 388] width 118 height 22
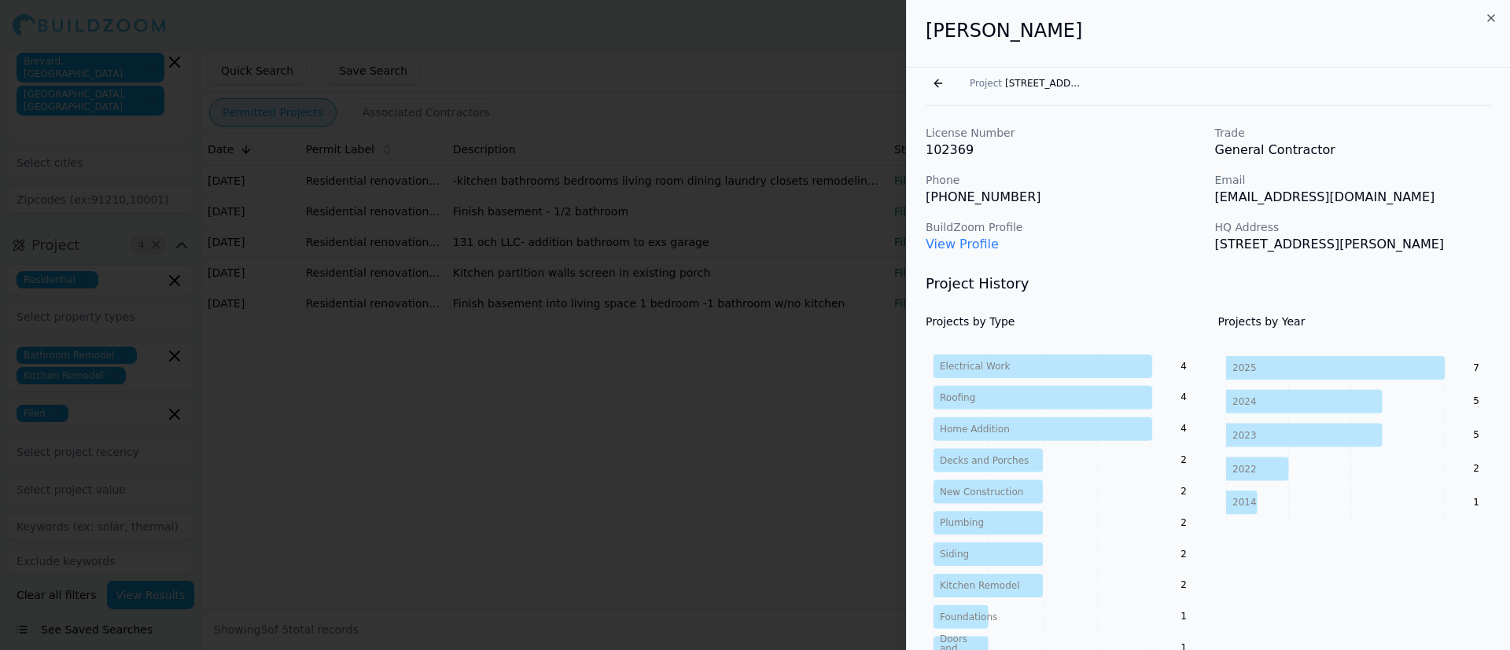
scroll to position [0, 0]
drag, startPoint x: 1439, startPoint y: 193, endPoint x: 1209, endPoint y: 208, distance: 230.0
click at [1006, 208] on div "License Number 102369 Trade General Contractor Phone [PHONE_NUMBER] Email [EMAI…" at bounding box center [1207, 190] width 565 height 129
copy p "[EMAIL_ADDRESS][DOMAIN_NAME]"
click at [1006, 193] on p "[EMAIL_ADDRESS][DOMAIN_NAME]" at bounding box center [1353, 198] width 277 height 19
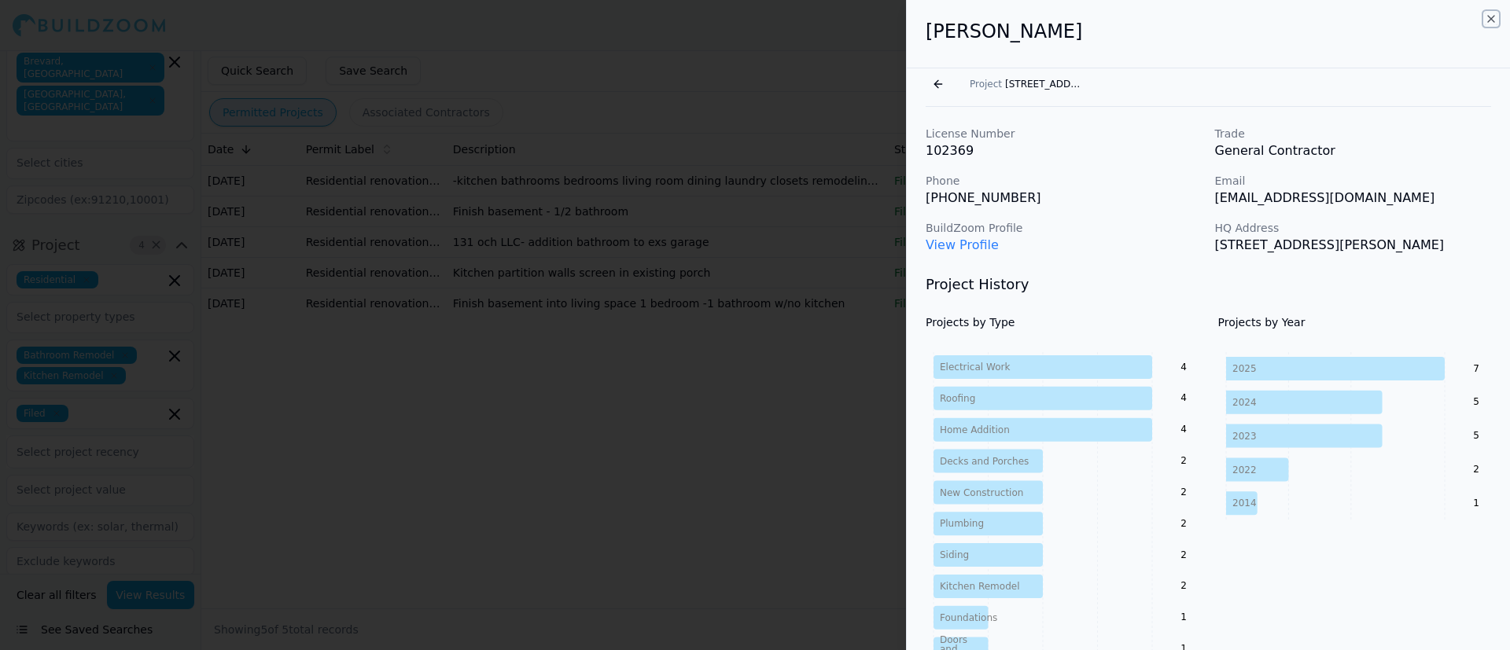
click at [1006, 20] on icon "button" at bounding box center [1491, 19] width 6 height 6
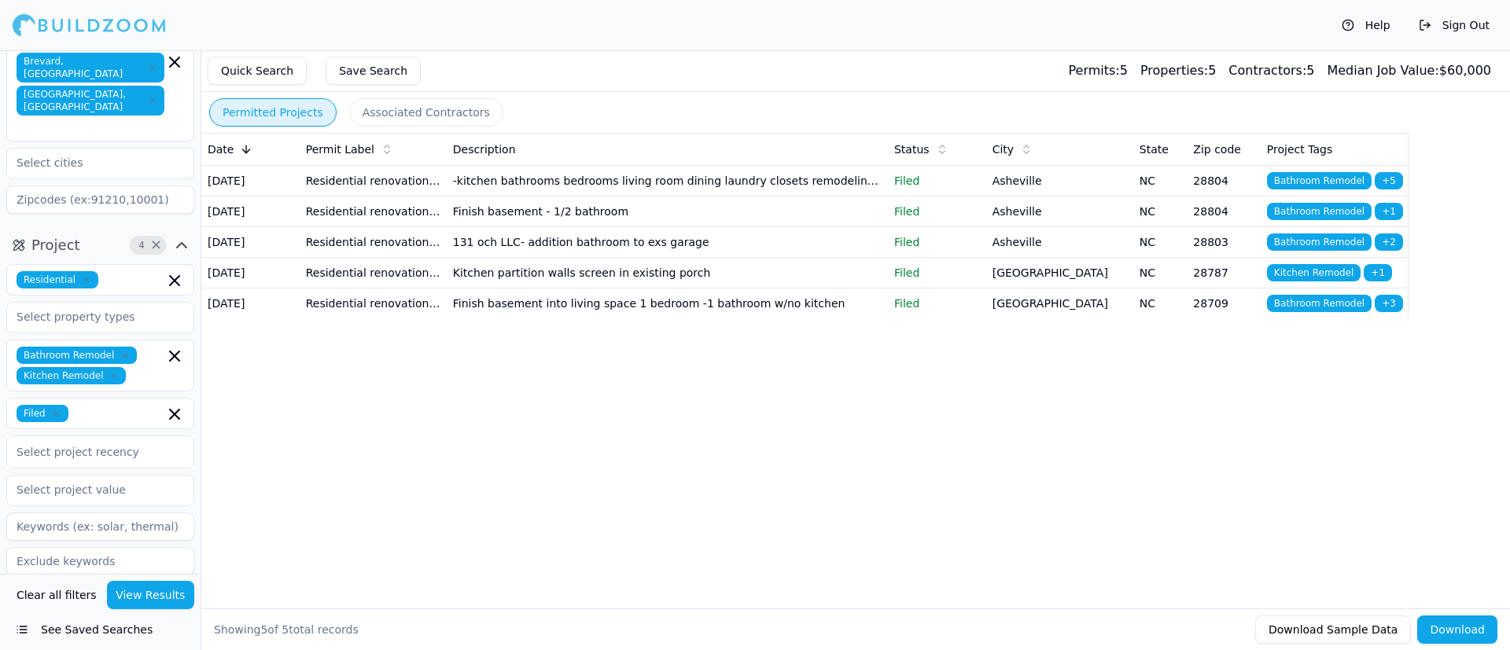
click at [646, 189] on td "-kitchen bathrooms bedrooms living room dining laundry closets remodeling elect…" at bounding box center [667, 180] width 441 height 31
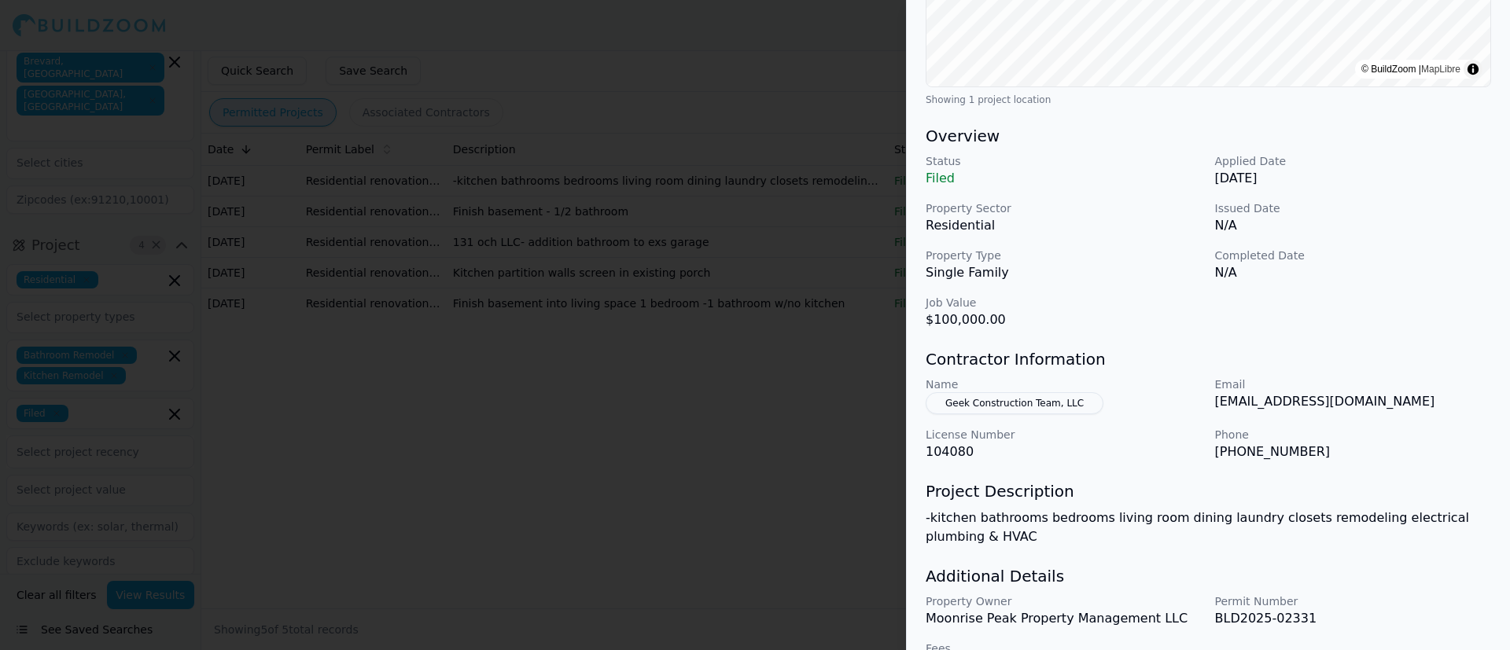
scroll to position [414, 0]
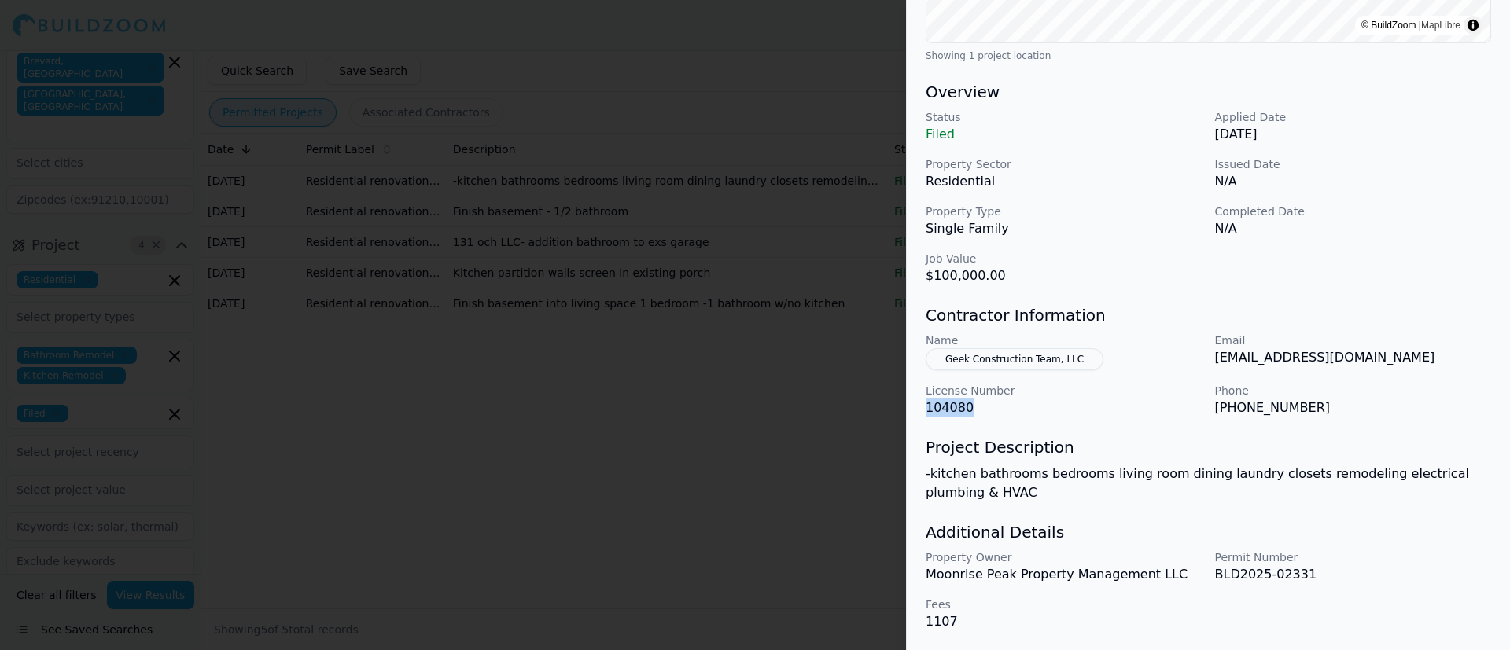
drag, startPoint x: 976, startPoint y: 410, endPoint x: 922, endPoint y: 410, distance: 53.5
click at [922, 410] on div "Bathroom Remodel Electrical Work HVAC Kitchen Remodel Plumbing Residential Proj…" at bounding box center [1208, 152] width 603 height 995
copy p "104080"
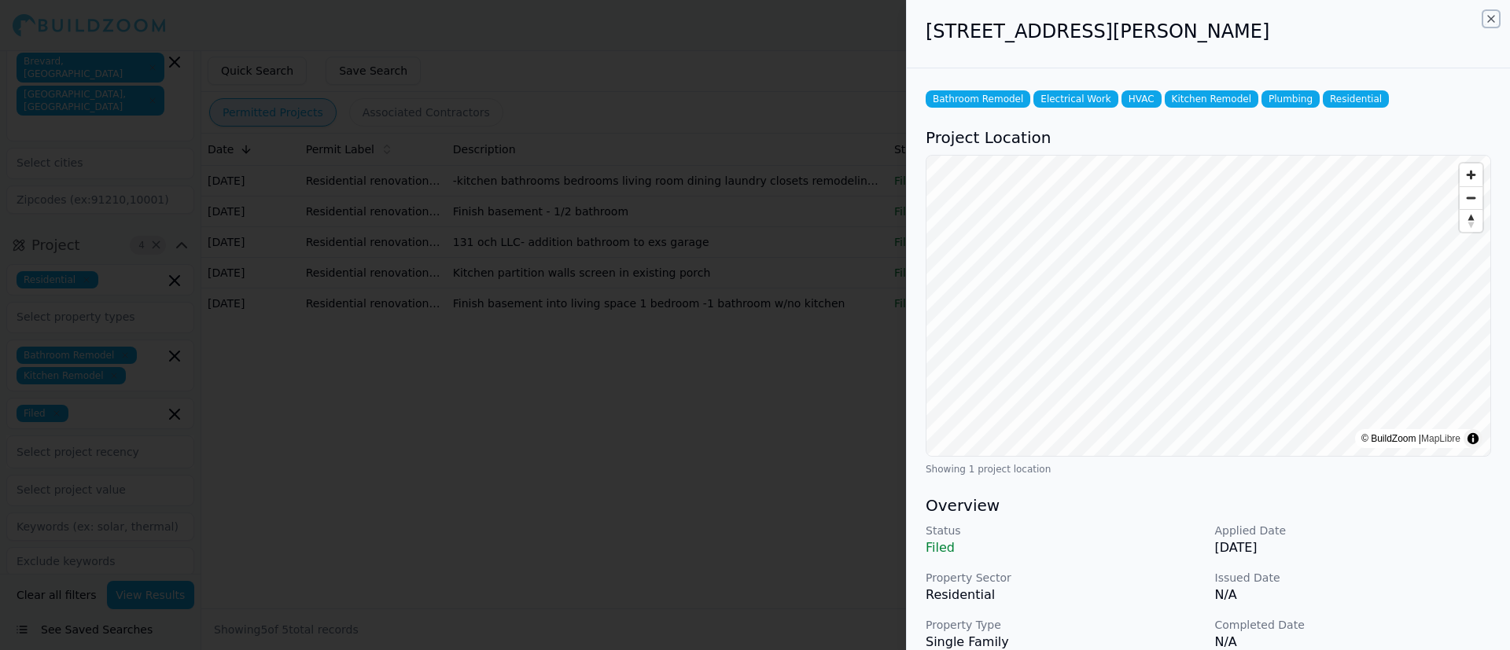
click at [1006, 19] on icon "button" at bounding box center [1491, 19] width 6 height 6
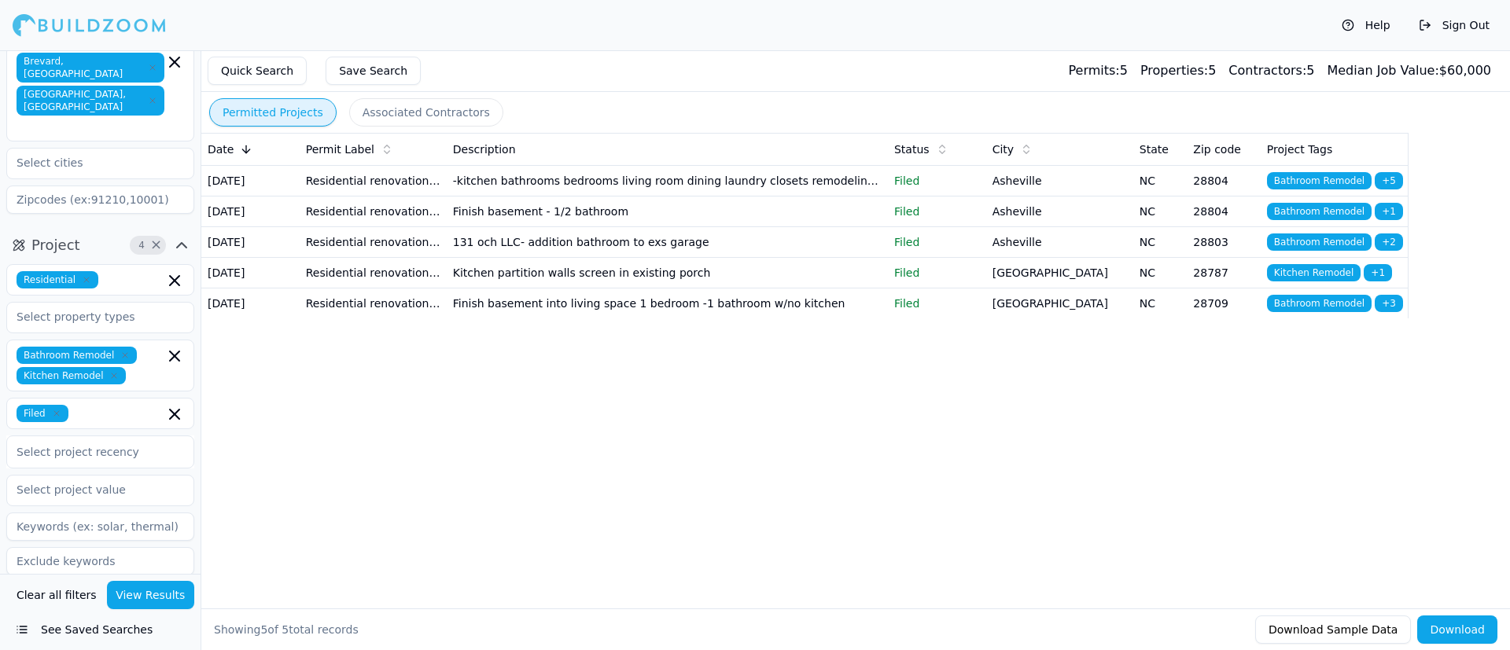
click at [57, 411] on icon "button" at bounding box center [56, 413] width 5 height 5
click at [101, 399] on input "text" at bounding box center [90, 413] width 167 height 28
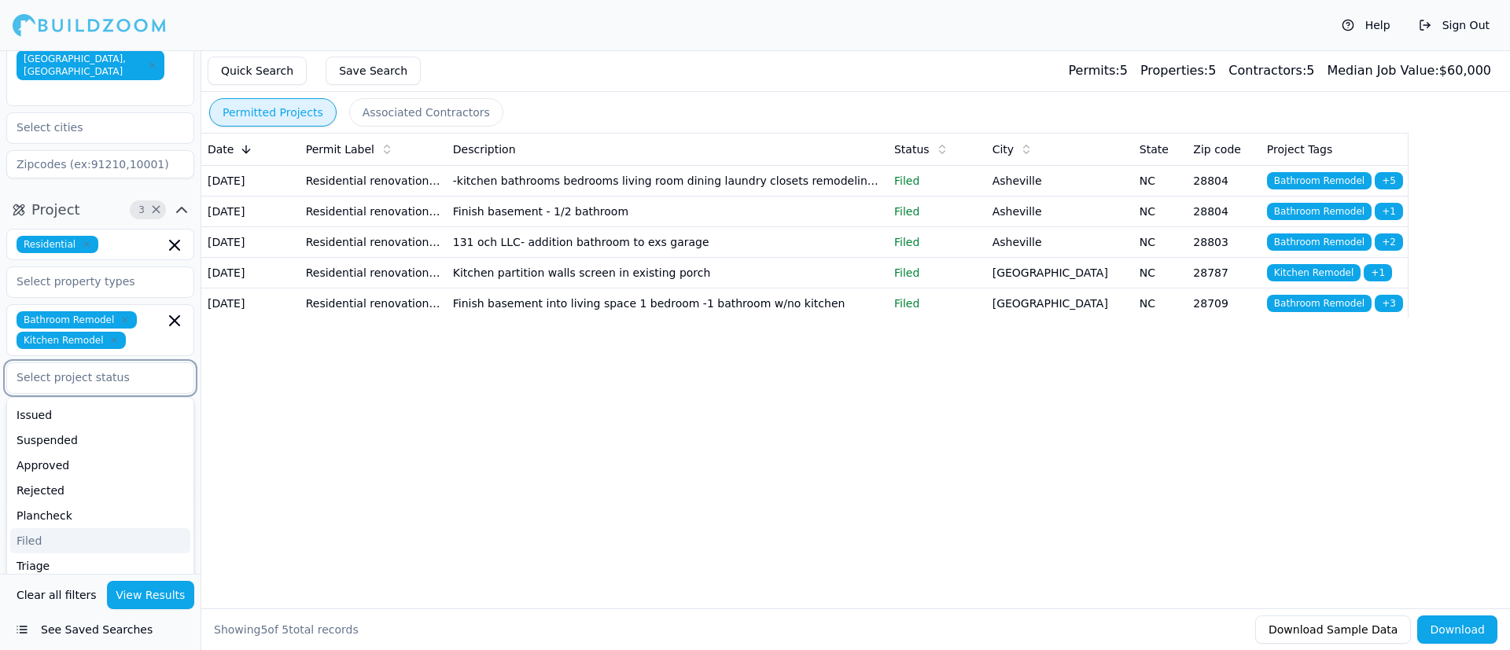
scroll to position [122, 0]
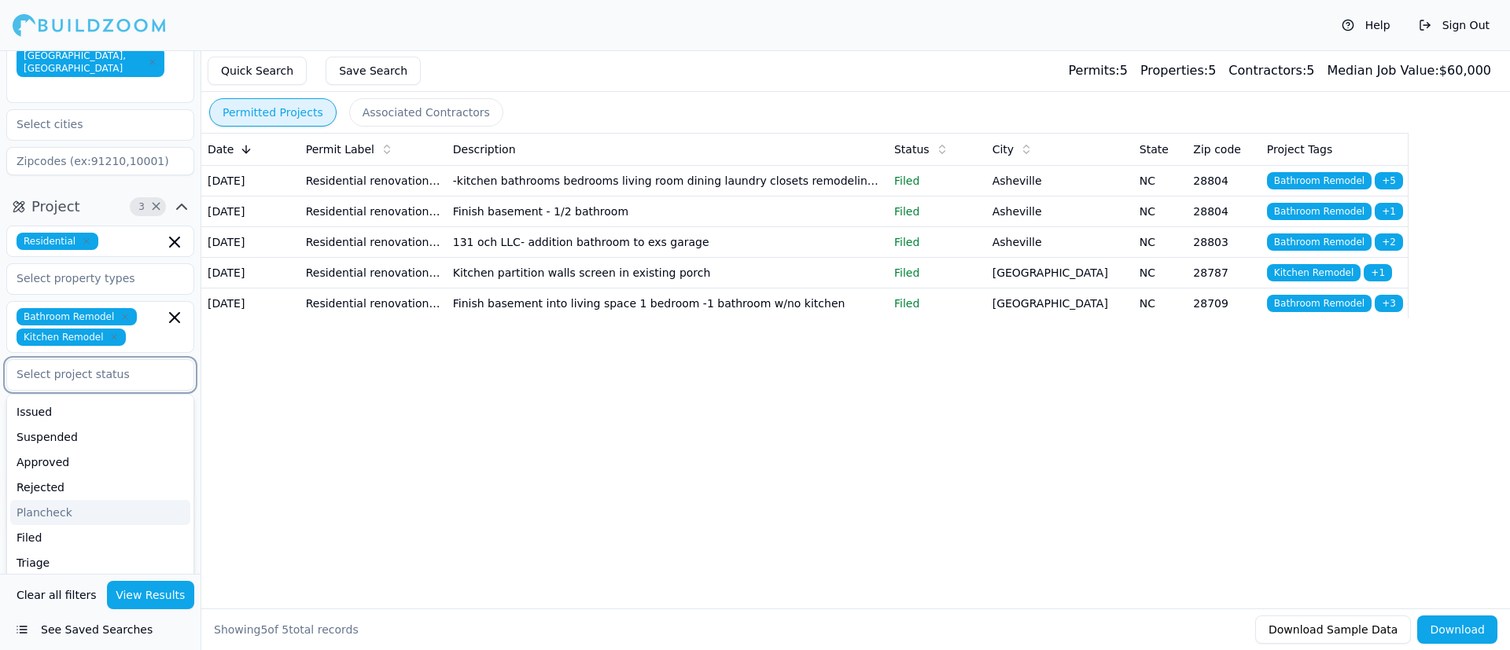
click at [55, 432] on div "Plancheck" at bounding box center [100, 512] width 180 height 25
click at [135, 432] on button "View Results" at bounding box center [151, 595] width 88 height 28
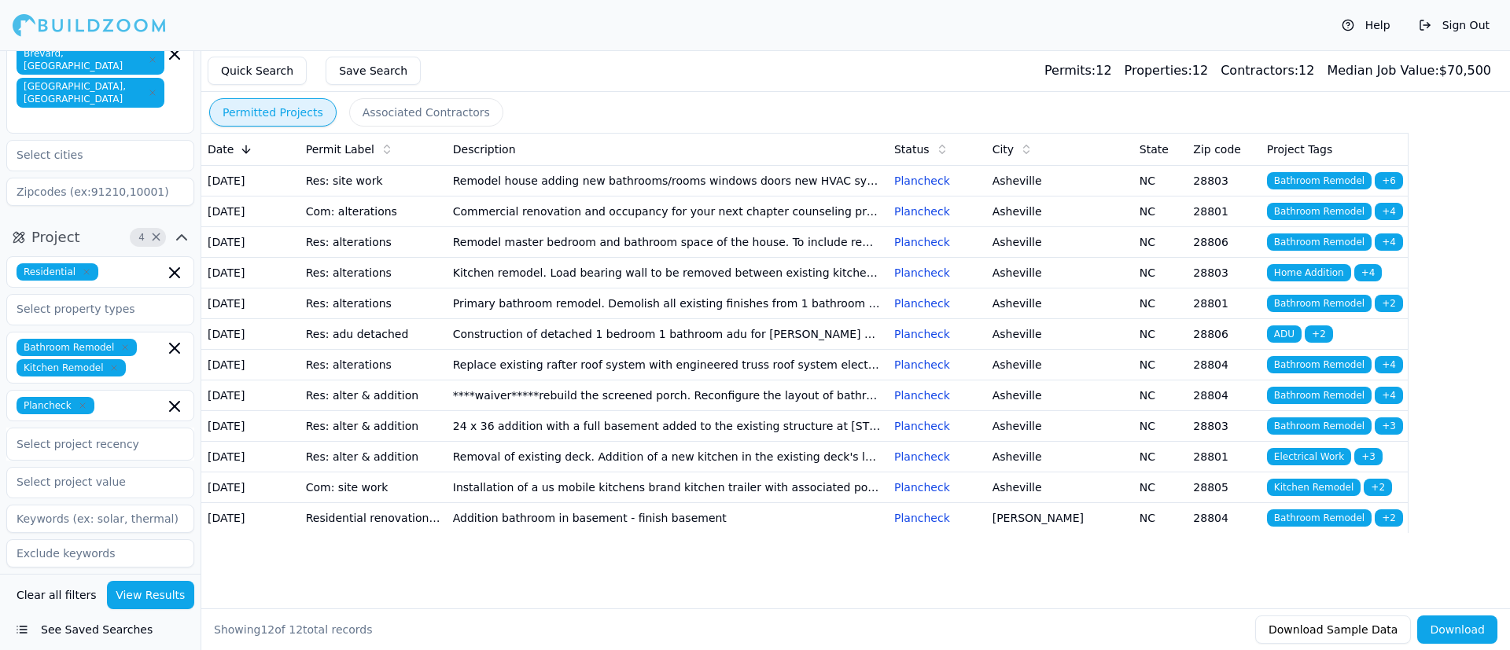
click at [680, 195] on td "Remodel house adding new bathrooms/rooms windows doors new HVAC system plumbing…" at bounding box center [667, 180] width 441 height 31
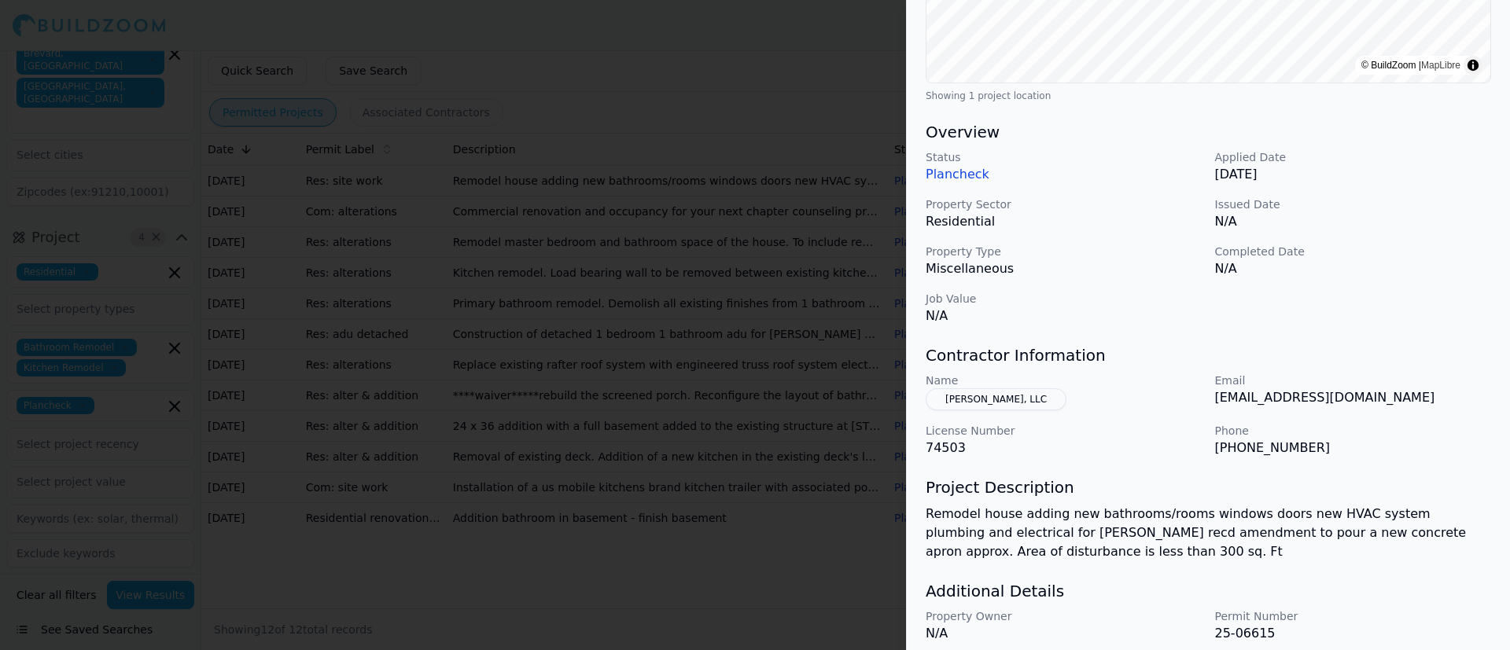
scroll to position [432, 0]
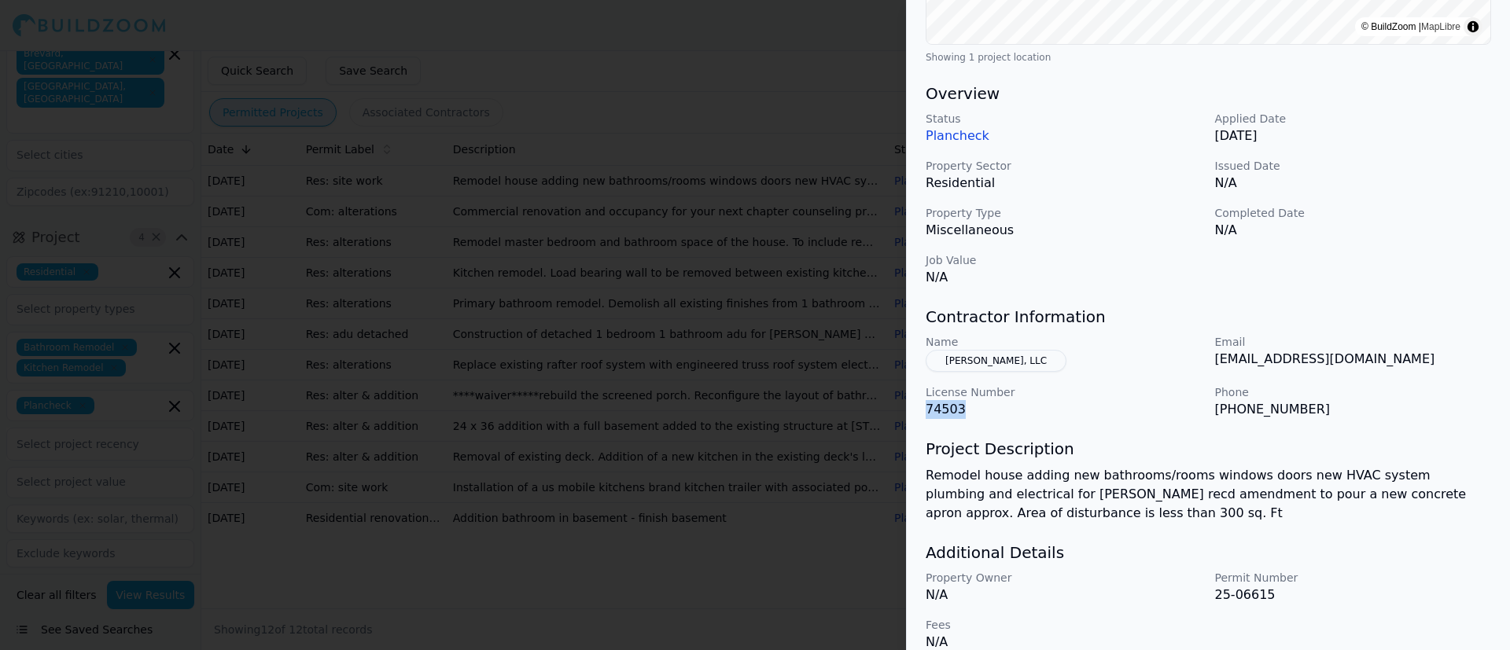
drag, startPoint x: 961, startPoint y: 384, endPoint x: 910, endPoint y: 392, distance: 51.6
click at [910, 392] on div "Bathroom Remodel Doors and Windows Electrical Work Flatwork Concrete HVAC Plumb…" at bounding box center [1208, 153] width 603 height 1035
copy p "74503"
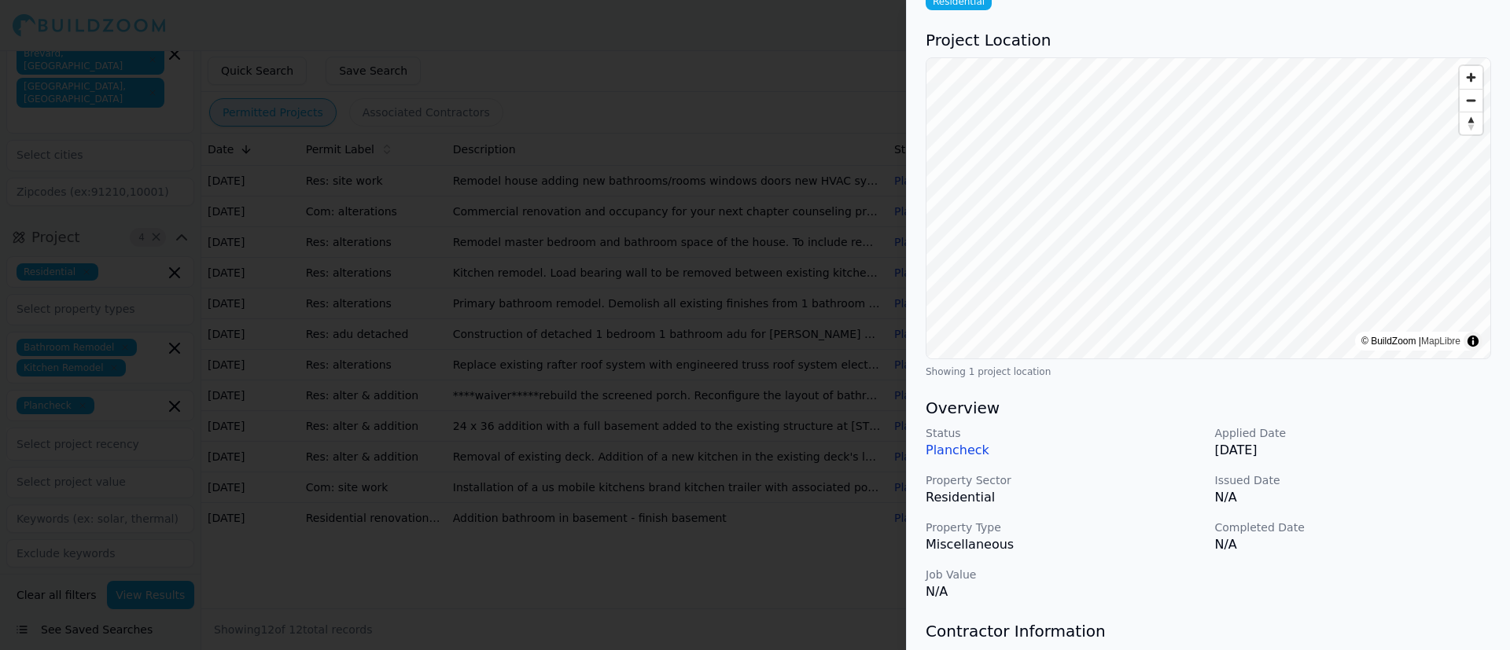
scroll to position [0, 0]
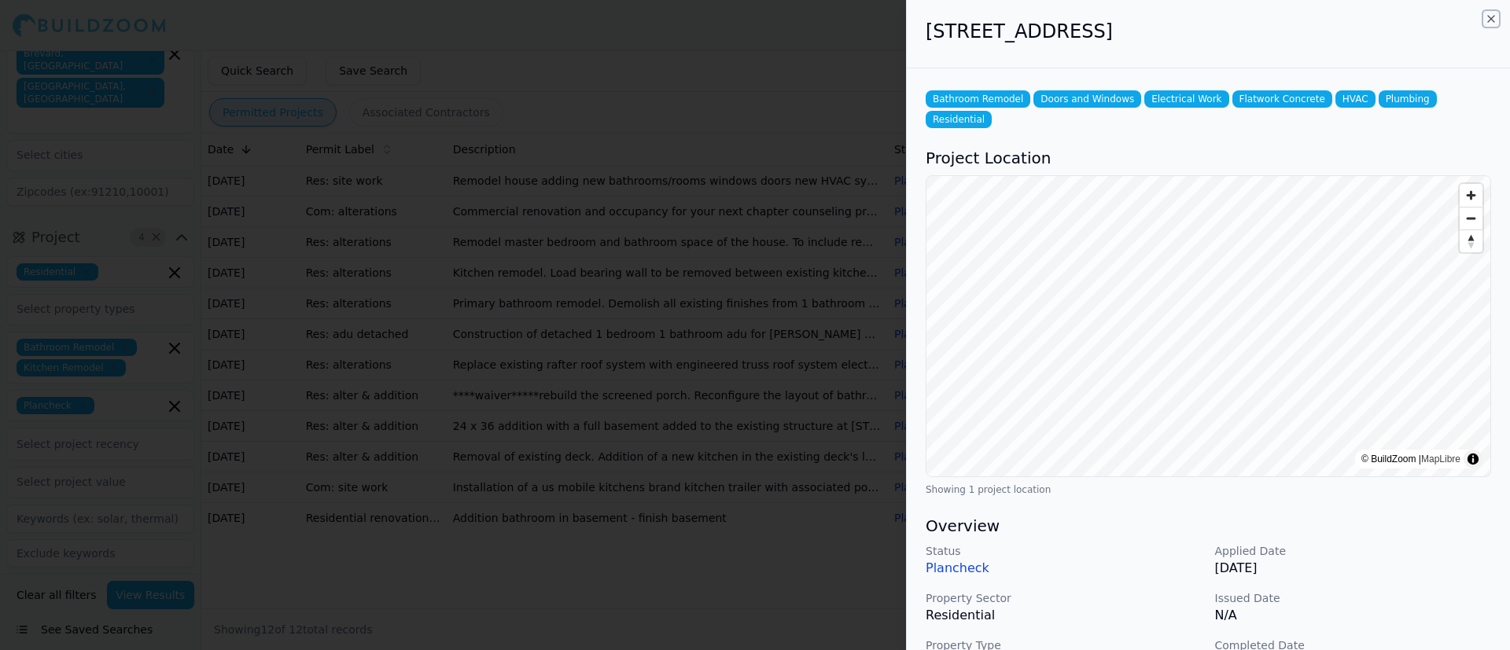
click at [1006, 13] on icon "button" at bounding box center [1490, 19] width 13 height 13
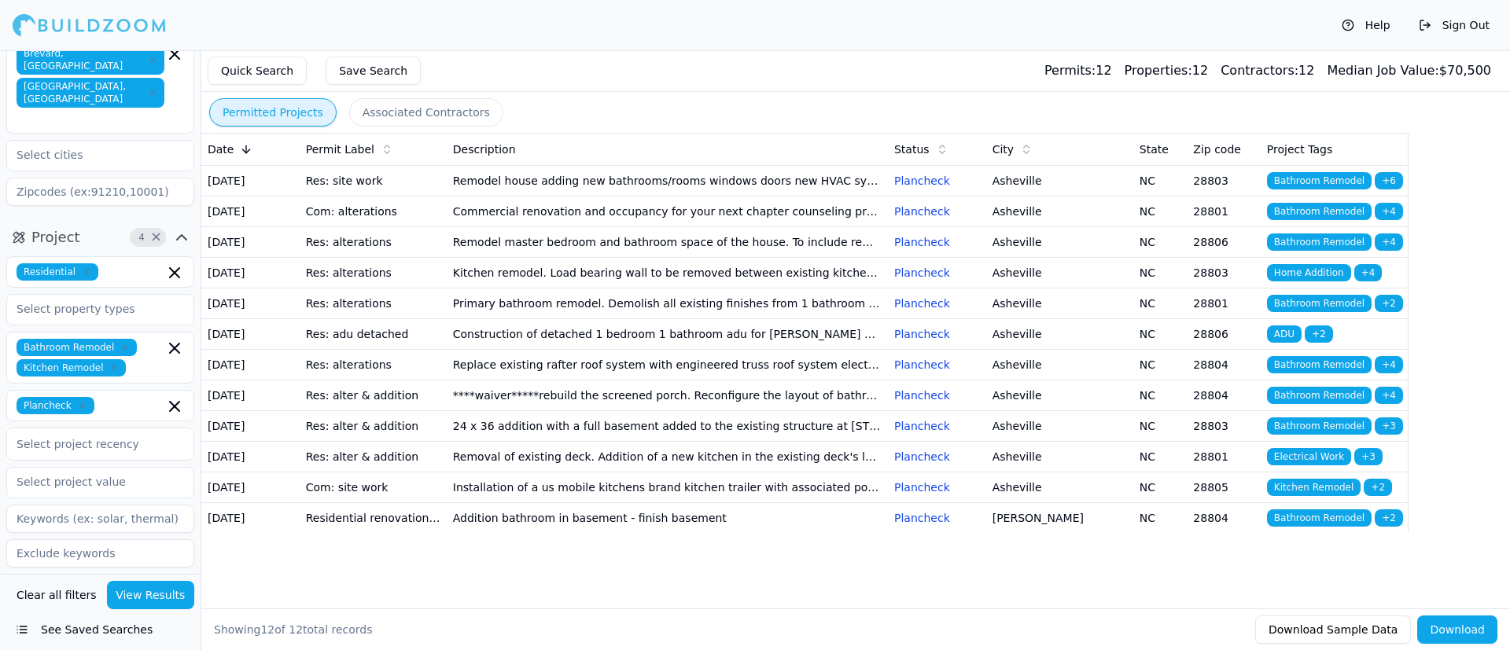
click at [621, 226] on td "Commercial renovation and occupancy for your next chapter counseling premises; …" at bounding box center [667, 211] width 441 height 31
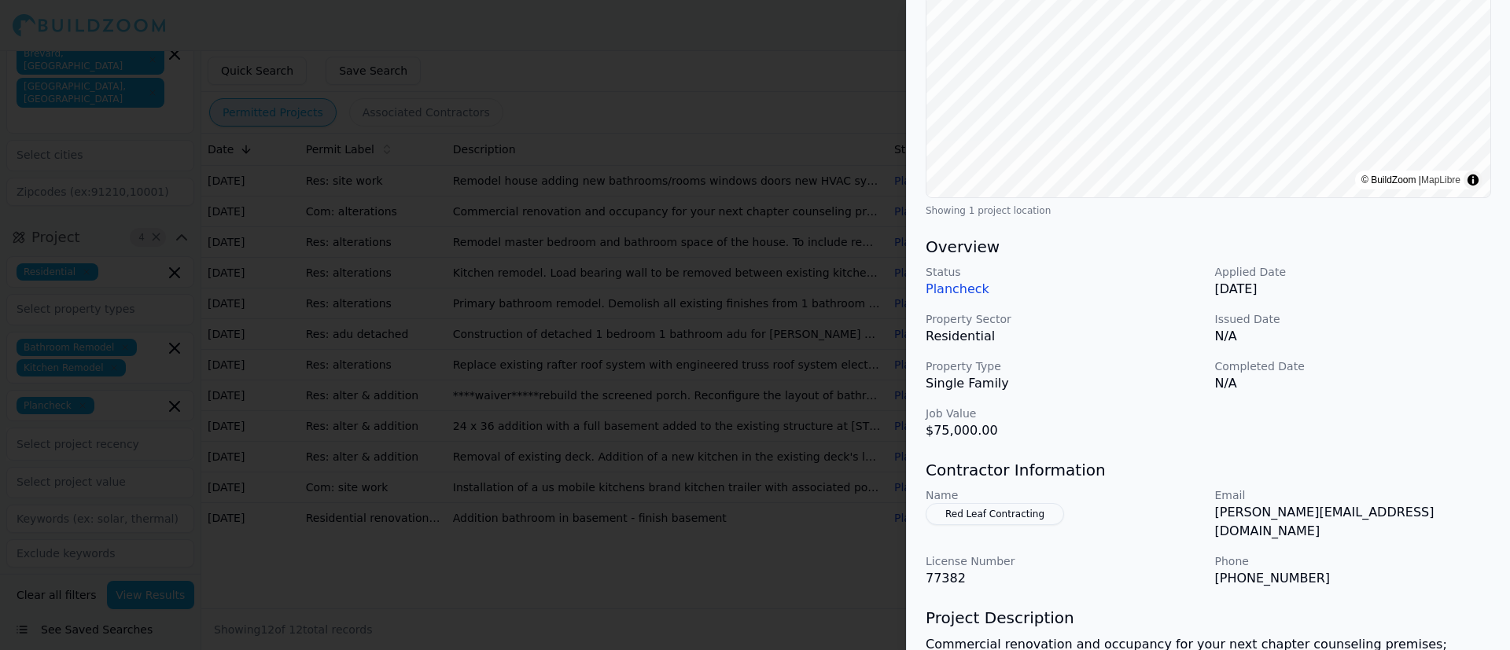
scroll to position [470, 0]
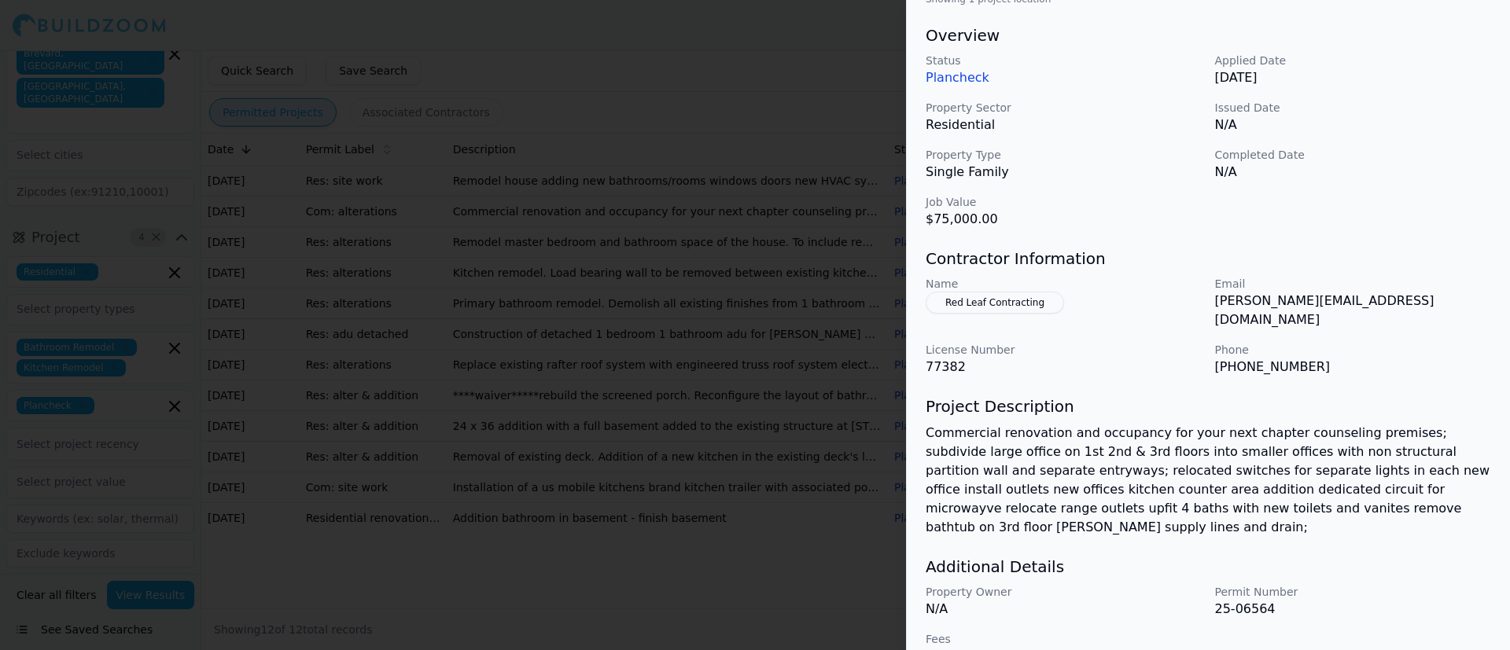
click at [1006, 300] on button "Red Leaf Contracting" at bounding box center [994, 303] width 138 height 22
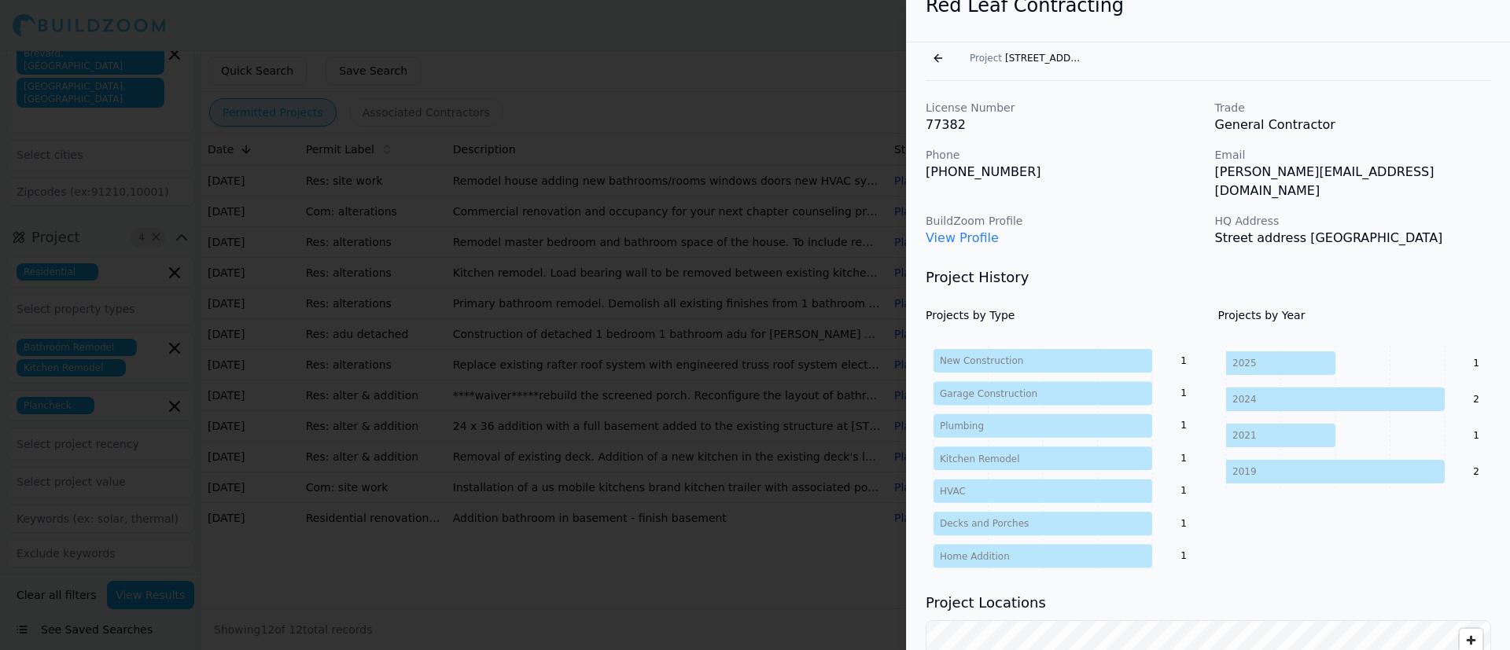
scroll to position [0, 0]
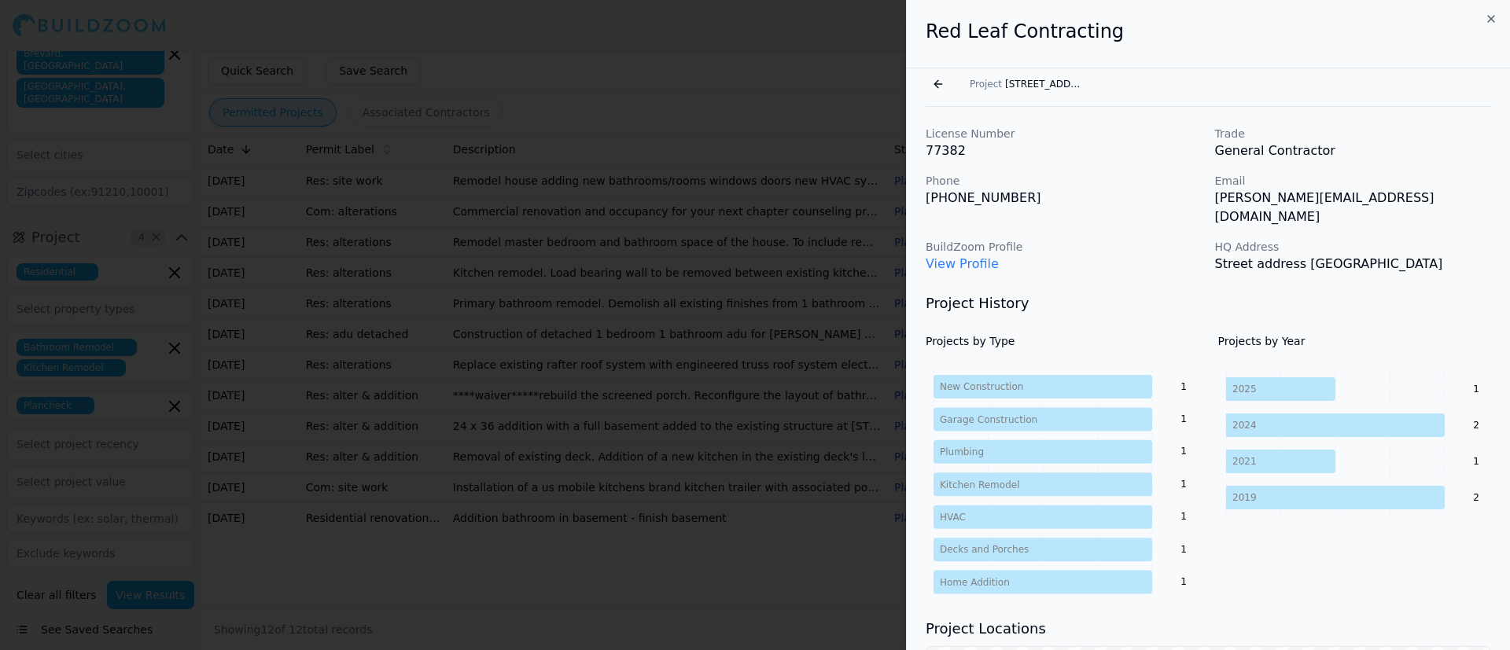
click at [941, 86] on button "Go back" at bounding box center [937, 84] width 25 height 25
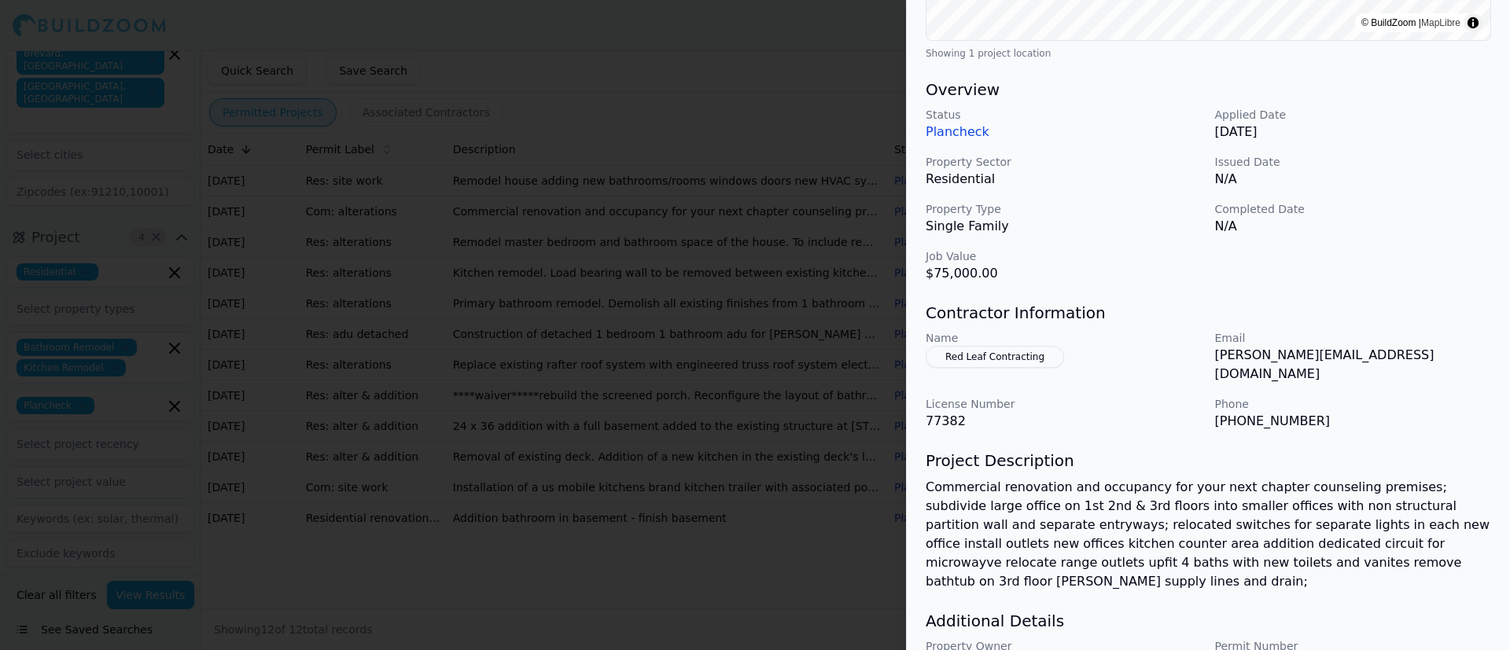
scroll to position [445, 0]
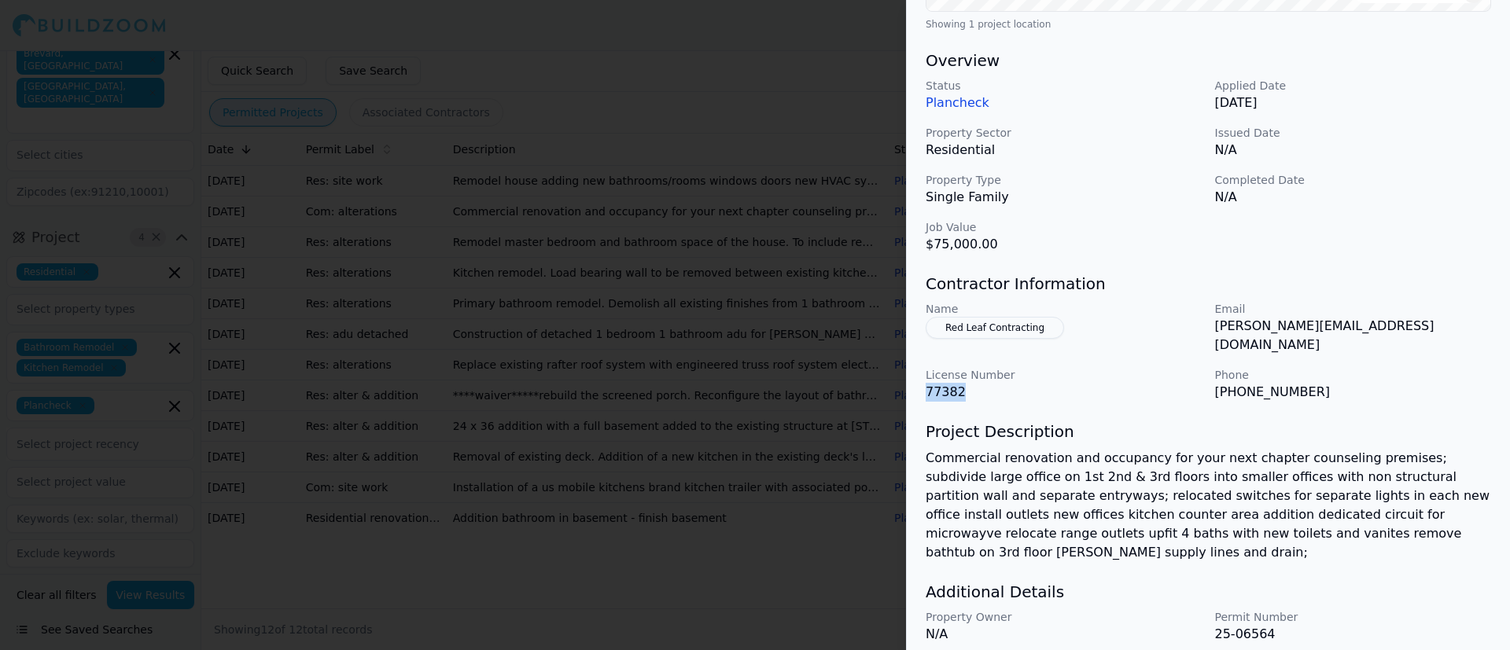
drag, startPoint x: 966, startPoint y: 377, endPoint x: 916, endPoint y: 377, distance: 50.3
click at [916, 377] on div "Bathroom Remodel Commercial Home Addition Kitchen Remodel Plumbing Project Loca…" at bounding box center [1208, 166] width 603 height 1087
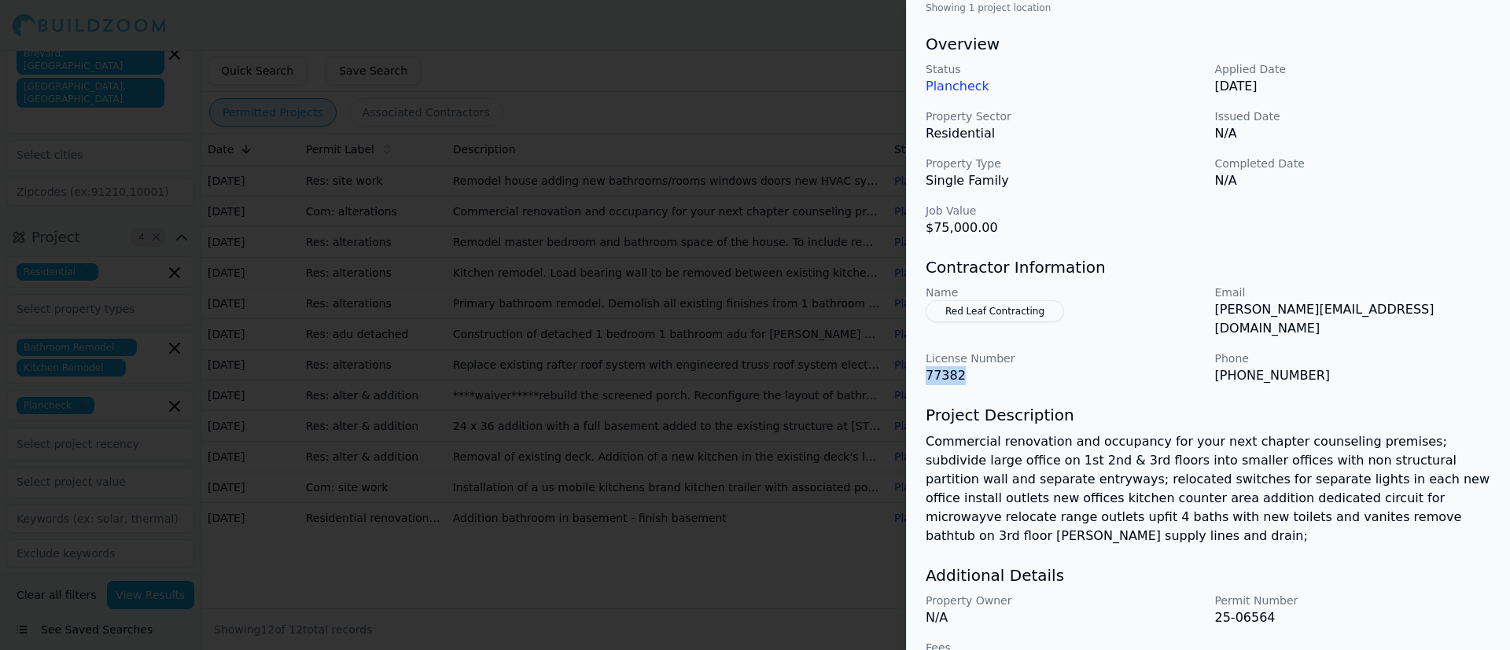
scroll to position [470, 0]
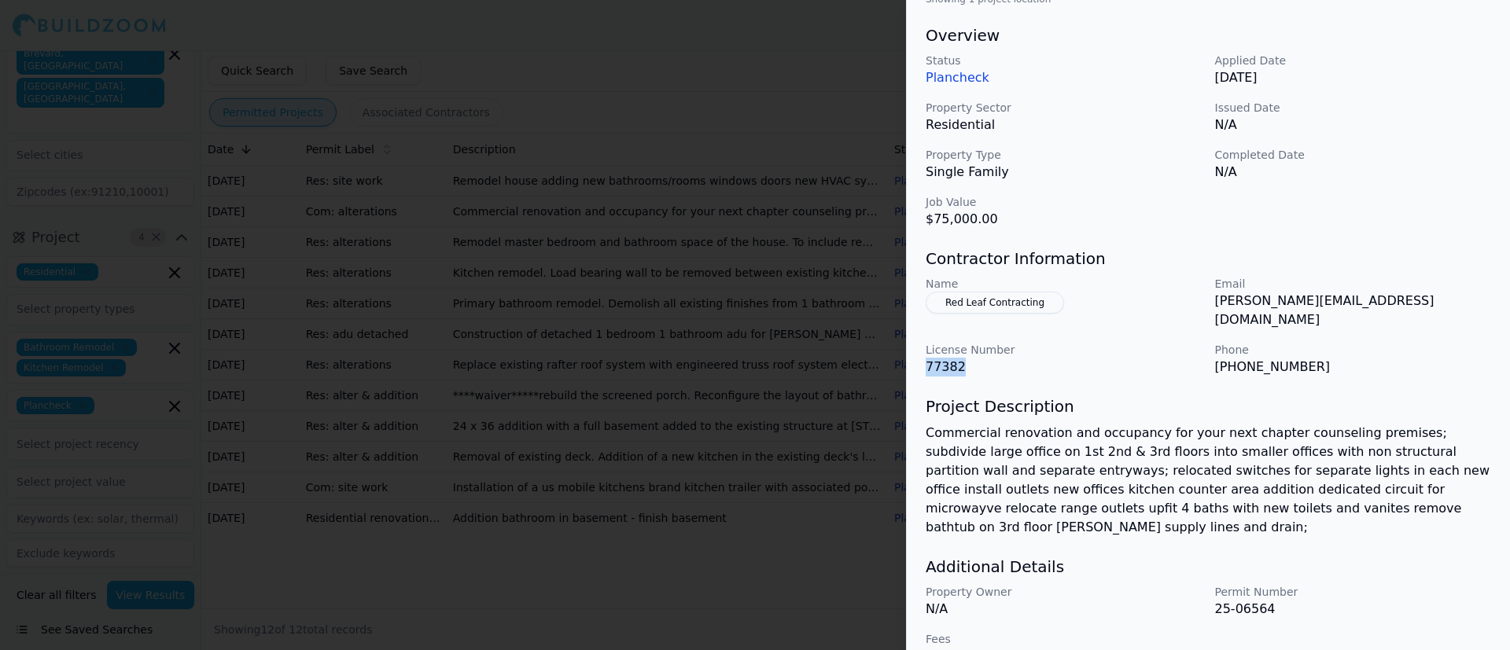
click at [984, 304] on button "Red Leaf Contracting" at bounding box center [994, 303] width 138 height 22
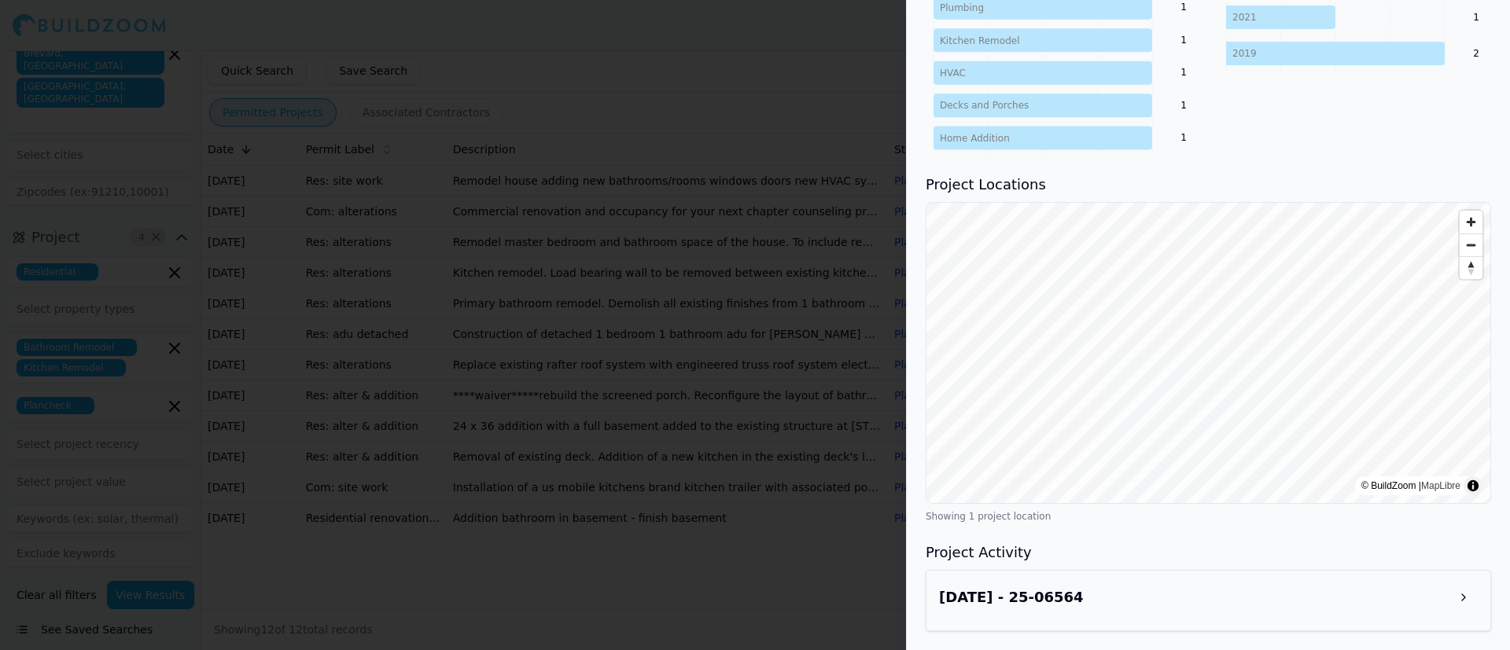
scroll to position [0, 0]
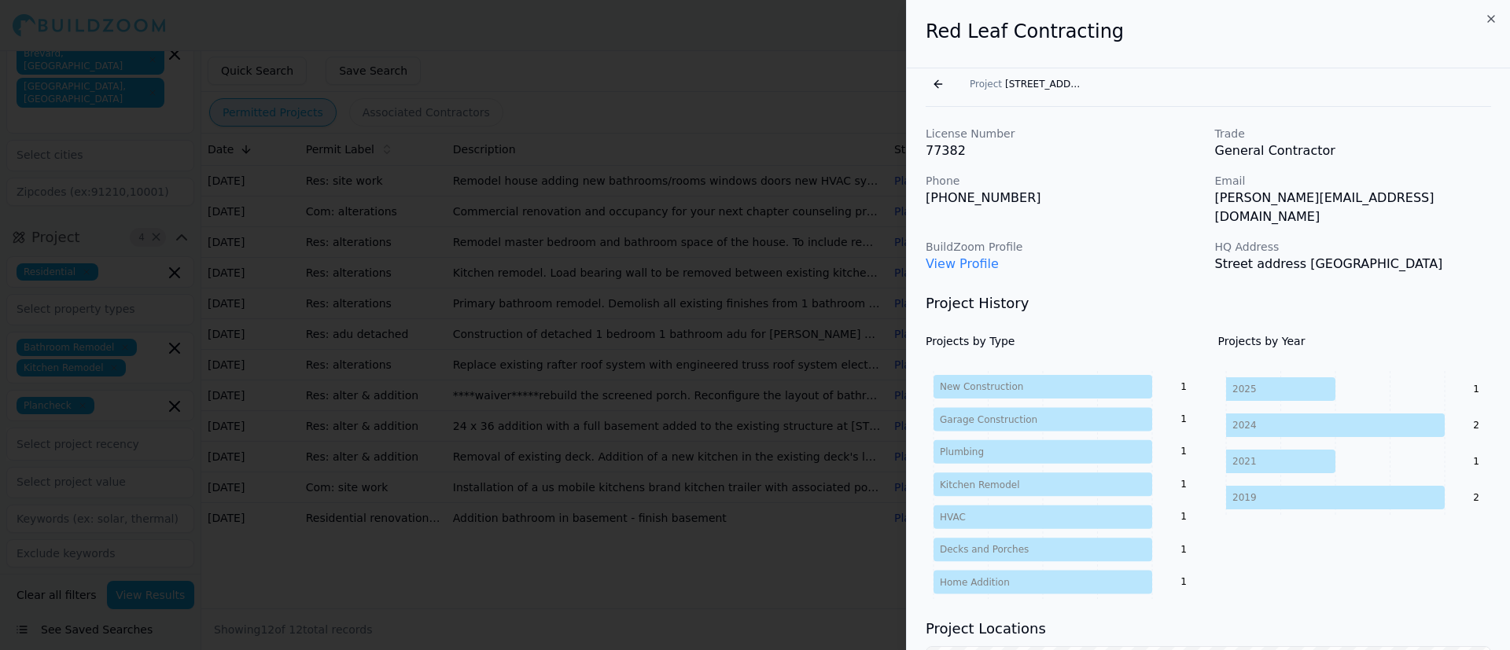
click at [940, 81] on button "Go back" at bounding box center [937, 84] width 25 height 25
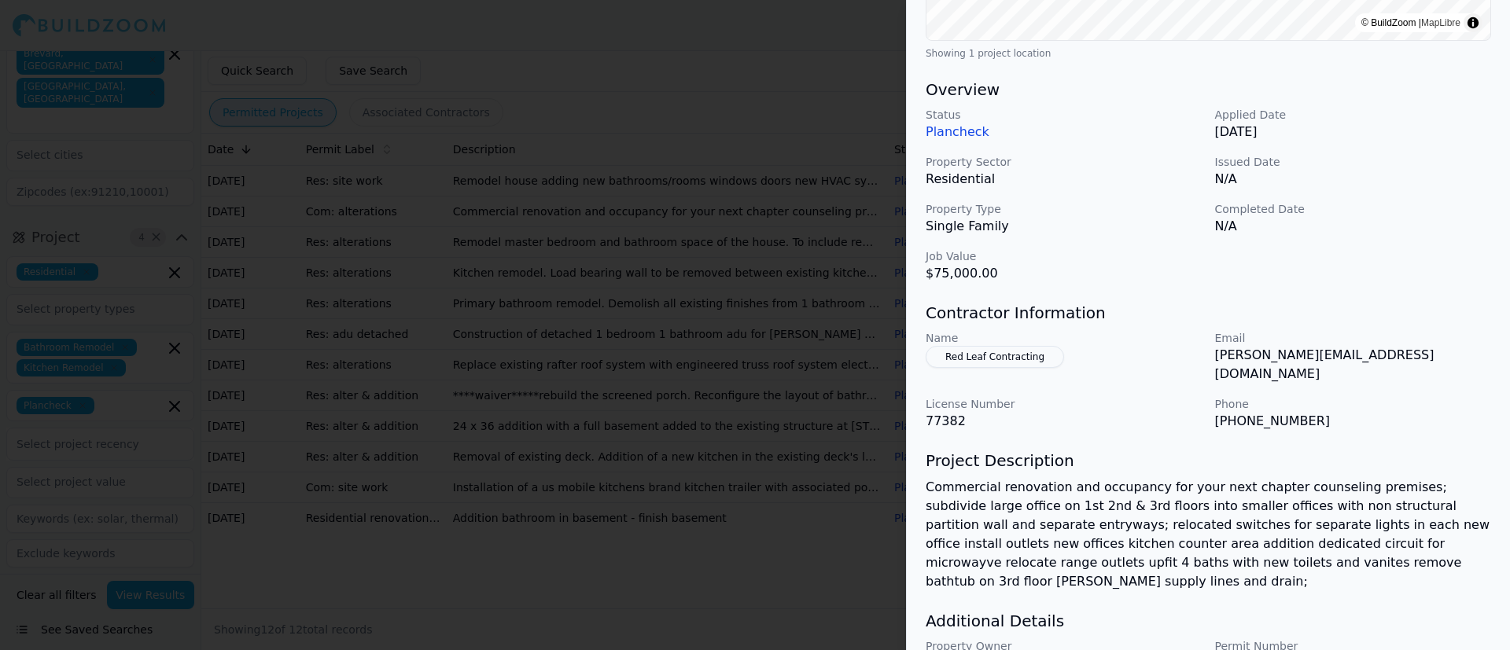
scroll to position [432, 0]
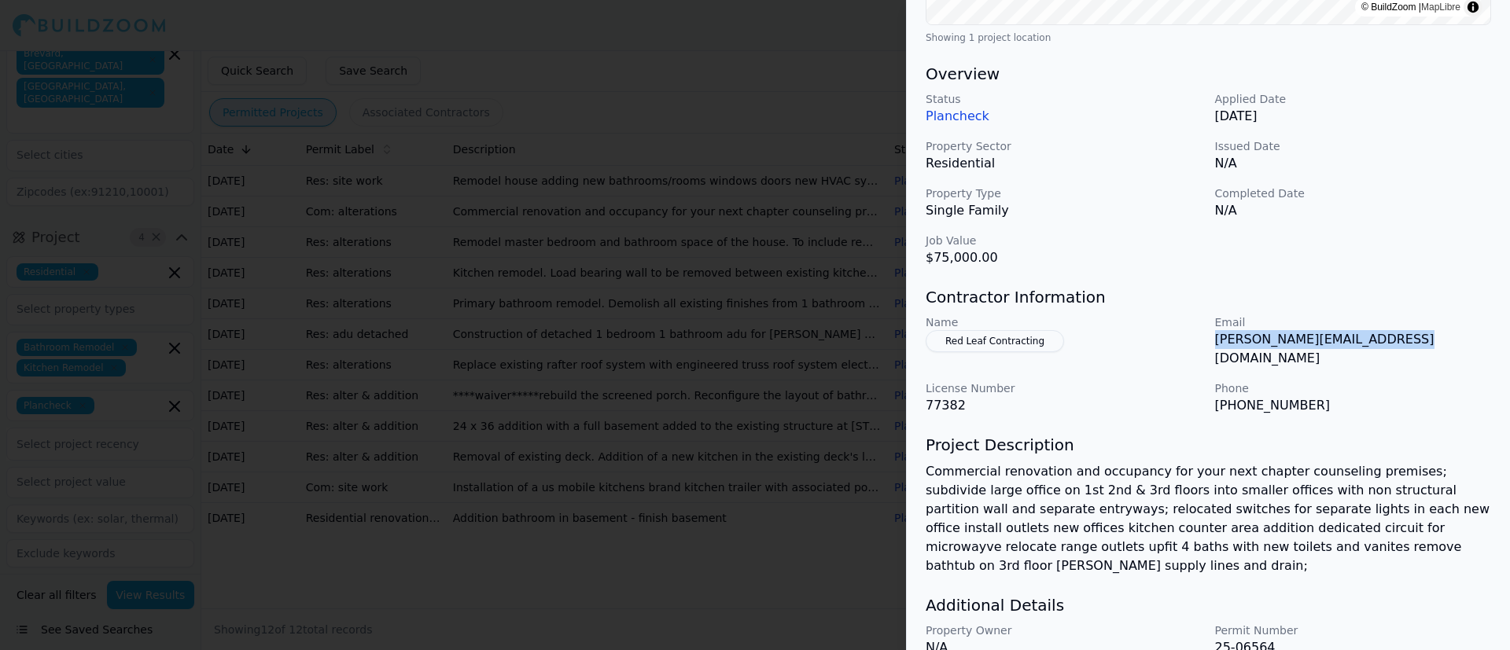
drag, startPoint x: 1391, startPoint y: 344, endPoint x: 1217, endPoint y: 350, distance: 173.8
click at [1006, 350] on div "Email [PERSON_NAME][EMAIL_ADDRESS][DOMAIN_NAME]" at bounding box center [1353, 340] width 277 height 53
click at [1006, 342] on div "Name Red Leaf Contracting" at bounding box center [1063, 340] width 277 height 53
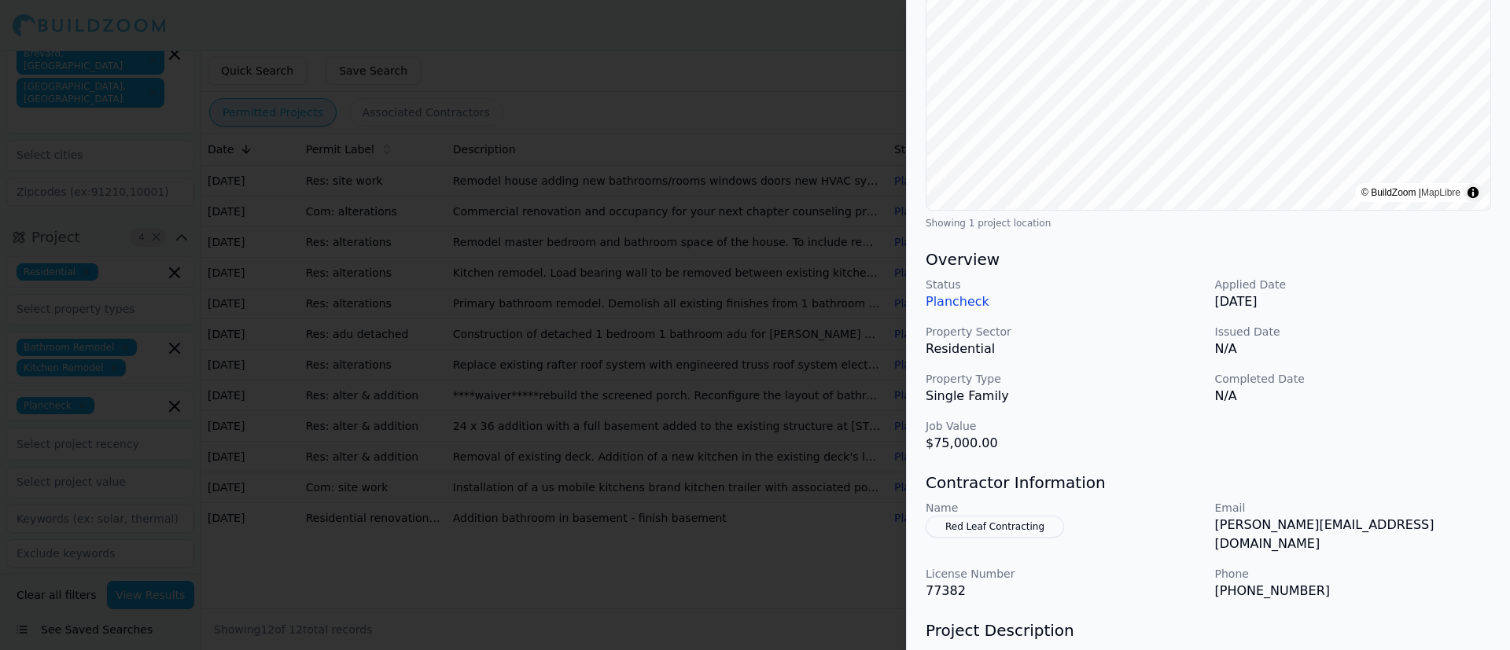
scroll to position [0, 0]
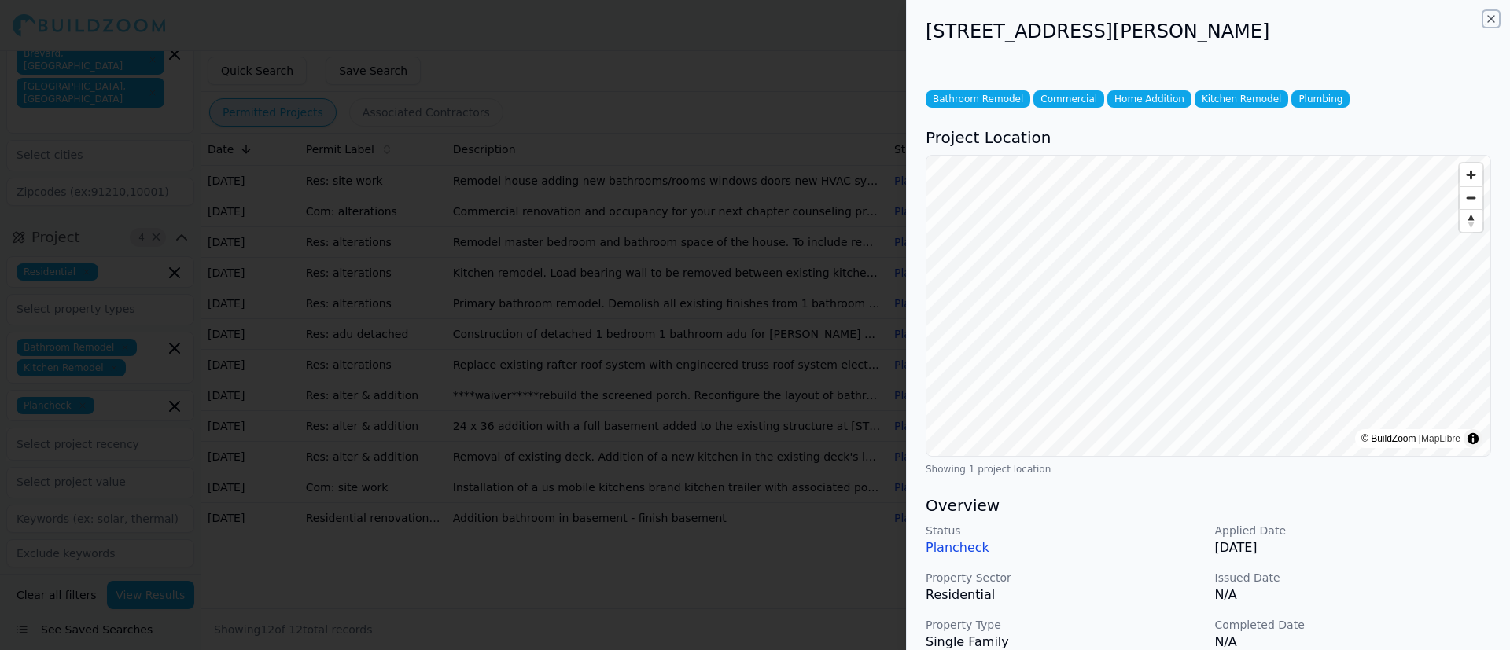
click at [1006, 17] on icon "button" at bounding box center [1490, 19] width 13 height 13
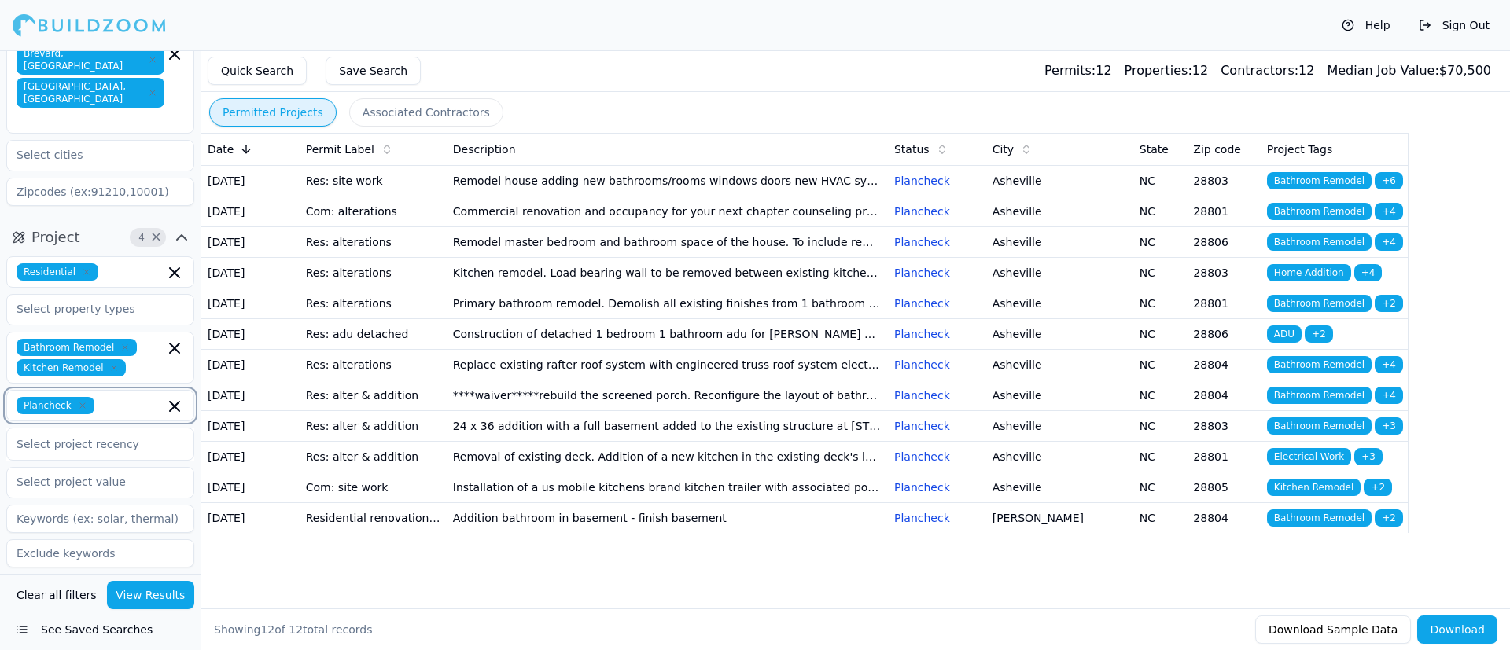
click at [129, 390] on div "Plancheck" at bounding box center [100, 405] width 188 height 31
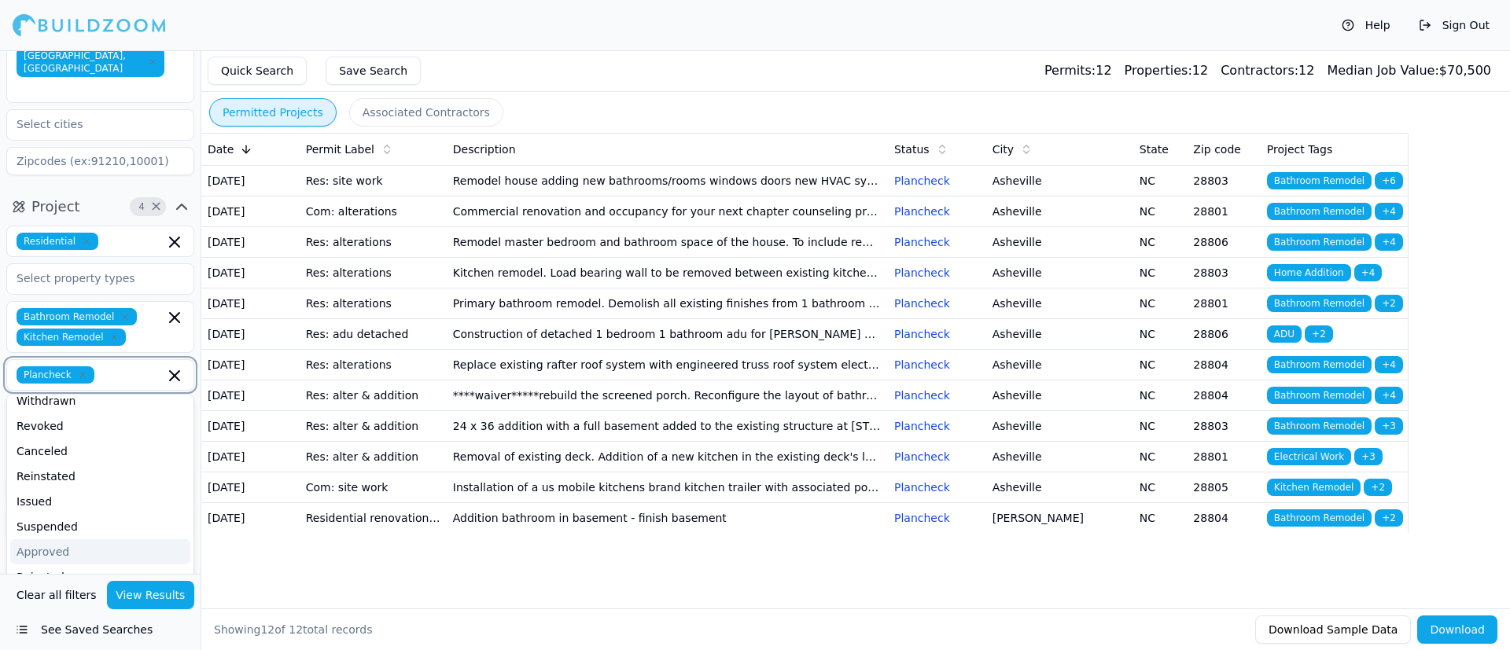
scroll to position [109, 0]
click at [23, 432] on div "Filed" at bounding box center [100, 577] width 180 height 25
click at [149, 432] on button "View Results" at bounding box center [151, 595] width 88 height 28
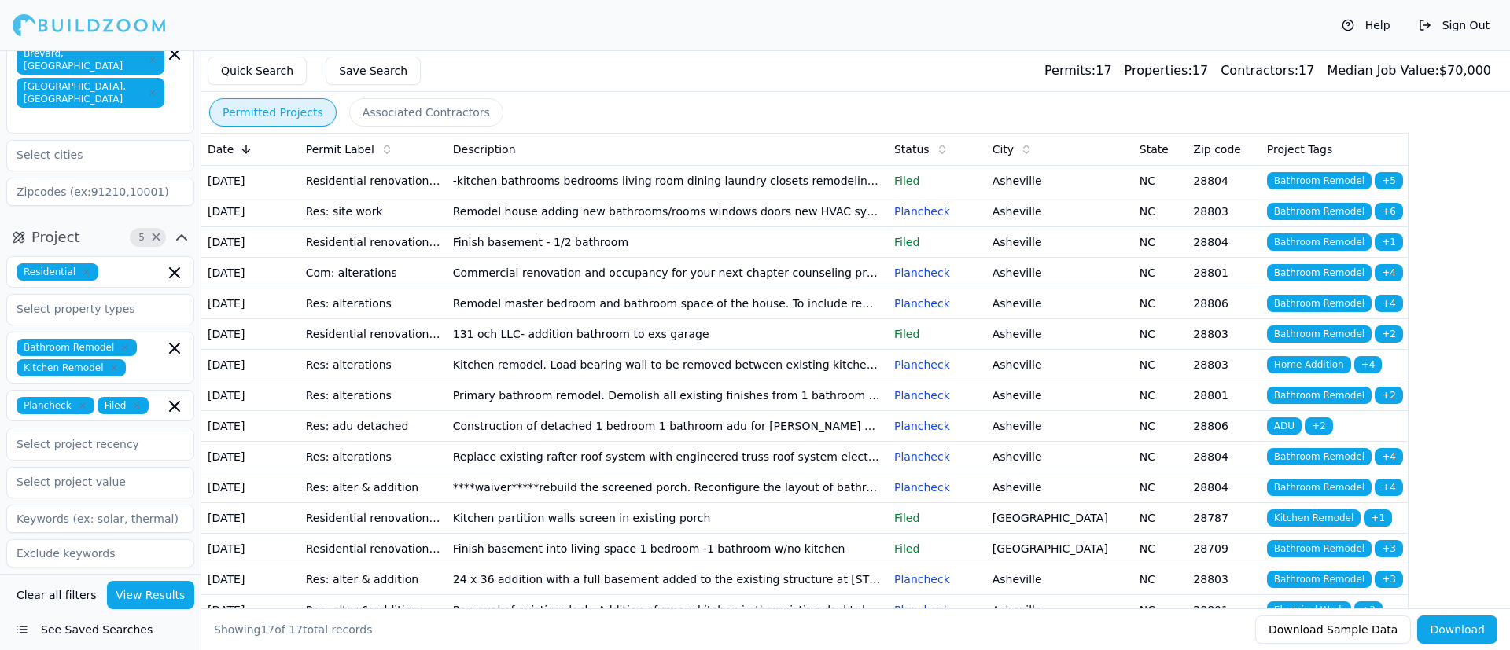
drag, startPoint x: 411, startPoint y: 99, endPoint x: 425, endPoint y: 105, distance: 14.8
click at [412, 99] on button "Associated Contractors" at bounding box center [426, 112] width 154 height 28
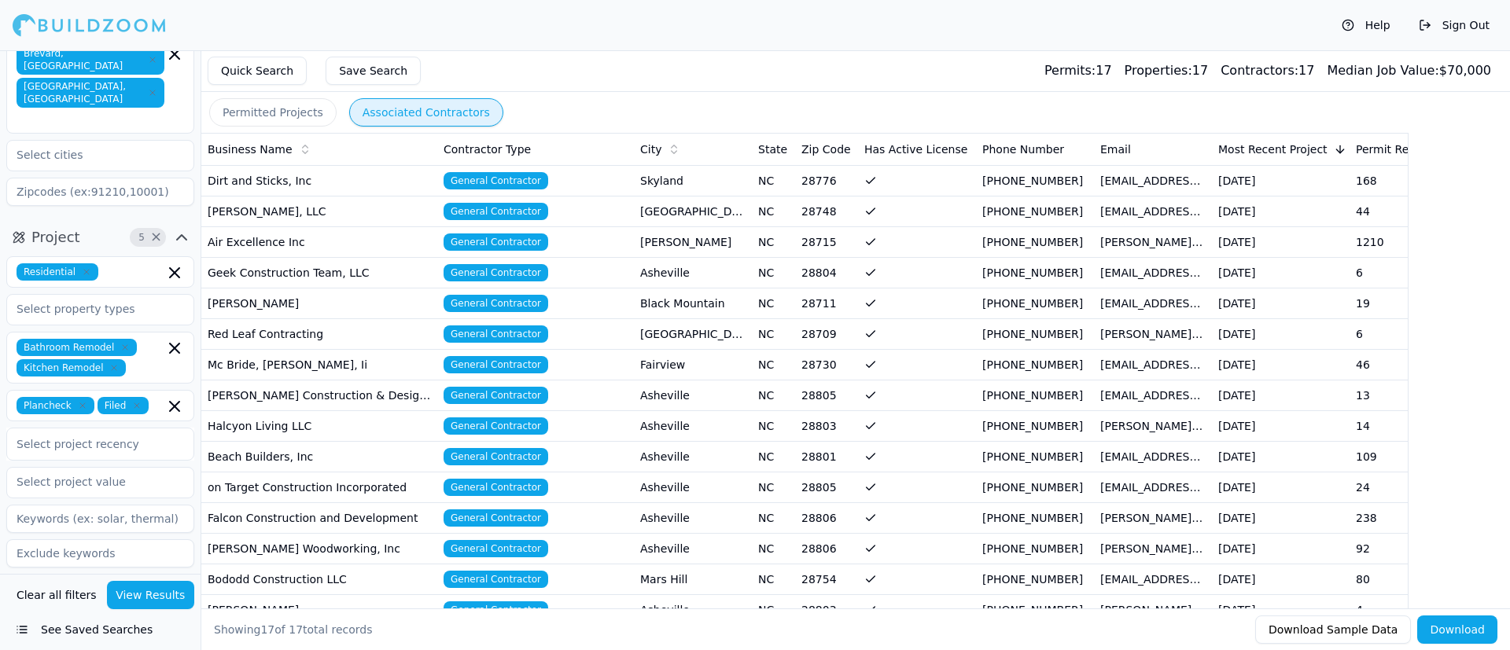
click at [356, 267] on td "Geek Construction Team, LLC" at bounding box center [319, 272] width 236 height 31
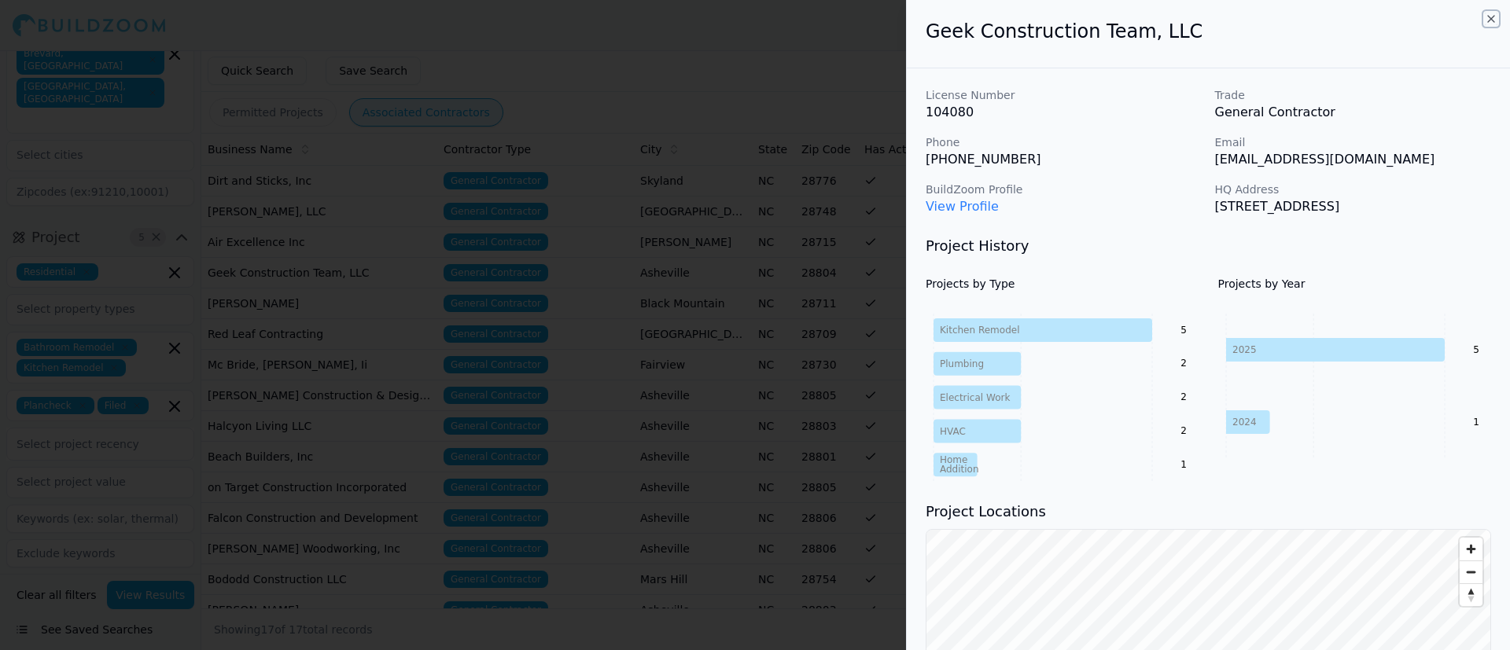
click at [1006, 15] on icon "button" at bounding box center [1490, 19] width 13 height 13
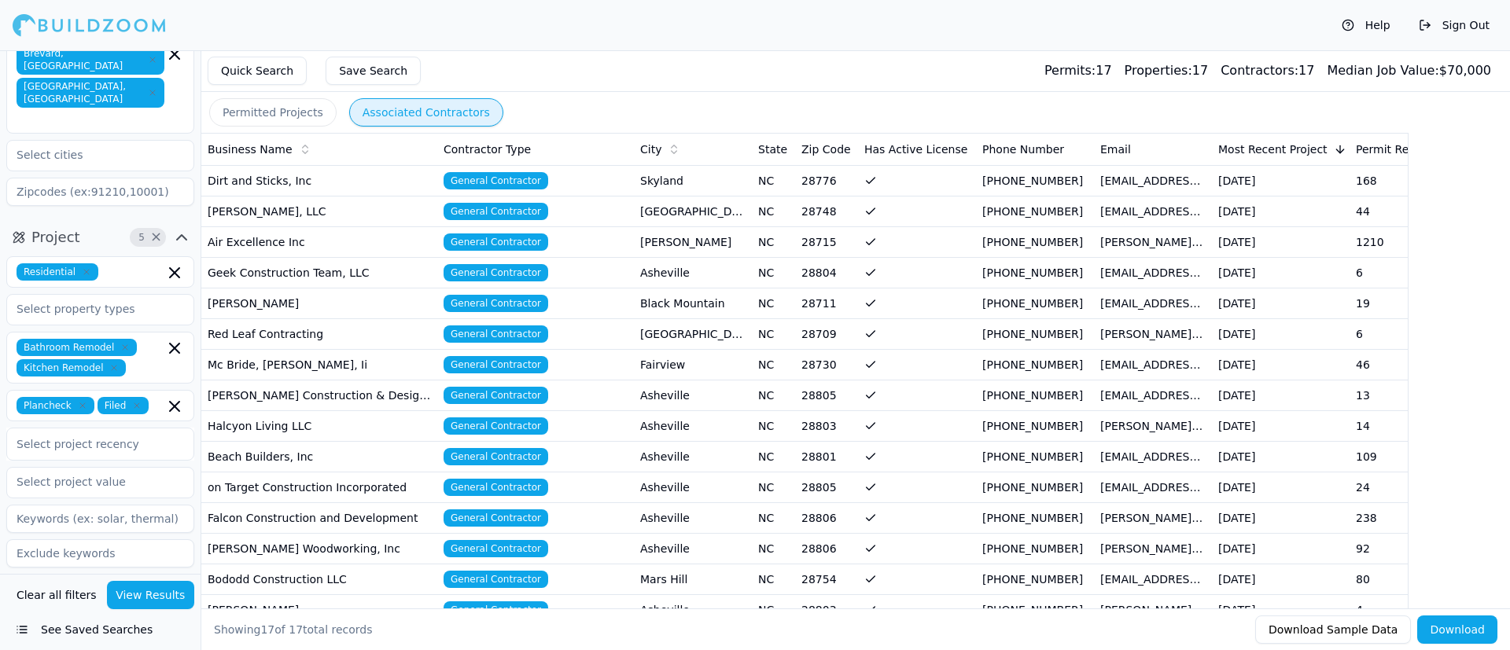
click at [293, 110] on button "Permitted Projects" at bounding box center [272, 112] width 127 height 28
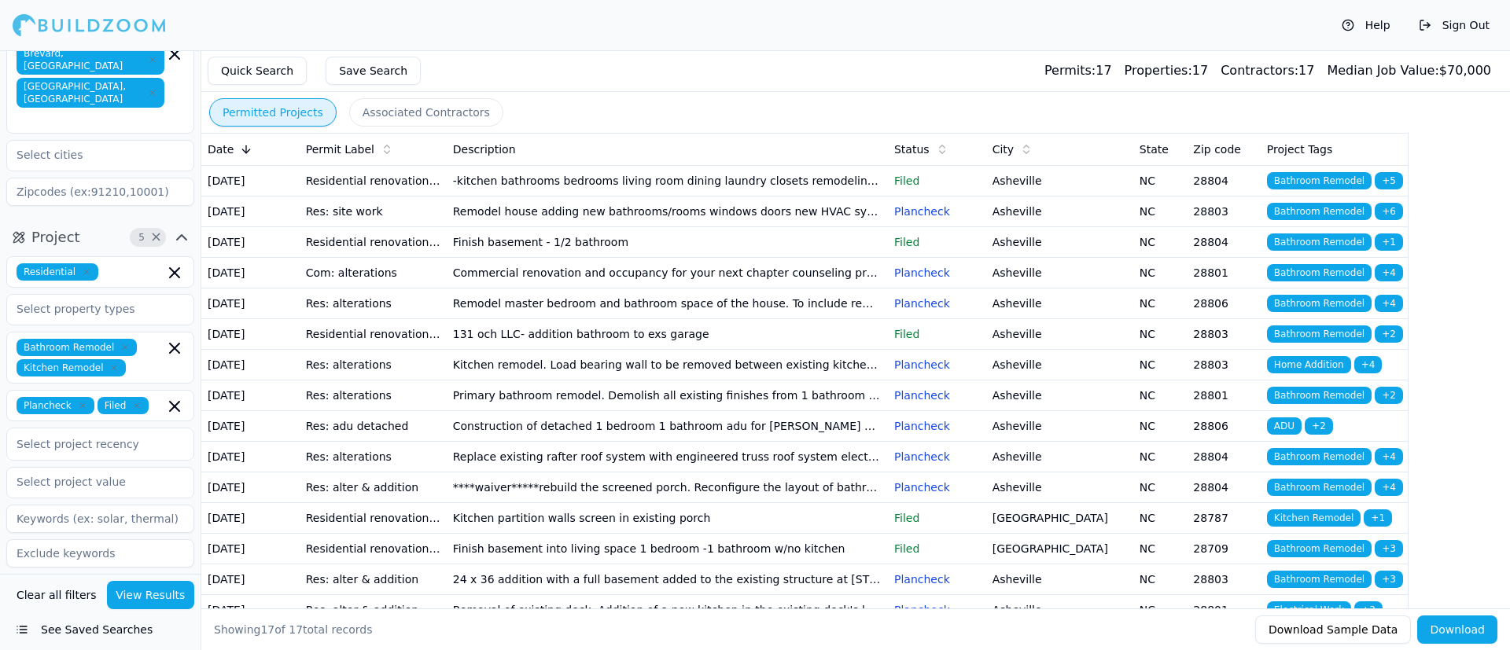
click at [86, 432] on div at bounding box center [100, 444] width 167 height 16
click at [56, 432] on div "Last 30 Days" at bounding box center [100, 508] width 186 height 25
click at [153, 432] on button "View Results" at bounding box center [151, 595] width 88 height 28
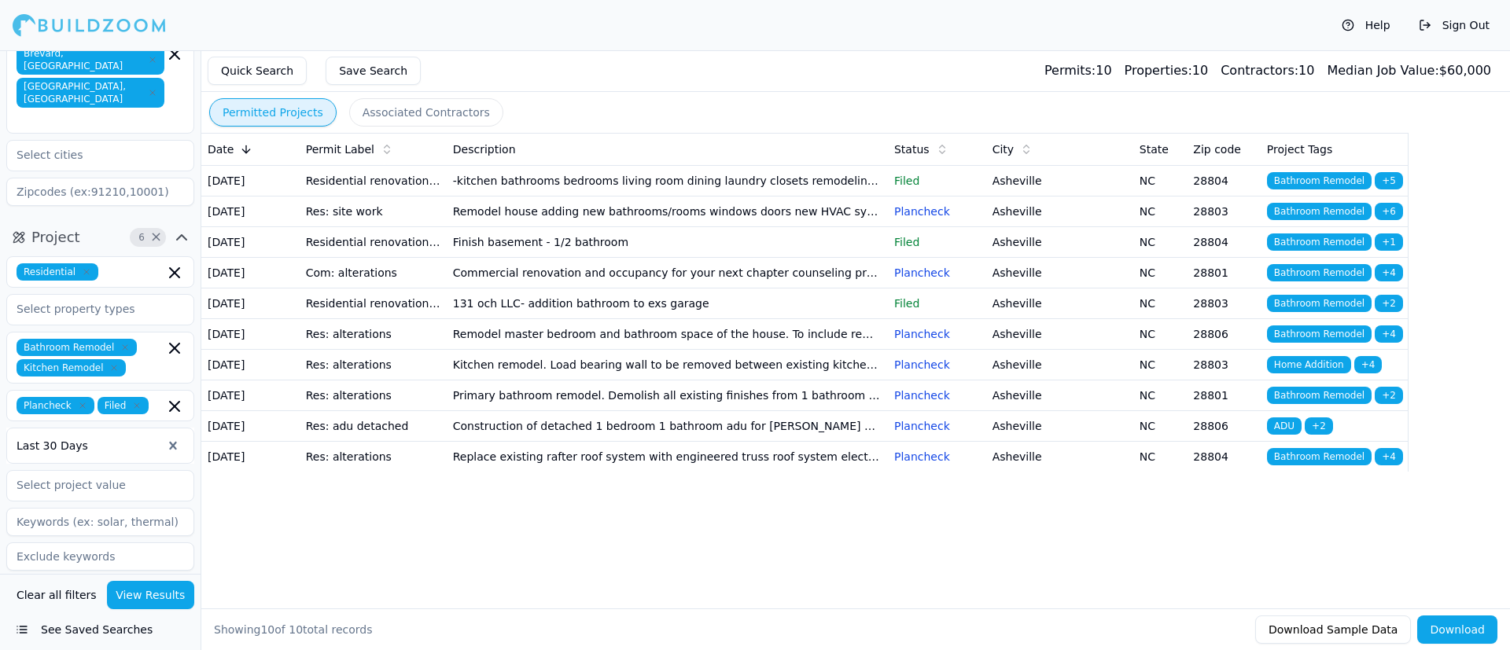
click at [419, 111] on button "Associated Contractors" at bounding box center [426, 112] width 154 height 28
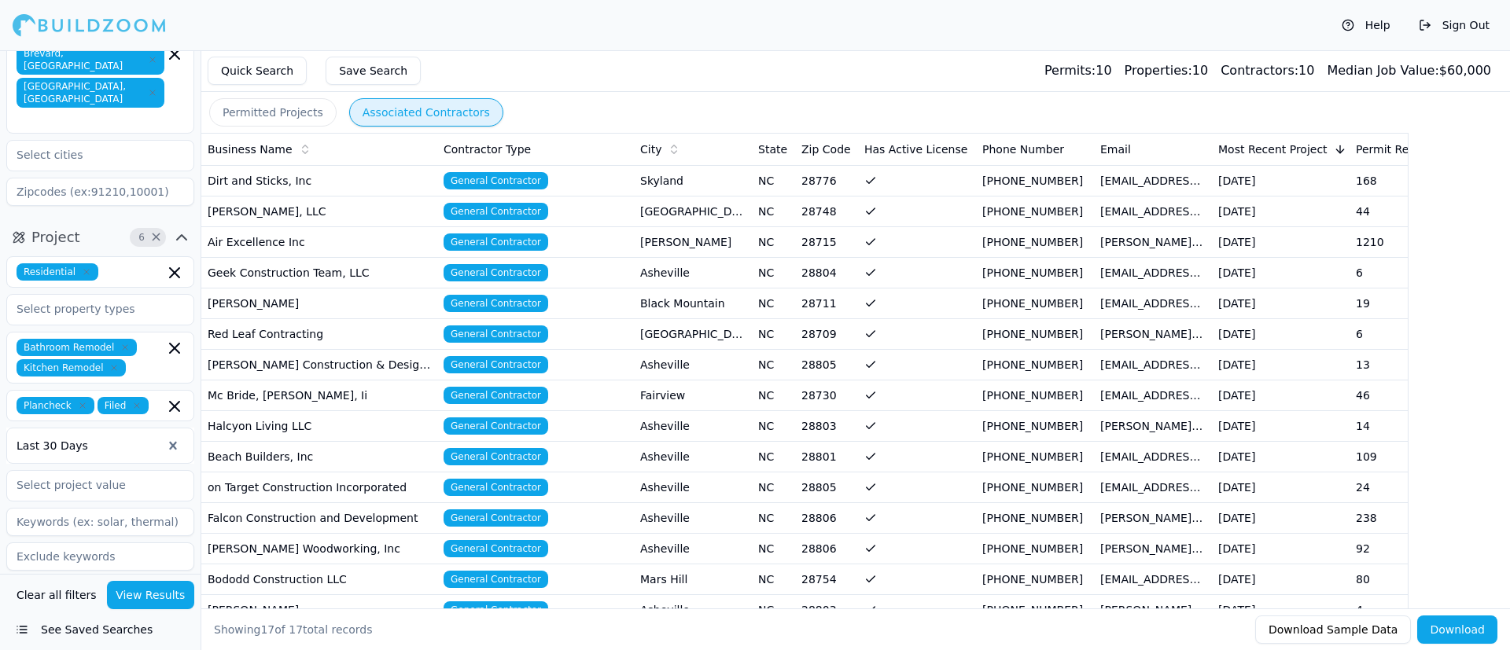
click at [288, 237] on td "Air Excellence Inc" at bounding box center [319, 241] width 236 height 31
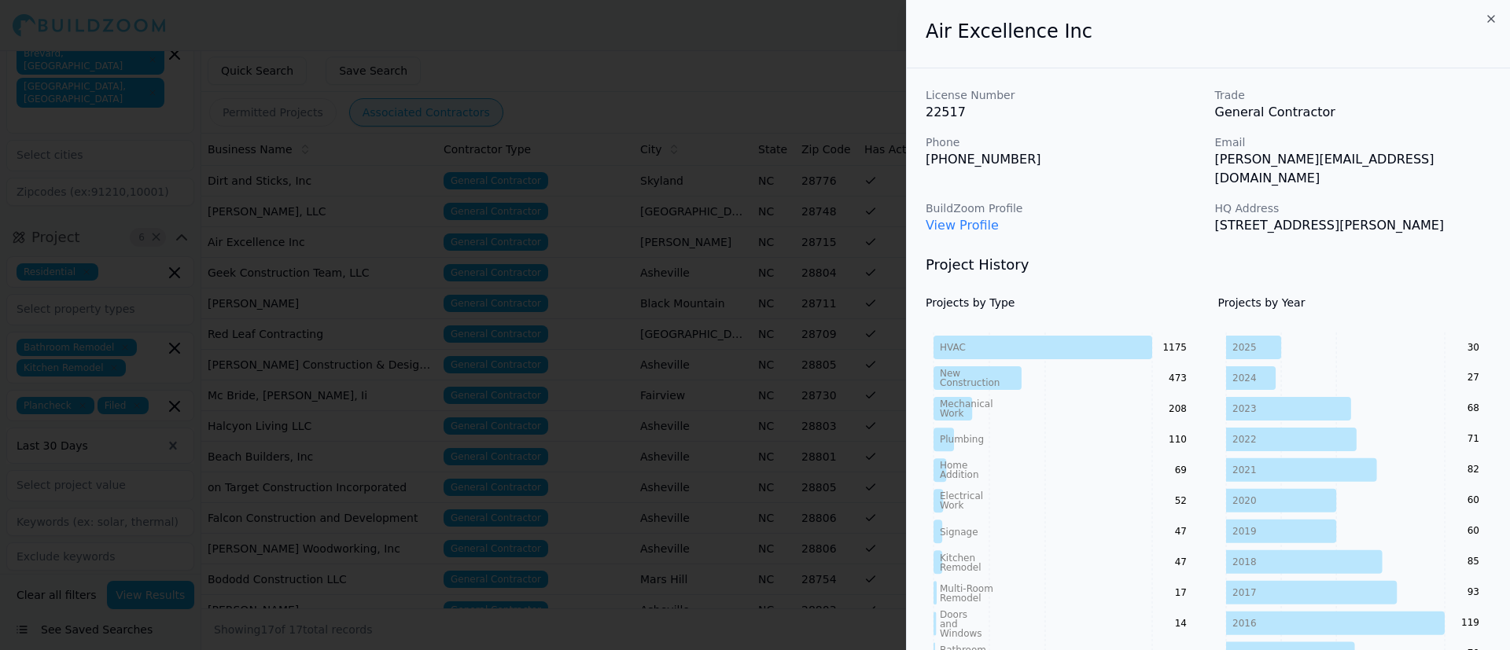
click at [969, 218] on link "View Profile" at bounding box center [961, 225] width 73 height 15
click at [1006, 20] on icon "button" at bounding box center [1491, 19] width 6 height 6
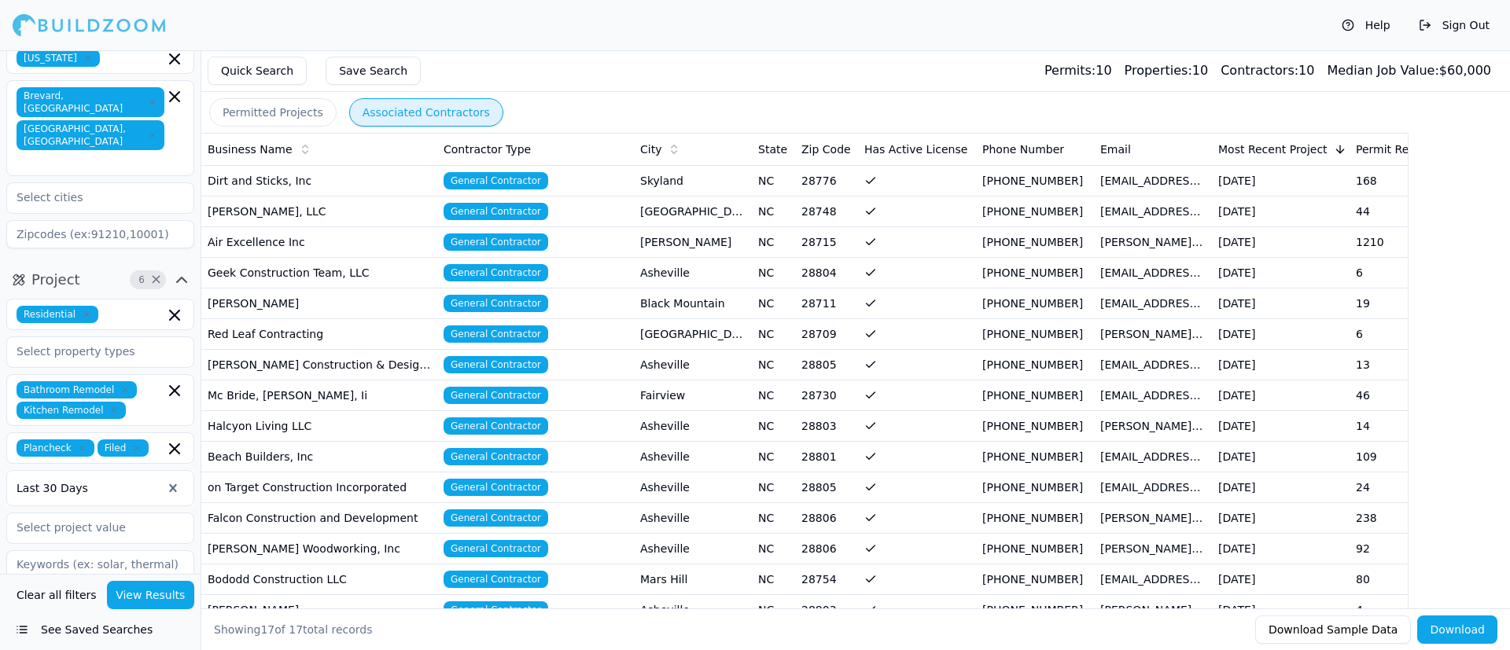
scroll to position [94, 0]
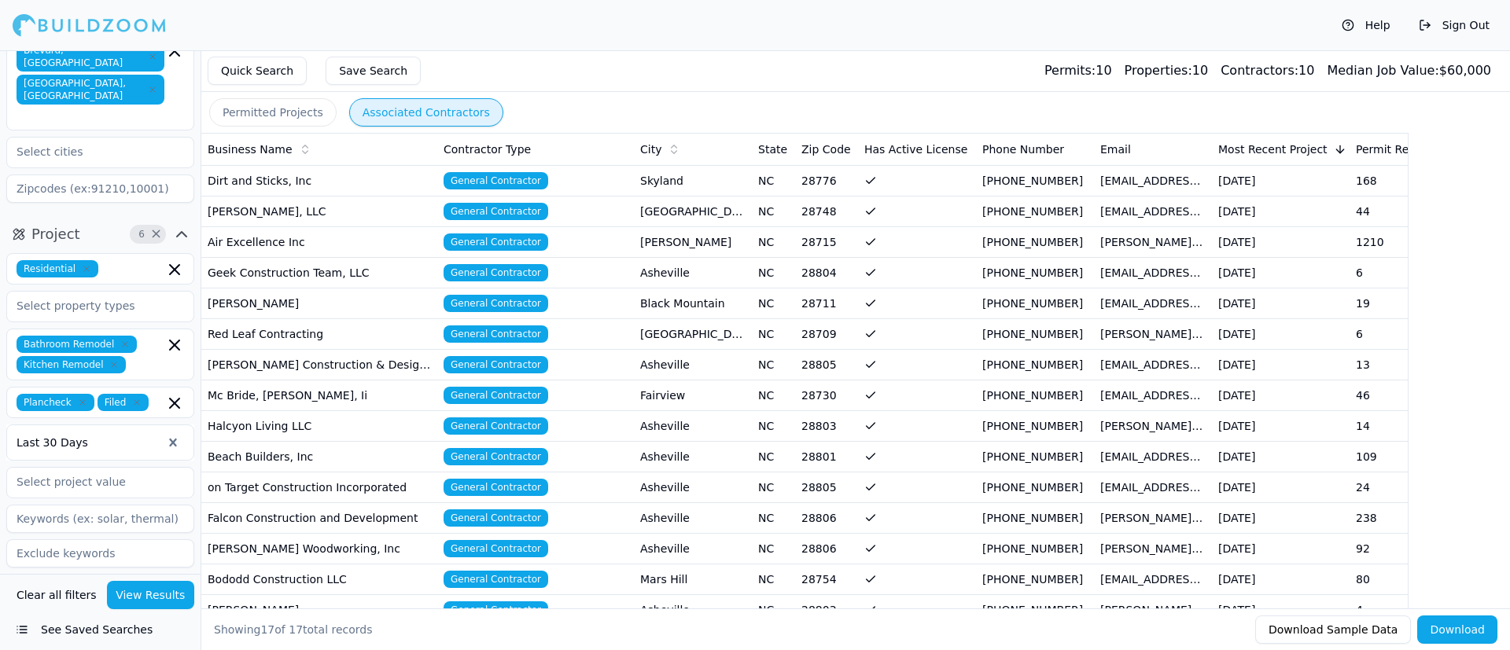
click at [186, 432] on icon "button" at bounding box center [181, 599] width 19 height 19
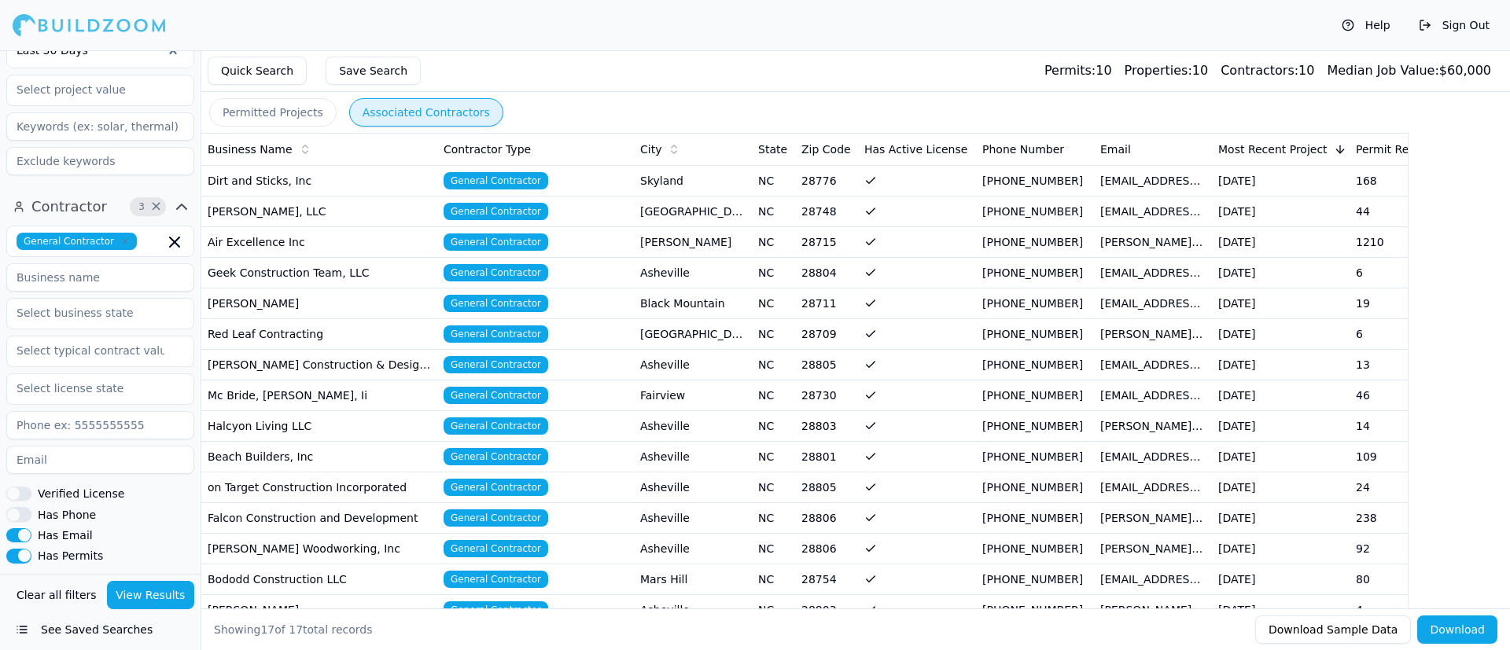
scroll to position [391, 0]
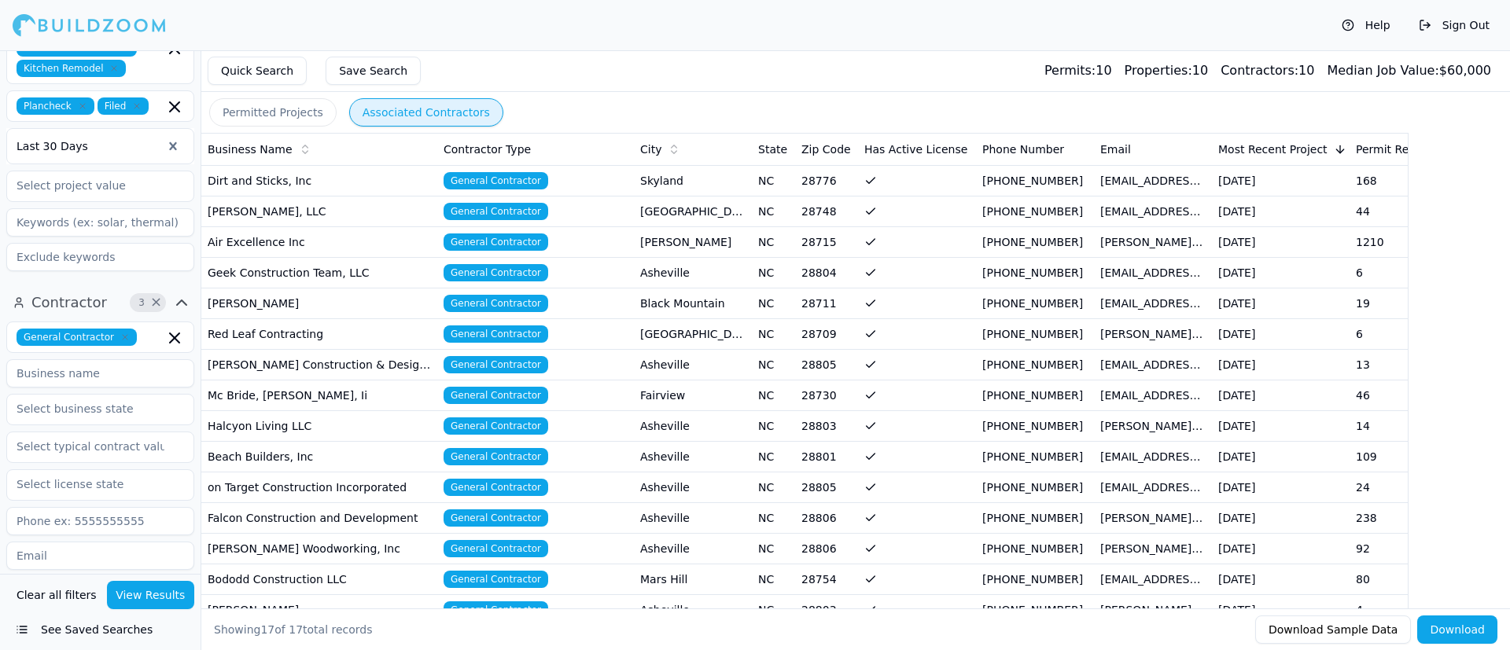
click at [19, 432] on button "Verified License" at bounding box center [18, 590] width 25 height 14
click at [124, 432] on input "text" at bounding box center [90, 484] width 167 height 28
click at [90, 432] on input "text" at bounding box center [90, 484] width 167 height 28
click at [42, 432] on div "[US_STATE]" at bounding box center [100, 520] width 180 height 25
click at [153, 432] on button "View Results" at bounding box center [151, 595] width 88 height 28
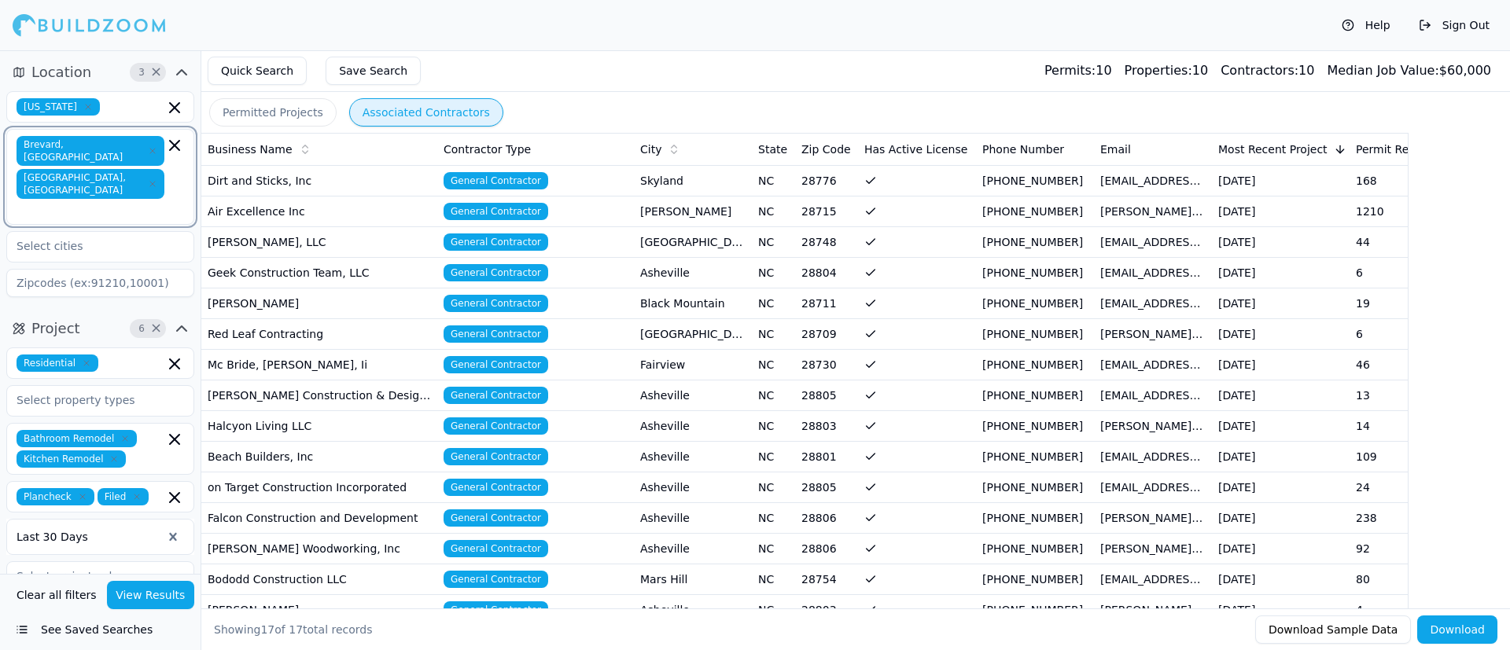
click at [125, 202] on input "text" at bounding box center [92, 210] width 145 height 16
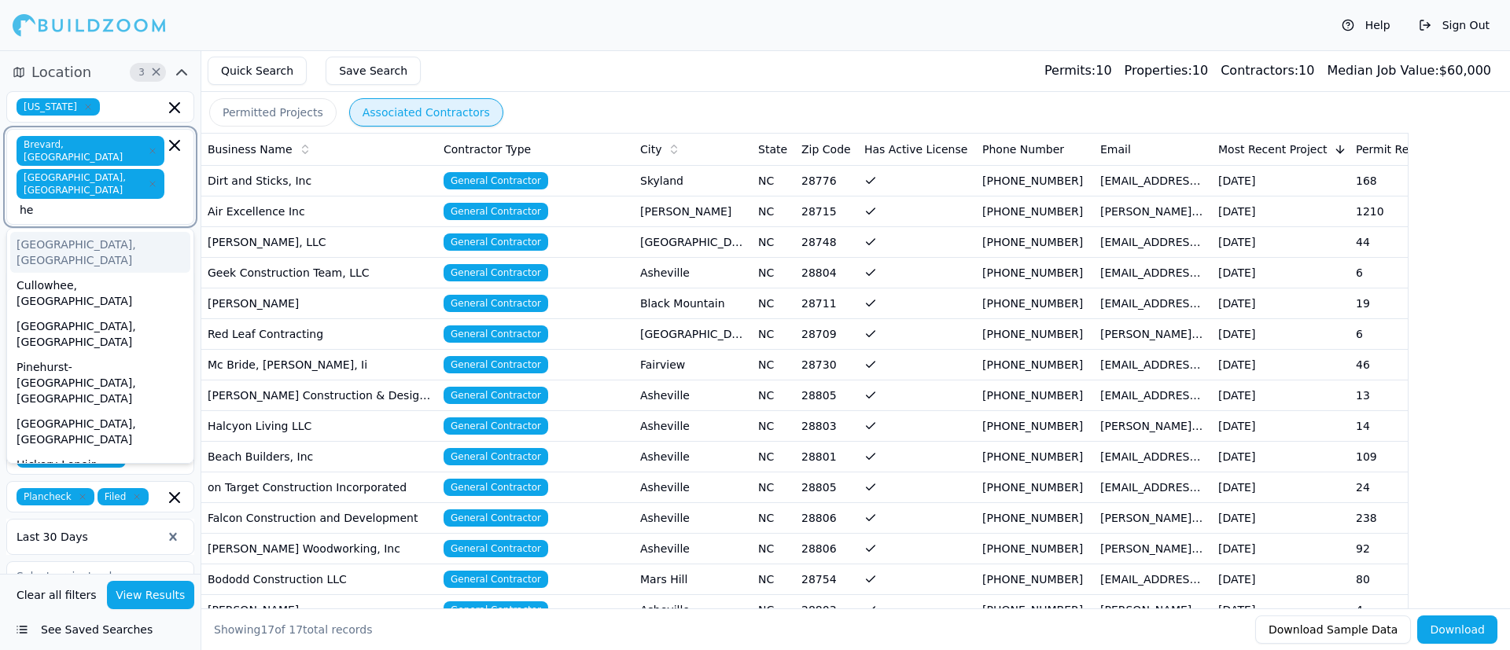
type input "h"
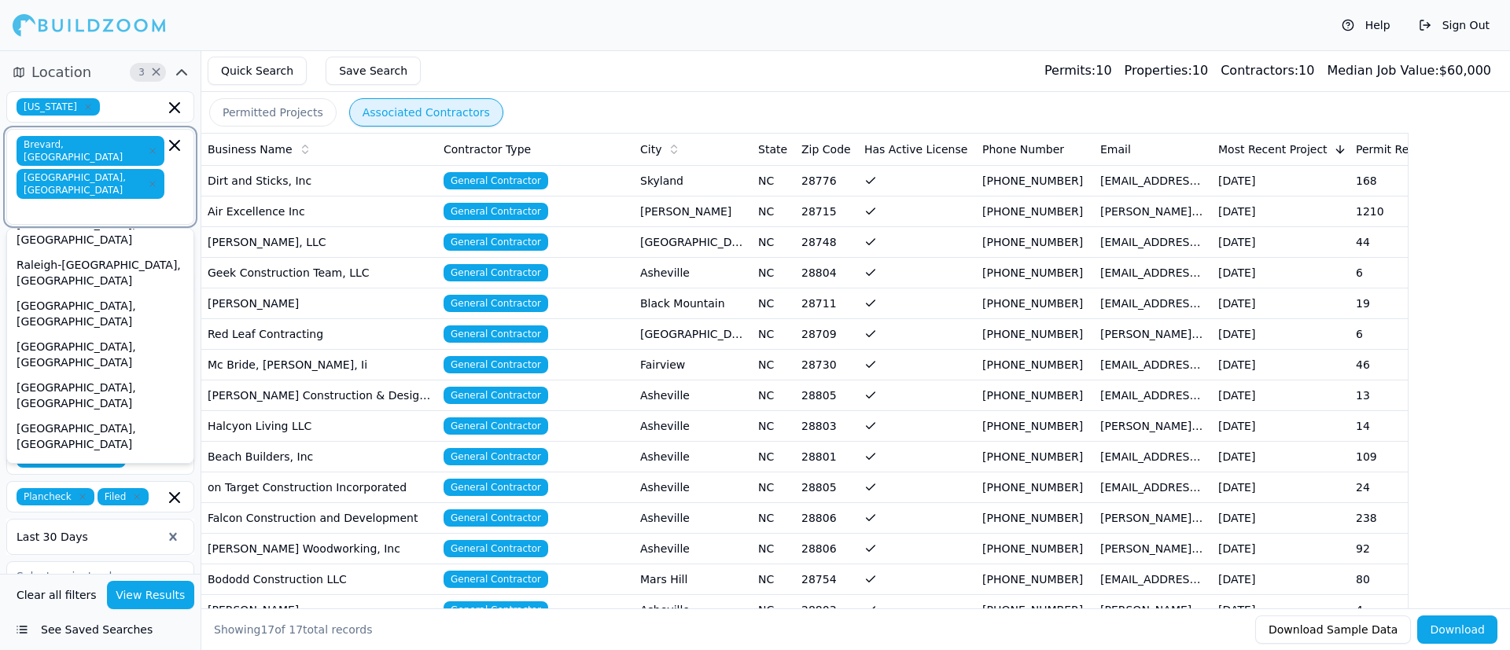
scroll to position [750, 0]
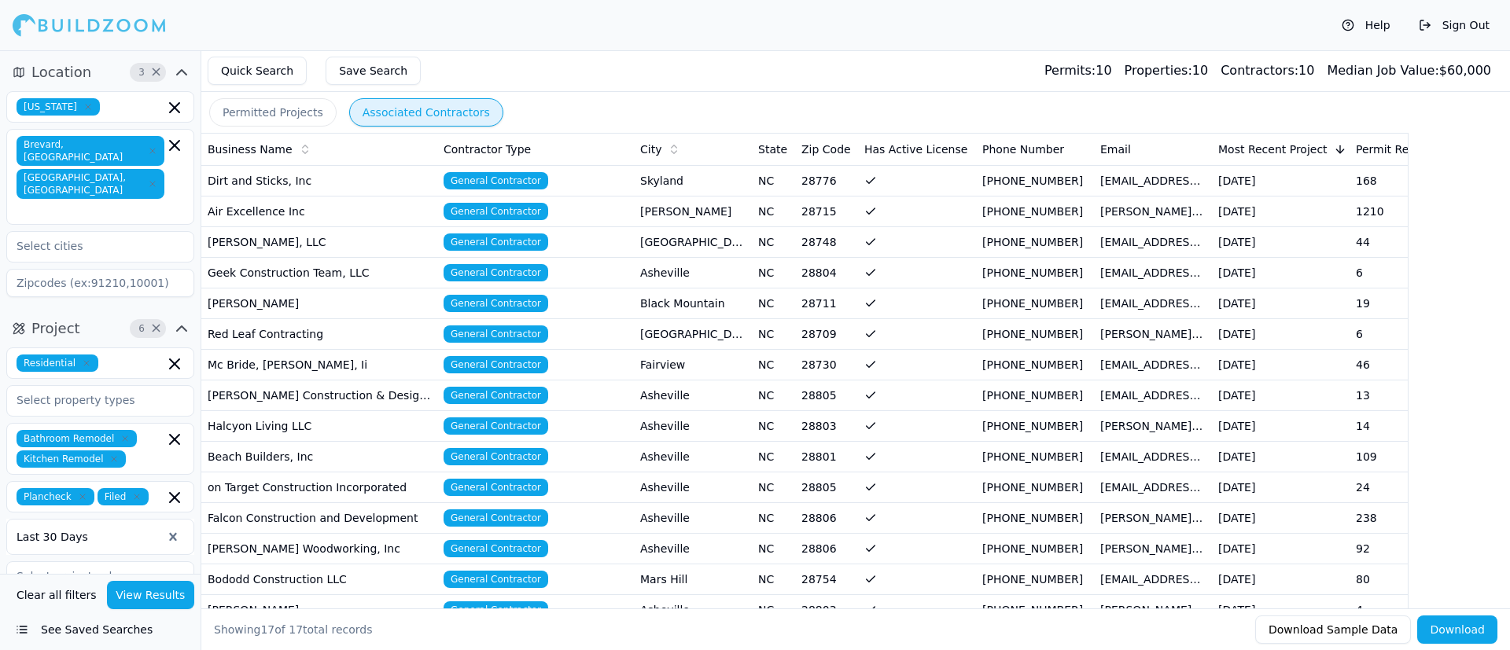
click at [598, 39] on div "Help Sign Out" at bounding box center [755, 25] width 1510 height 50
click at [1006, 145] on span "Permit Records" at bounding box center [1396, 150] width 83 height 16
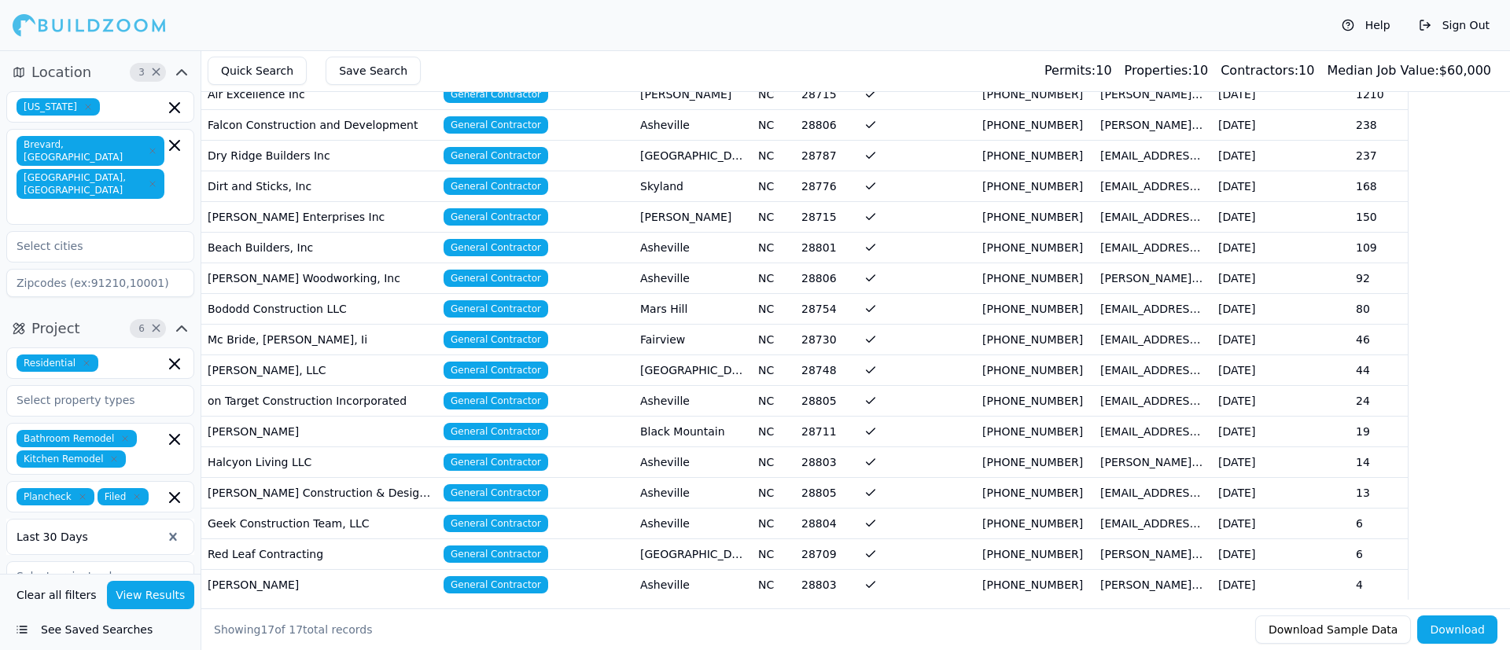
scroll to position [0, 0]
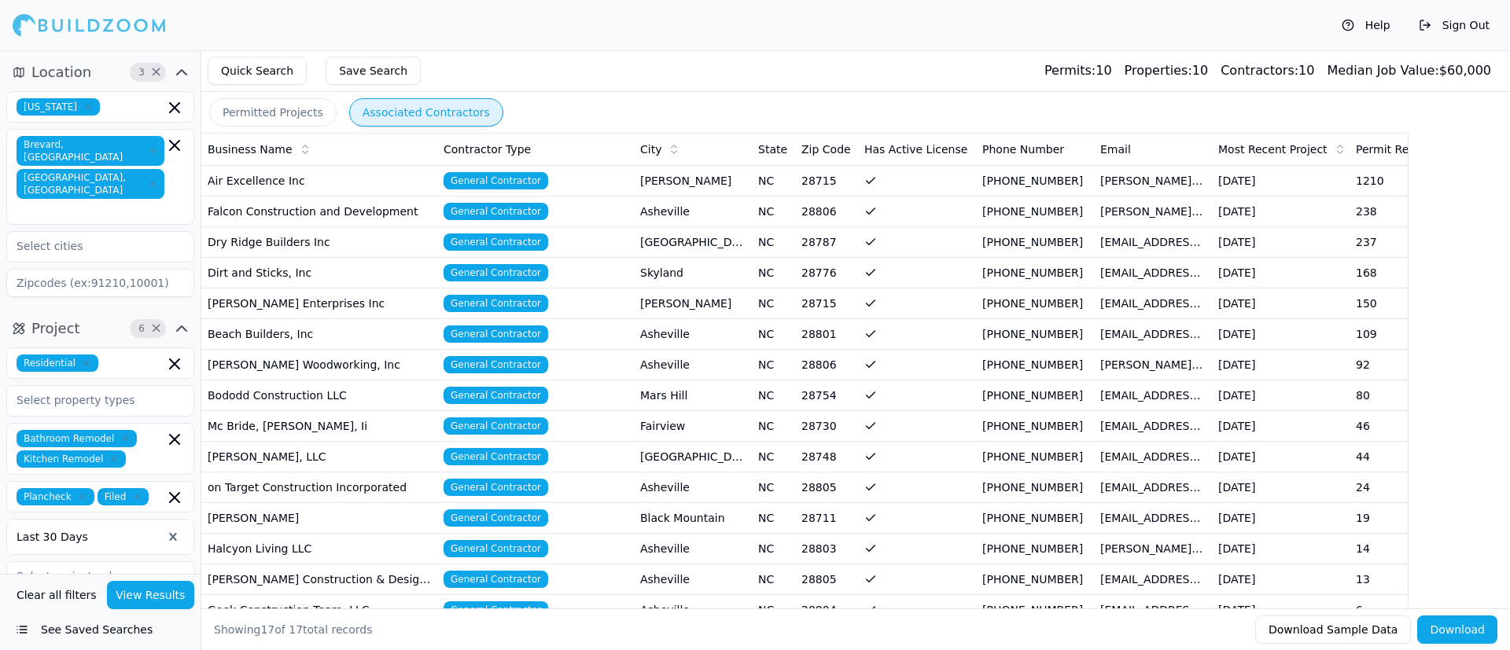
click at [1006, 432] on button "Download" at bounding box center [1457, 630] width 80 height 28
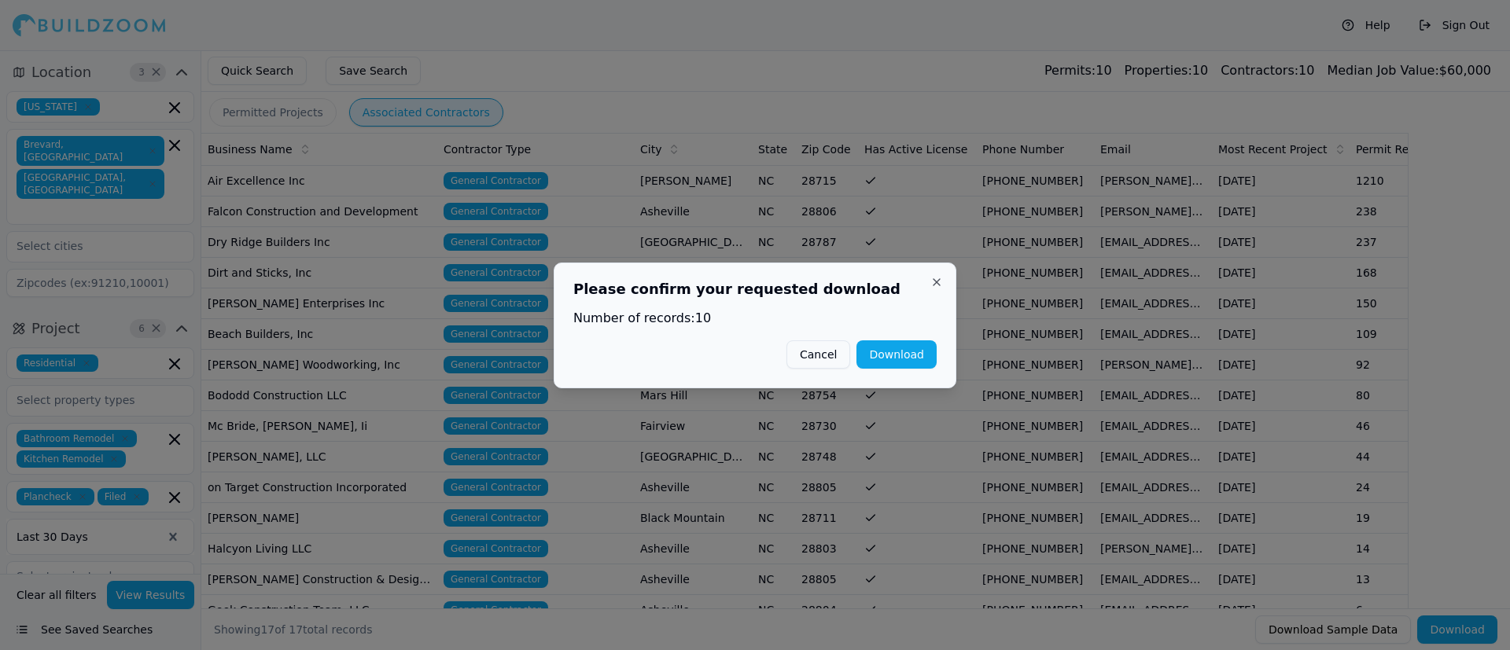
click at [911, 354] on button "Download" at bounding box center [896, 354] width 80 height 28
